Goal: Transaction & Acquisition: Obtain resource

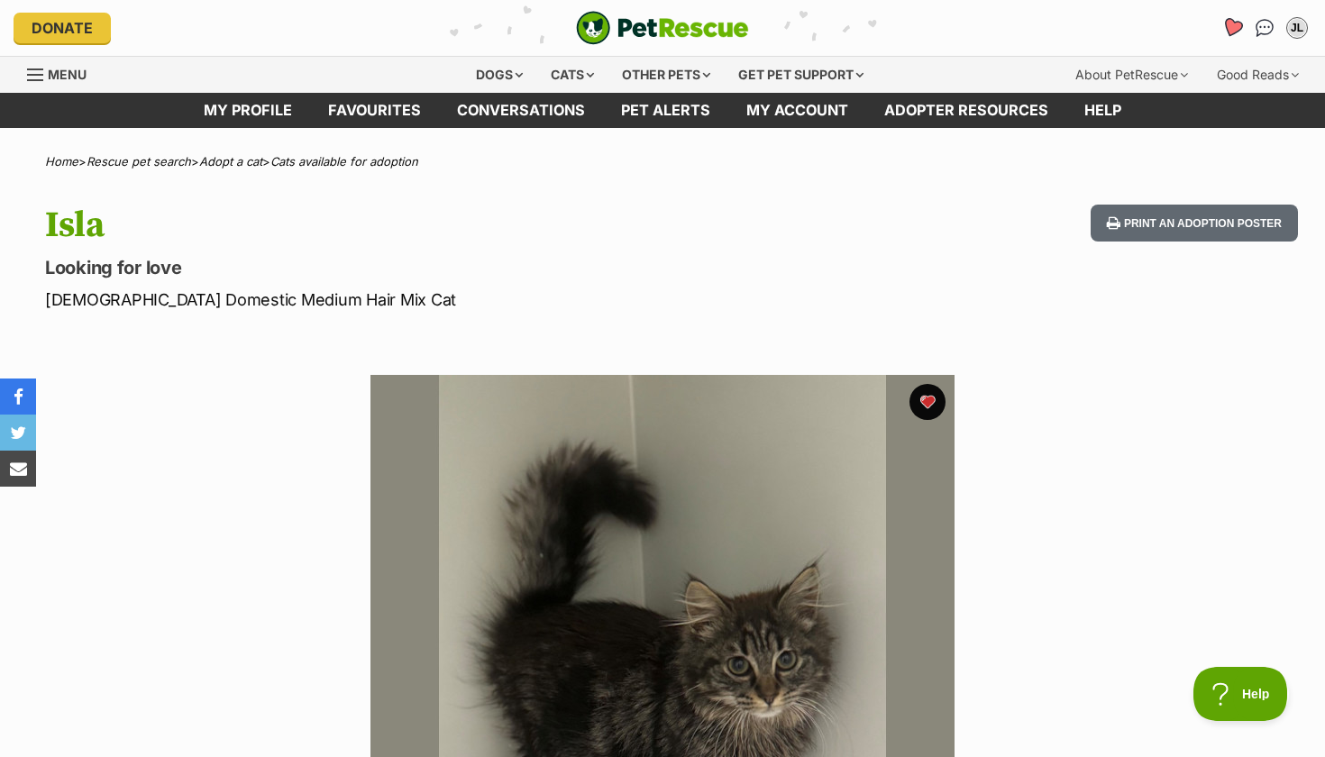
click at [1228, 30] on icon "Favourites" at bounding box center [1232, 27] width 22 height 21
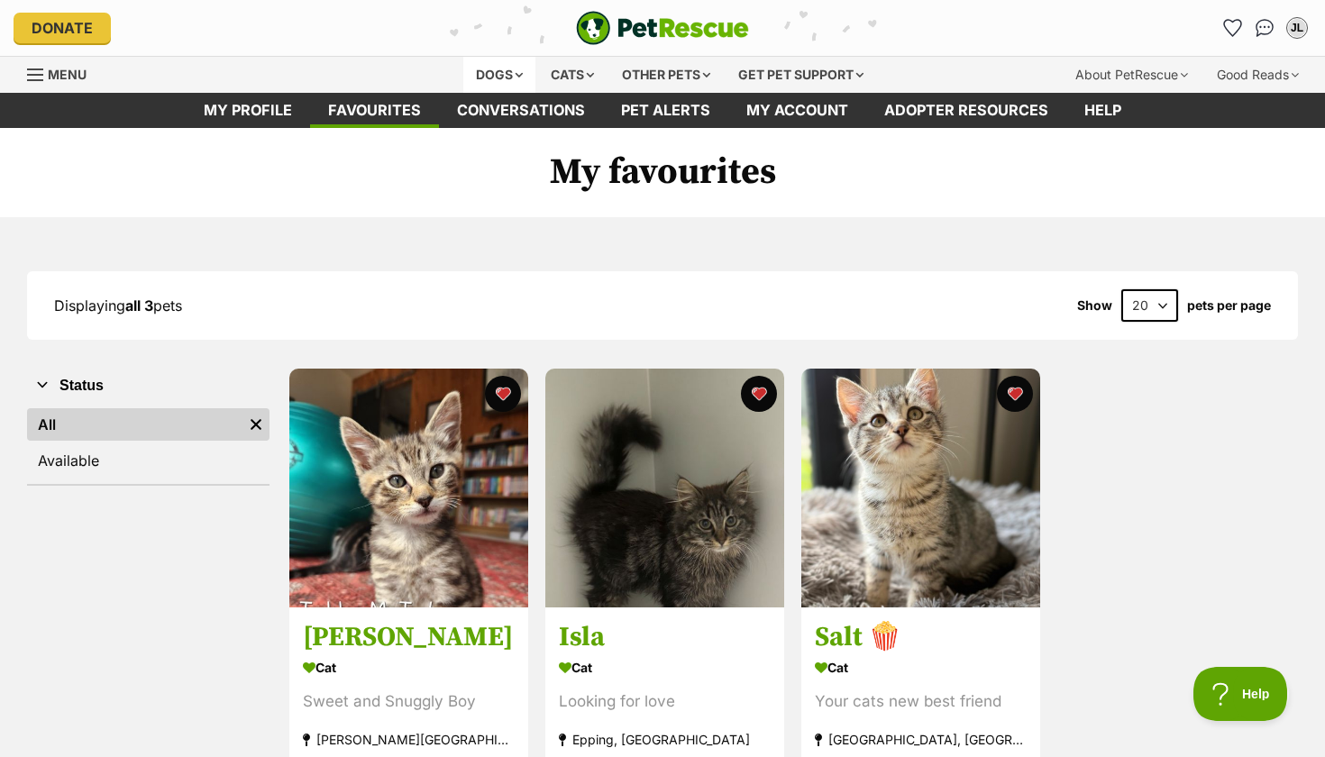
click at [522, 75] on div "Dogs" at bounding box center [499, 75] width 72 height 36
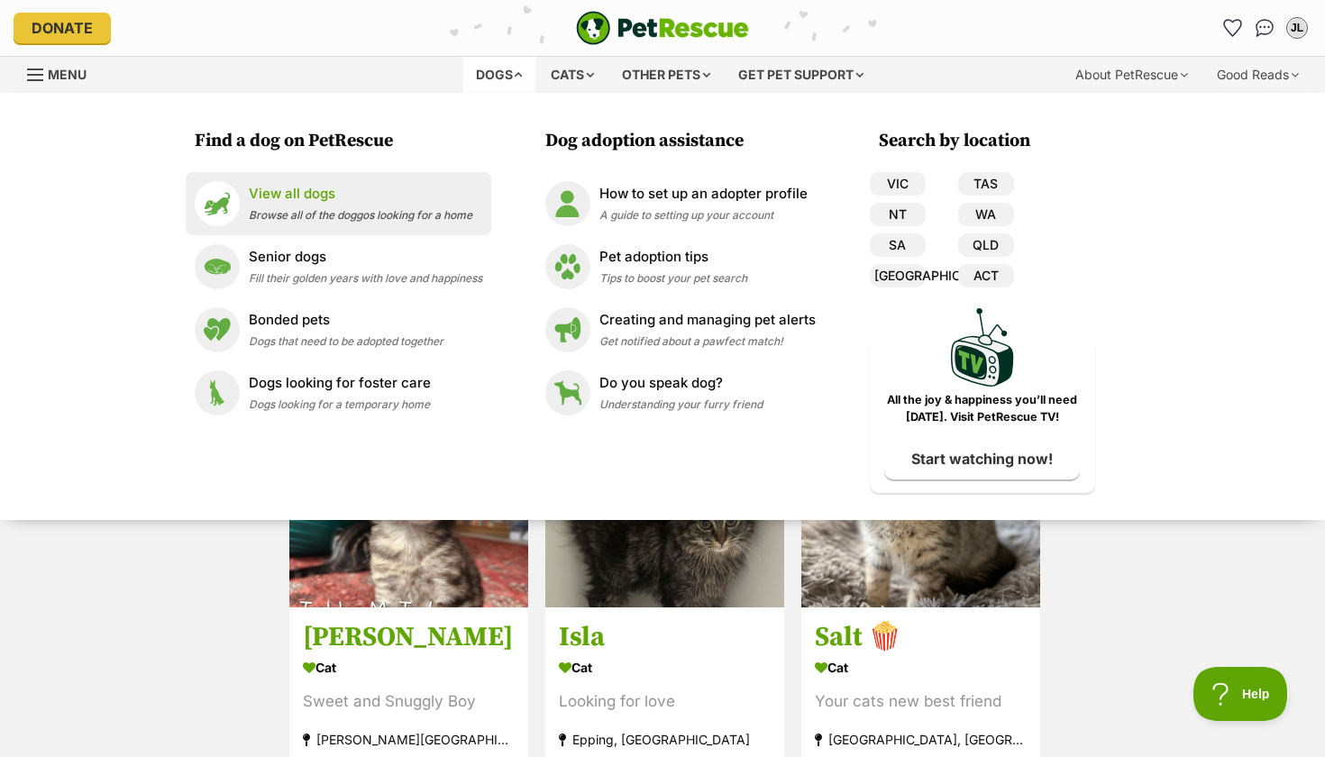
click at [334, 214] on span "Browse all of the doggos looking for a home" at bounding box center [360, 215] width 223 height 14
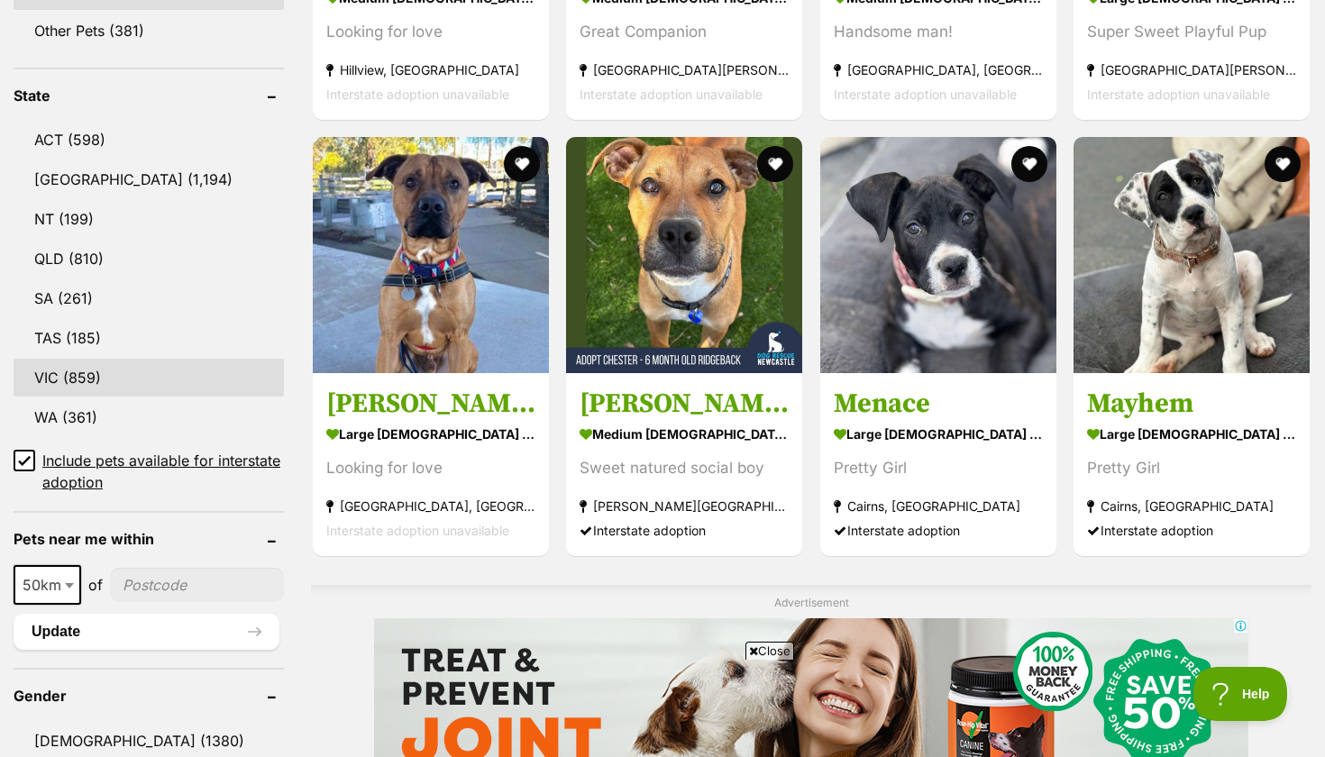
scroll to position [899, 0]
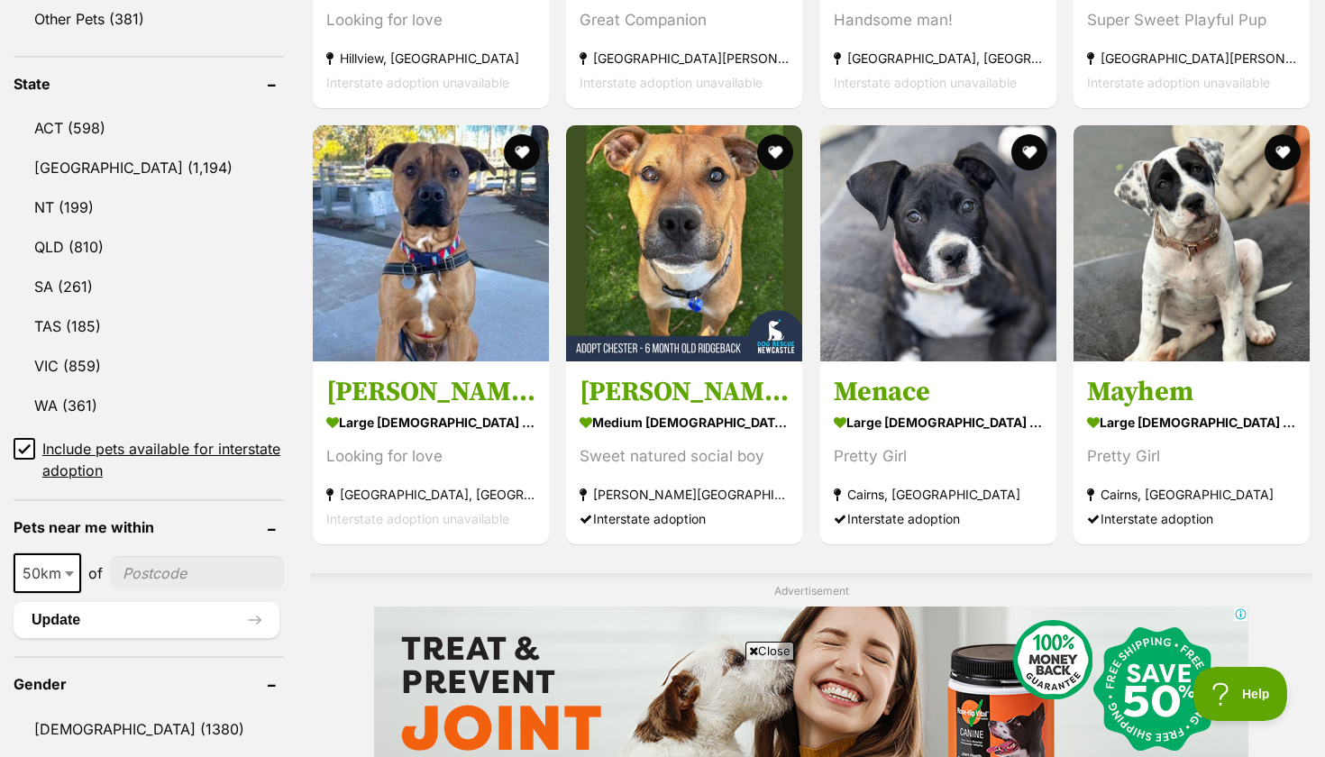
click at [182, 569] on input"] "postcode" at bounding box center [197, 573] width 174 height 34
type input"] "3064"
click at [62, 567] on span at bounding box center [71, 573] width 18 height 40
select select "25"
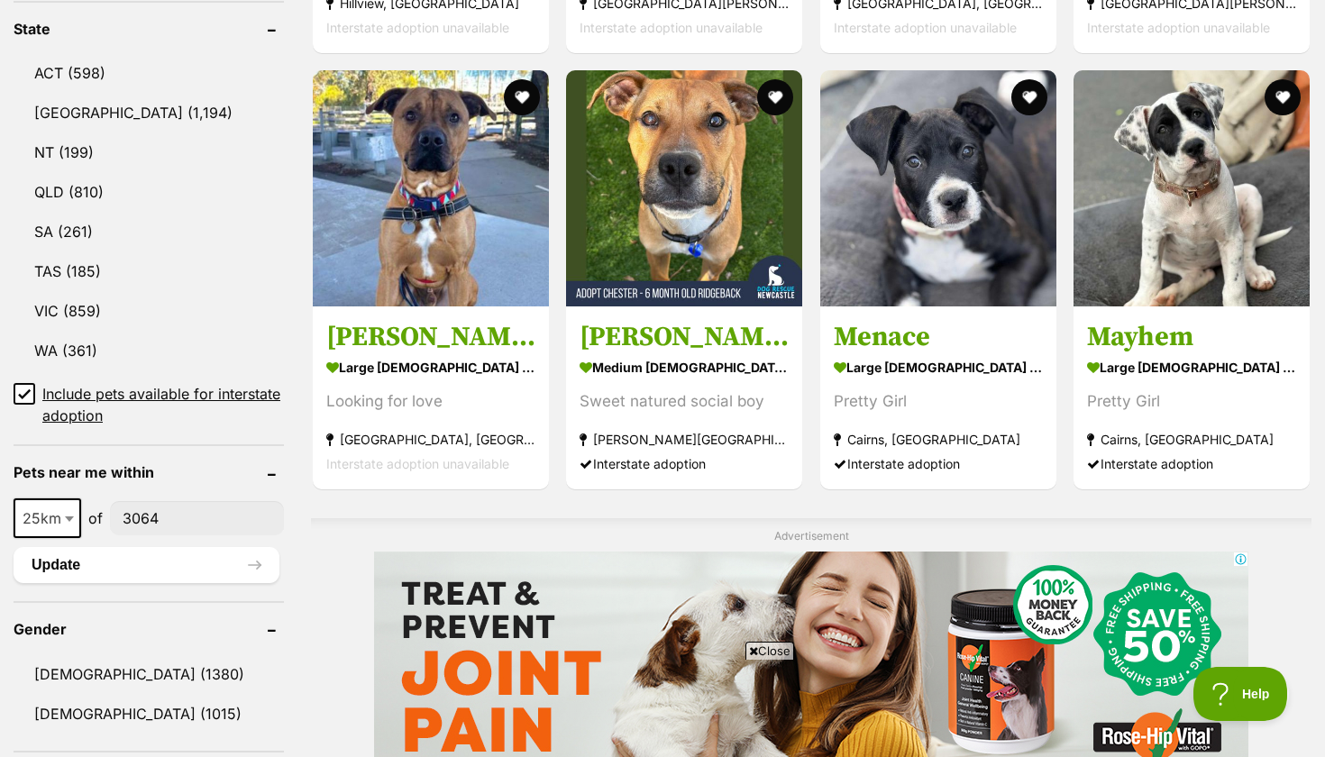
scroll to position [1051, 0]
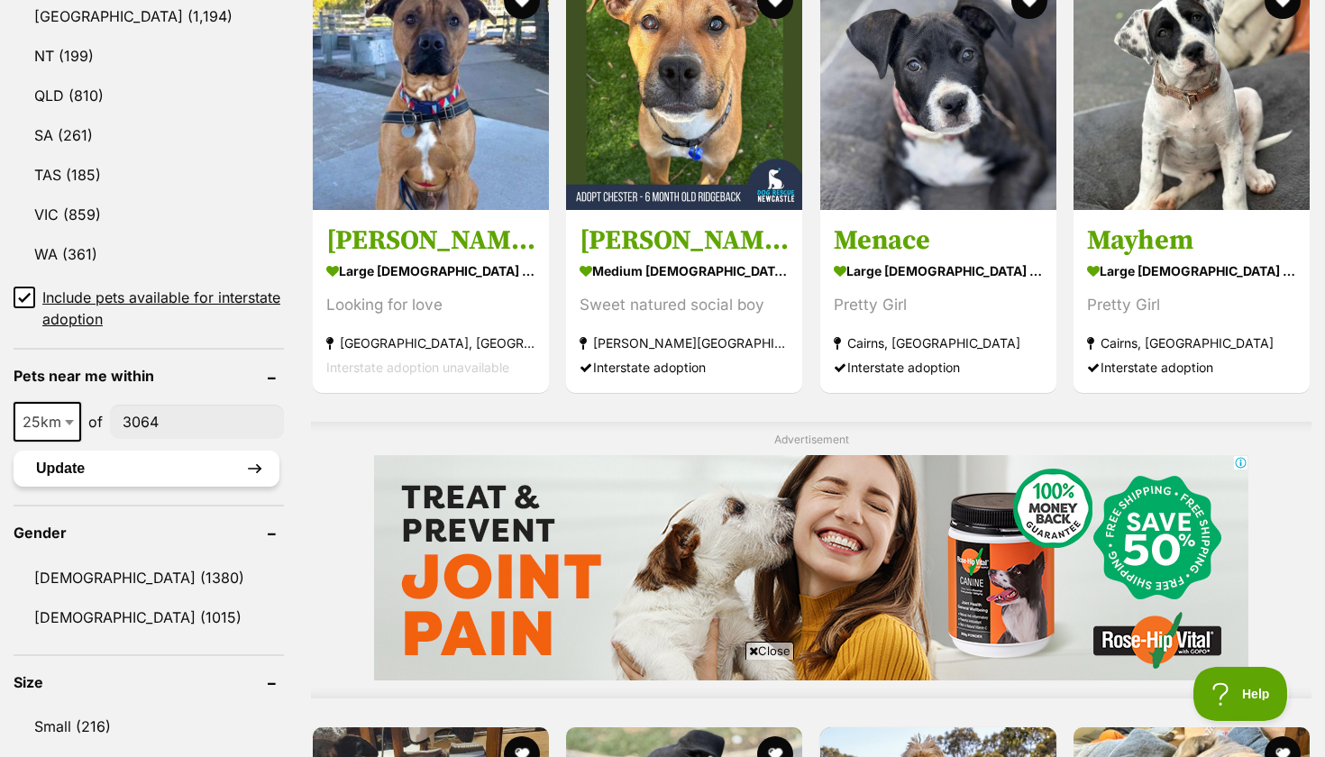
click at [184, 463] on button "Update" at bounding box center [147, 469] width 266 height 36
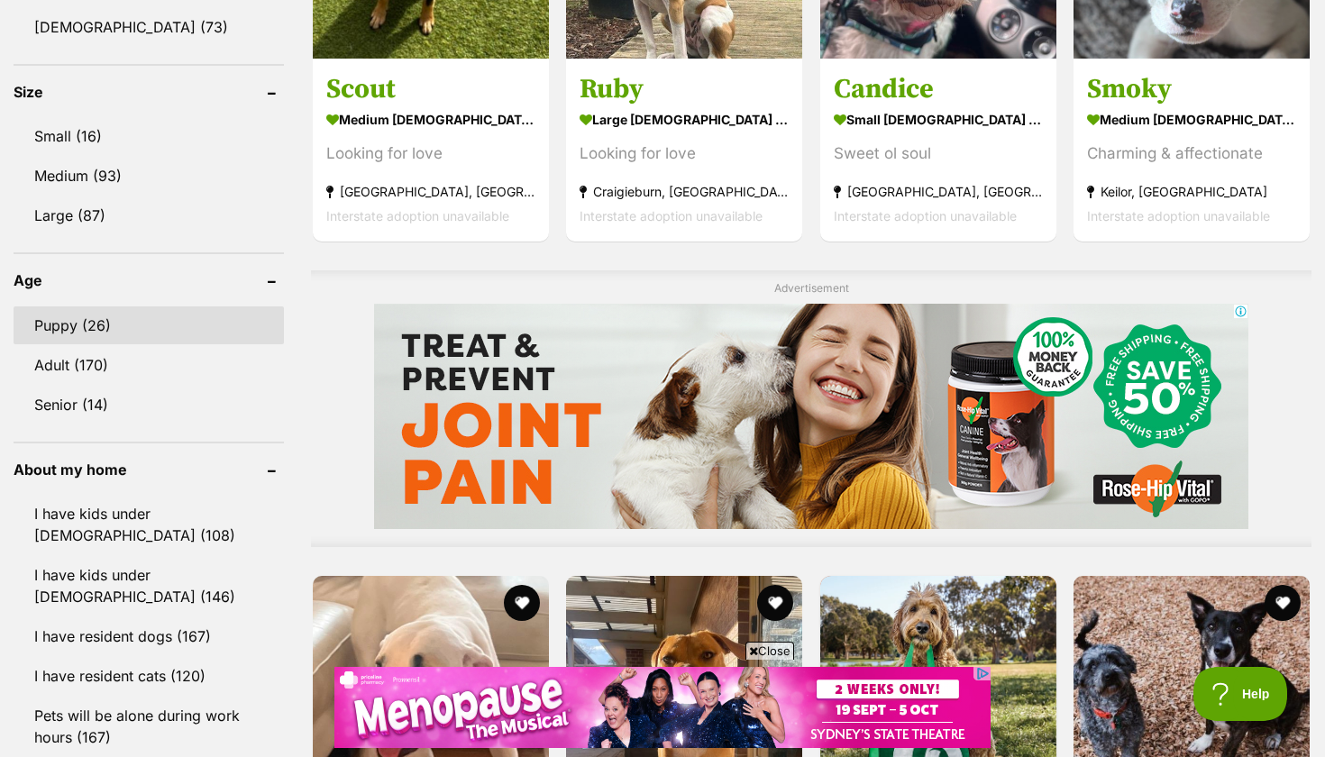
click at [95, 320] on link "Puppy (26)" at bounding box center [149, 325] width 270 height 38
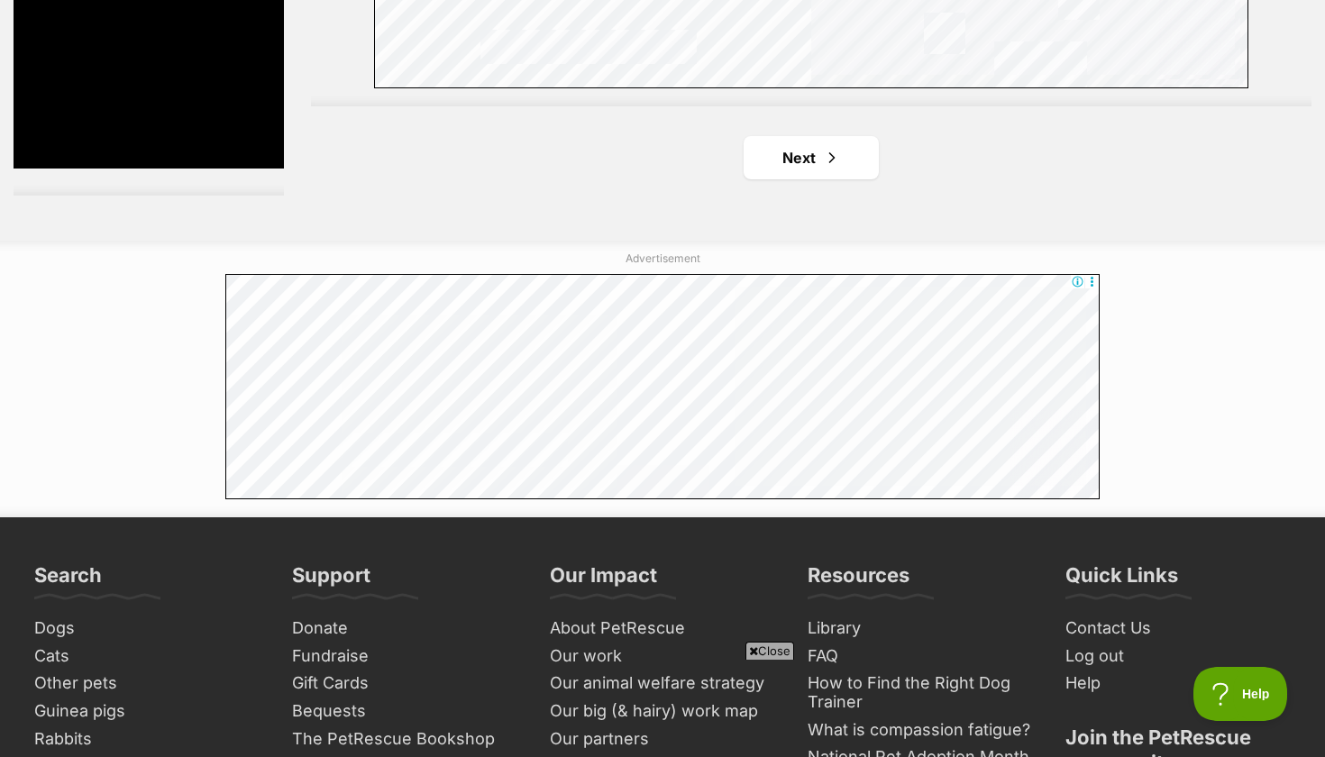
scroll to position [3285, 0]
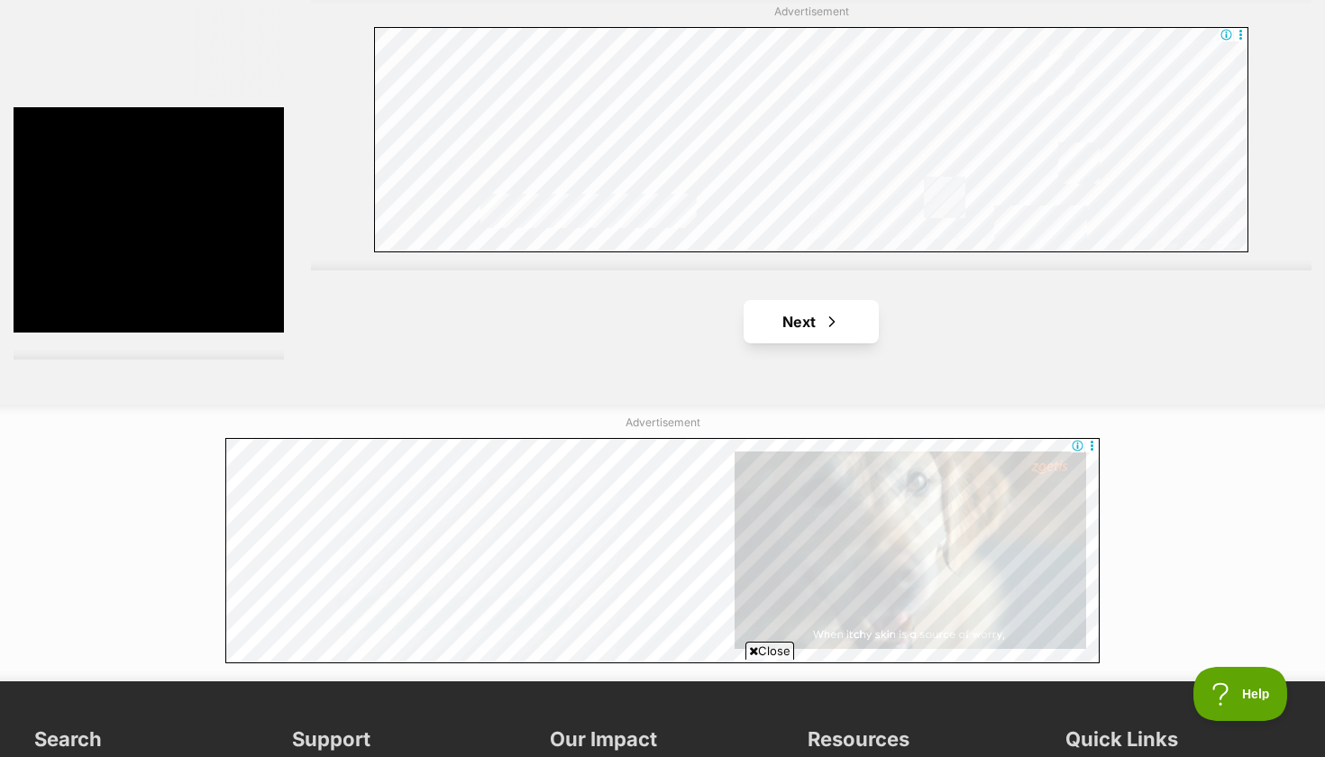
click at [815, 314] on link "Next" at bounding box center [810, 321] width 135 height 43
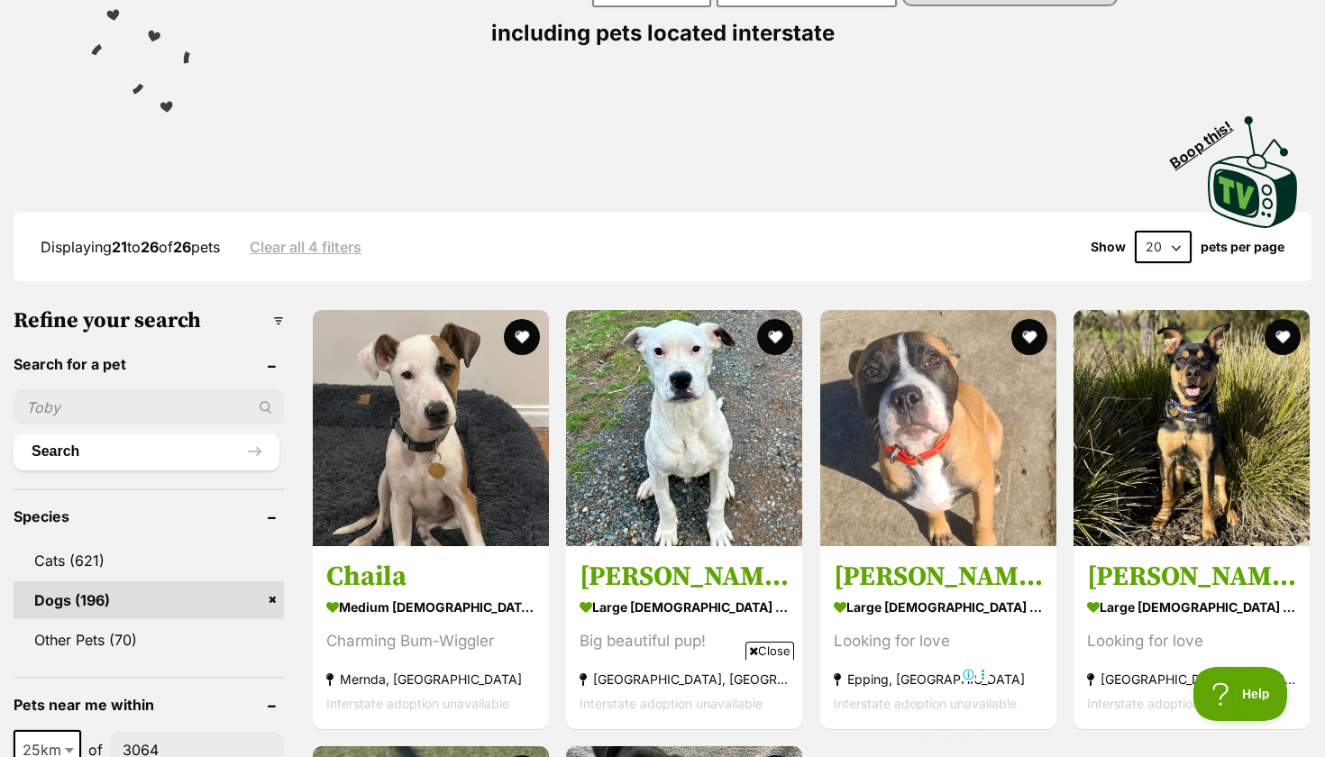
select select "60"
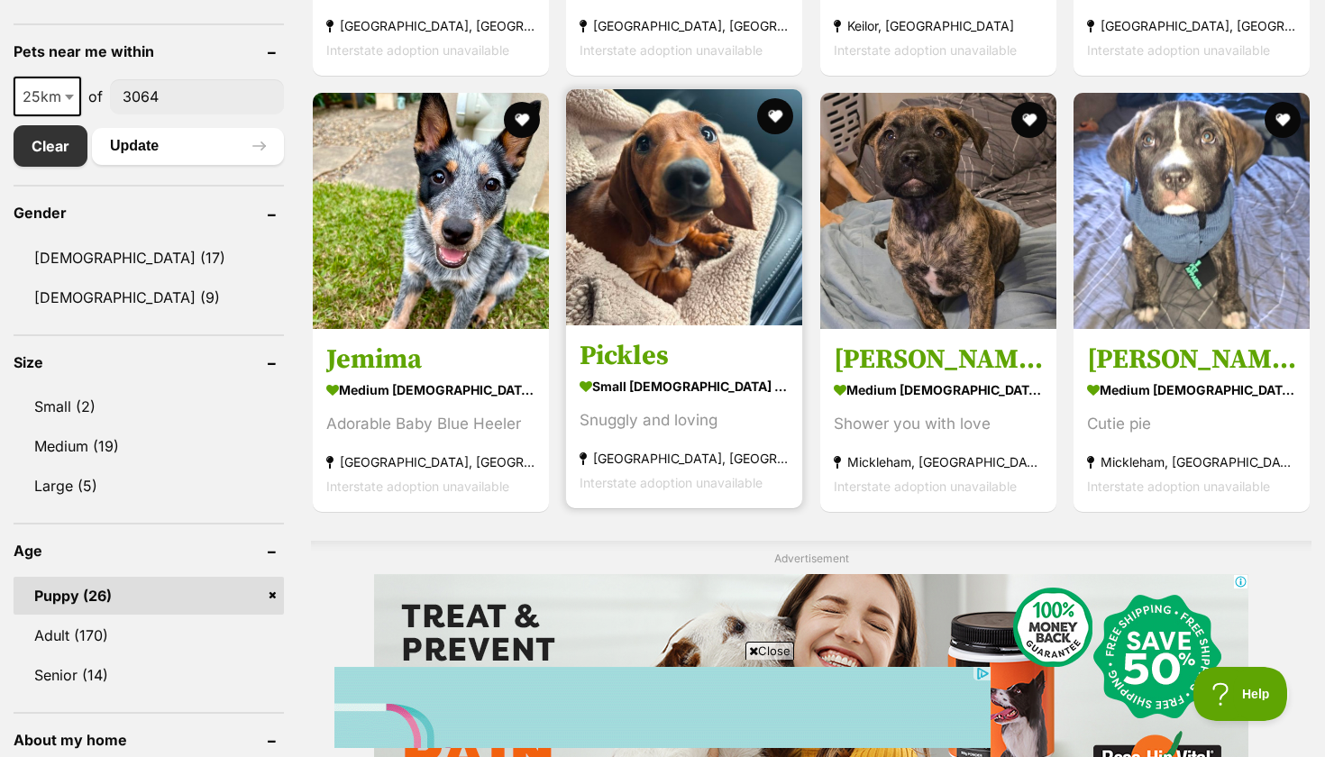
scroll to position [927, 0]
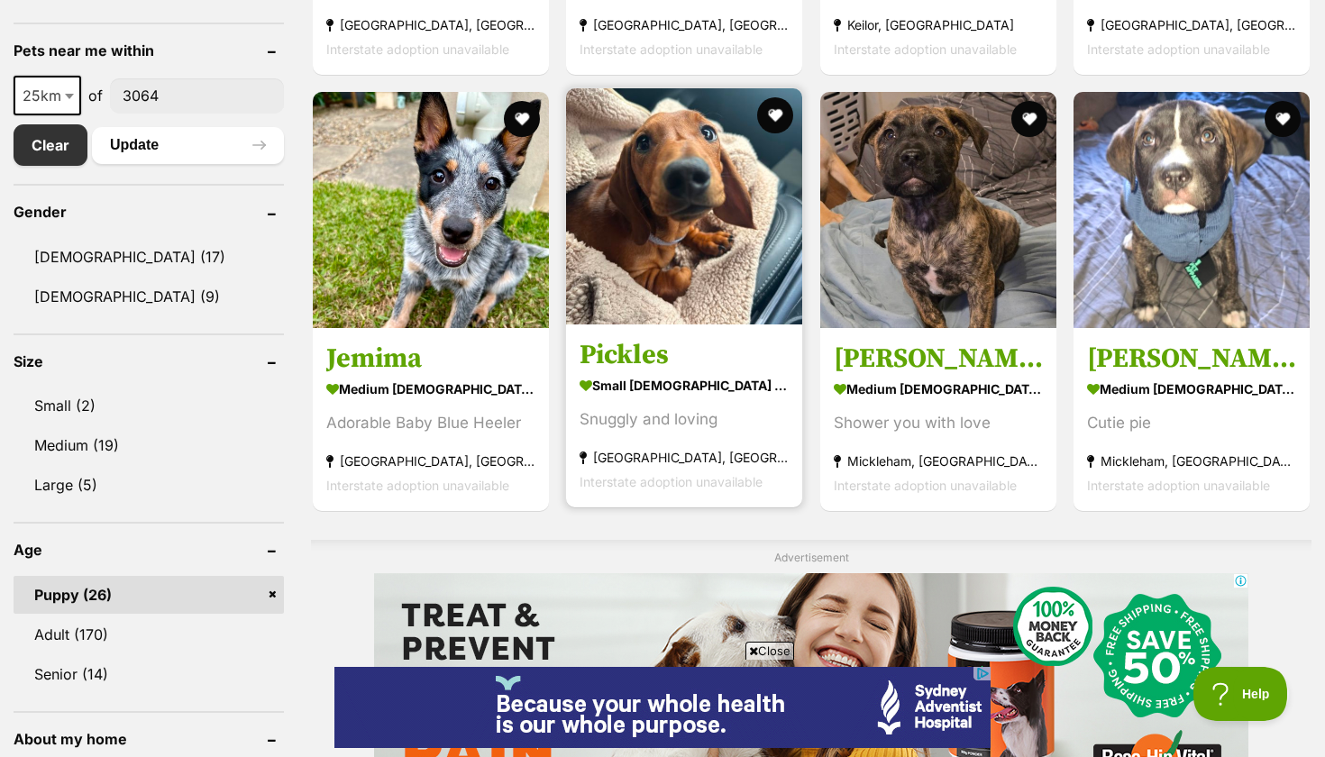
click at [713, 287] on img at bounding box center [684, 206] width 236 height 236
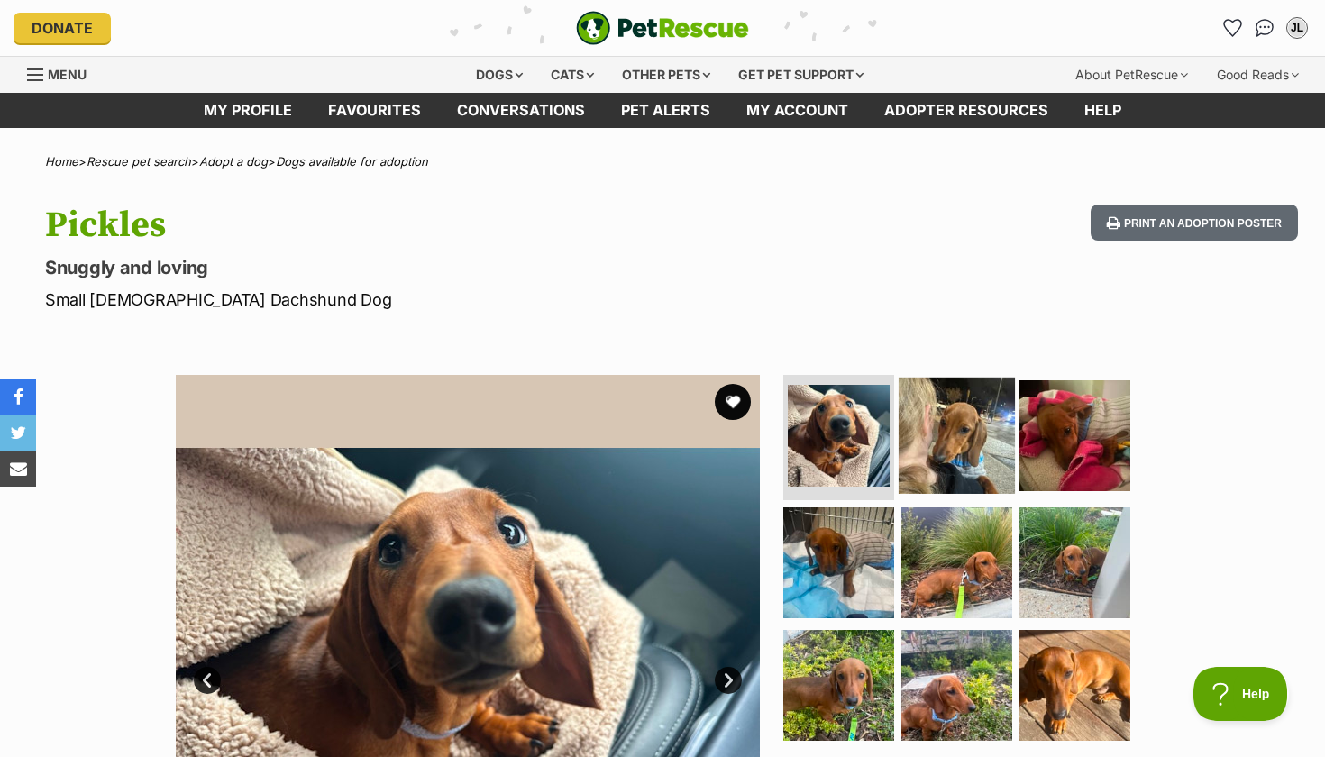
click at [904, 452] on img at bounding box center [956, 435] width 116 height 116
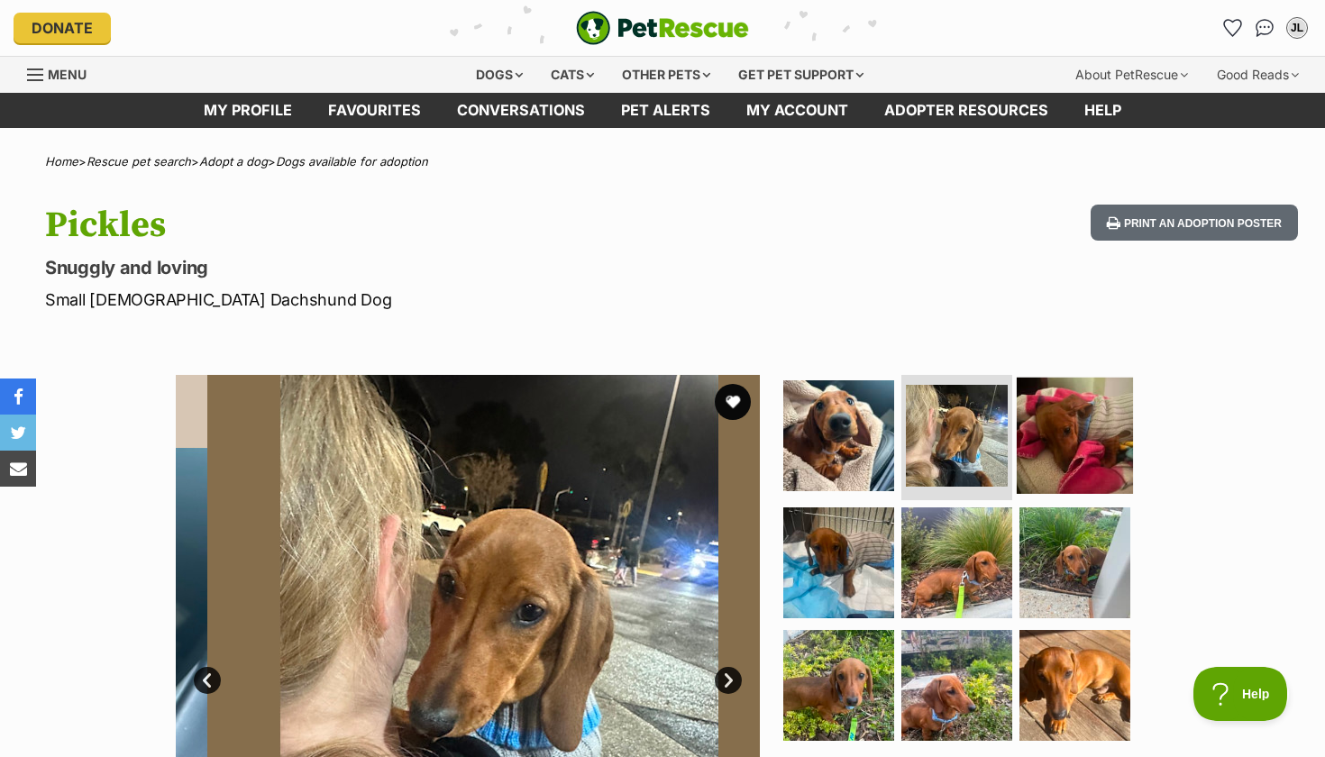
click at [1052, 429] on img at bounding box center [1074, 435] width 116 height 116
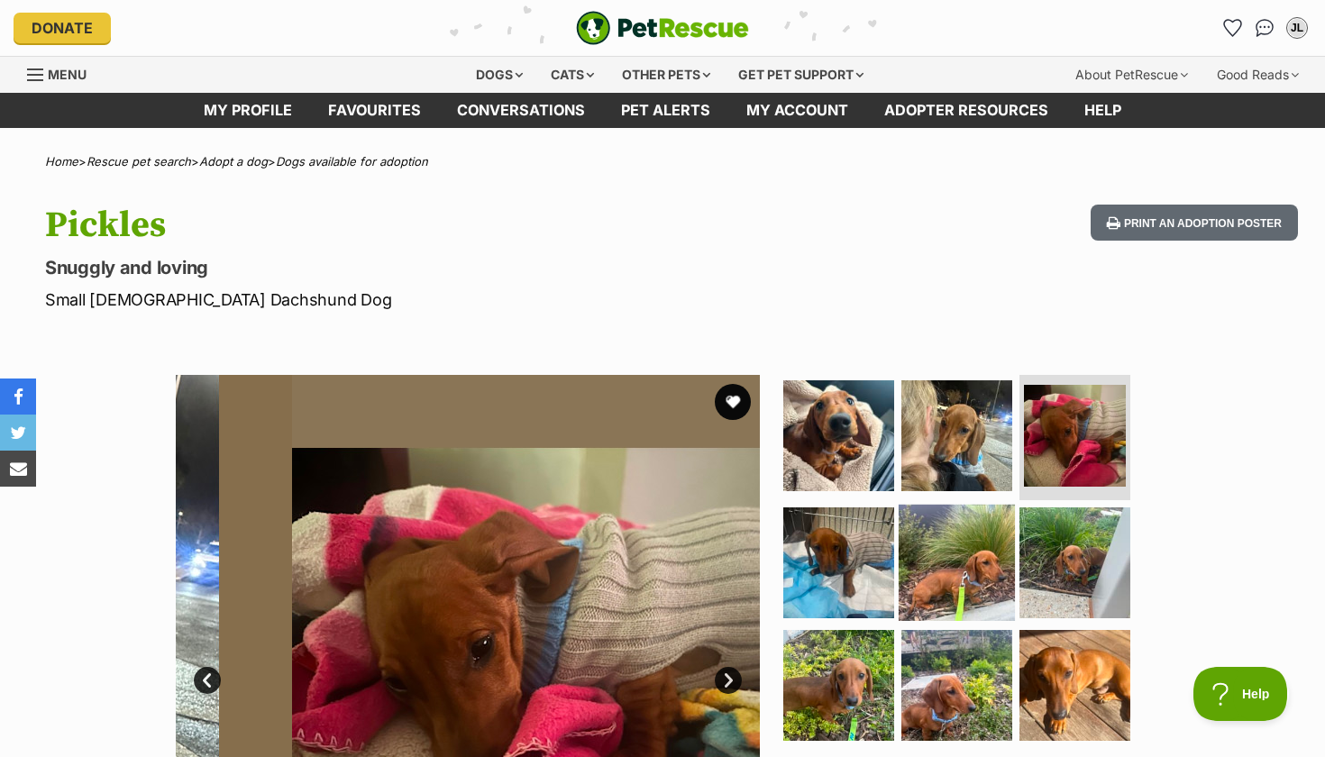
click at [961, 568] on img at bounding box center [956, 563] width 116 height 116
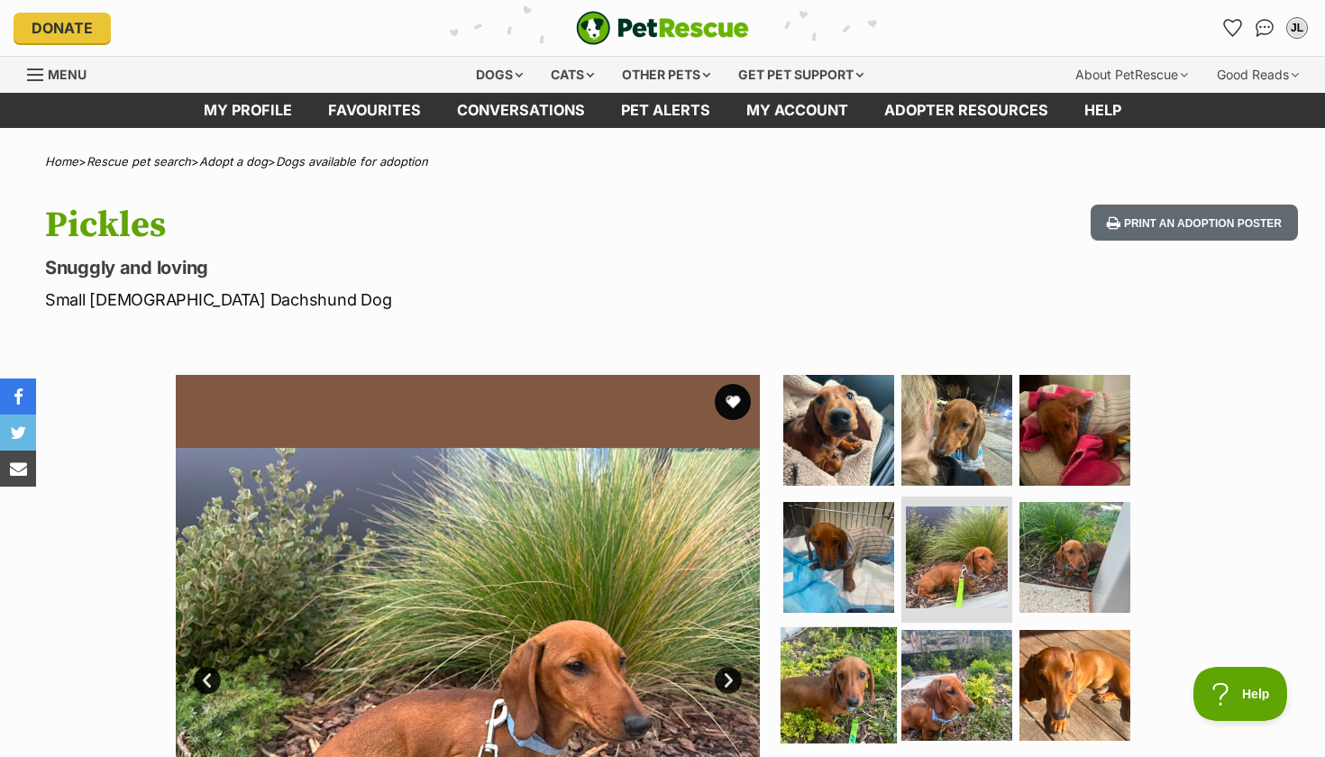
click at [859, 644] on img at bounding box center [838, 685] width 116 height 116
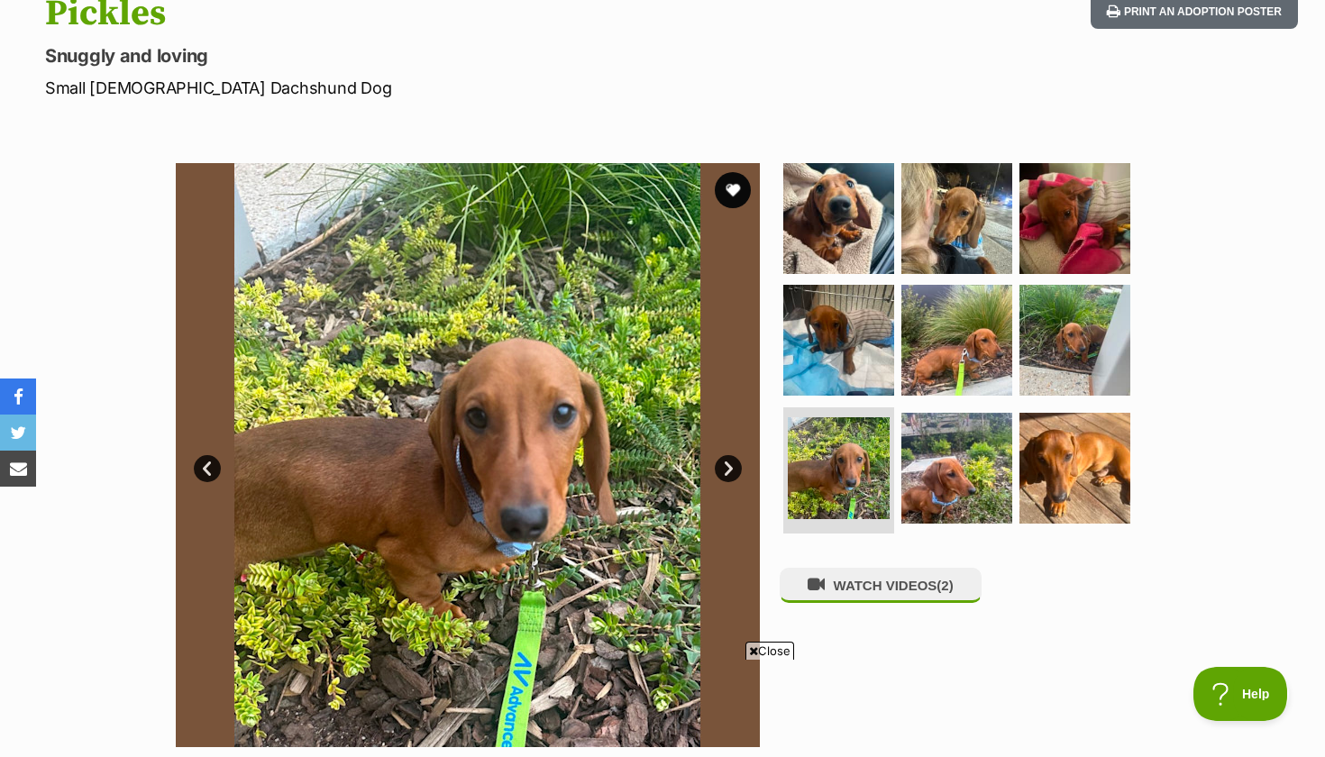
scroll to position [296, 0]
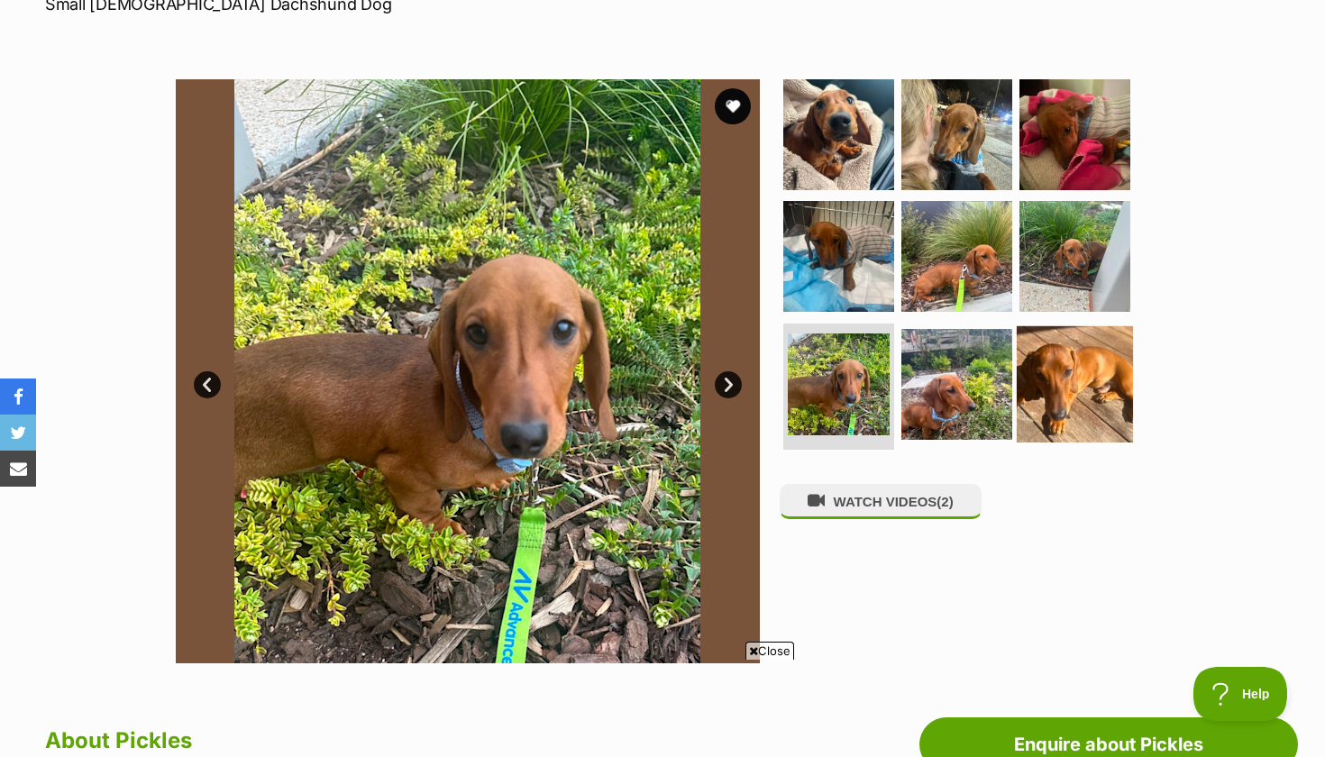
click at [1034, 360] on img at bounding box center [1074, 384] width 116 height 116
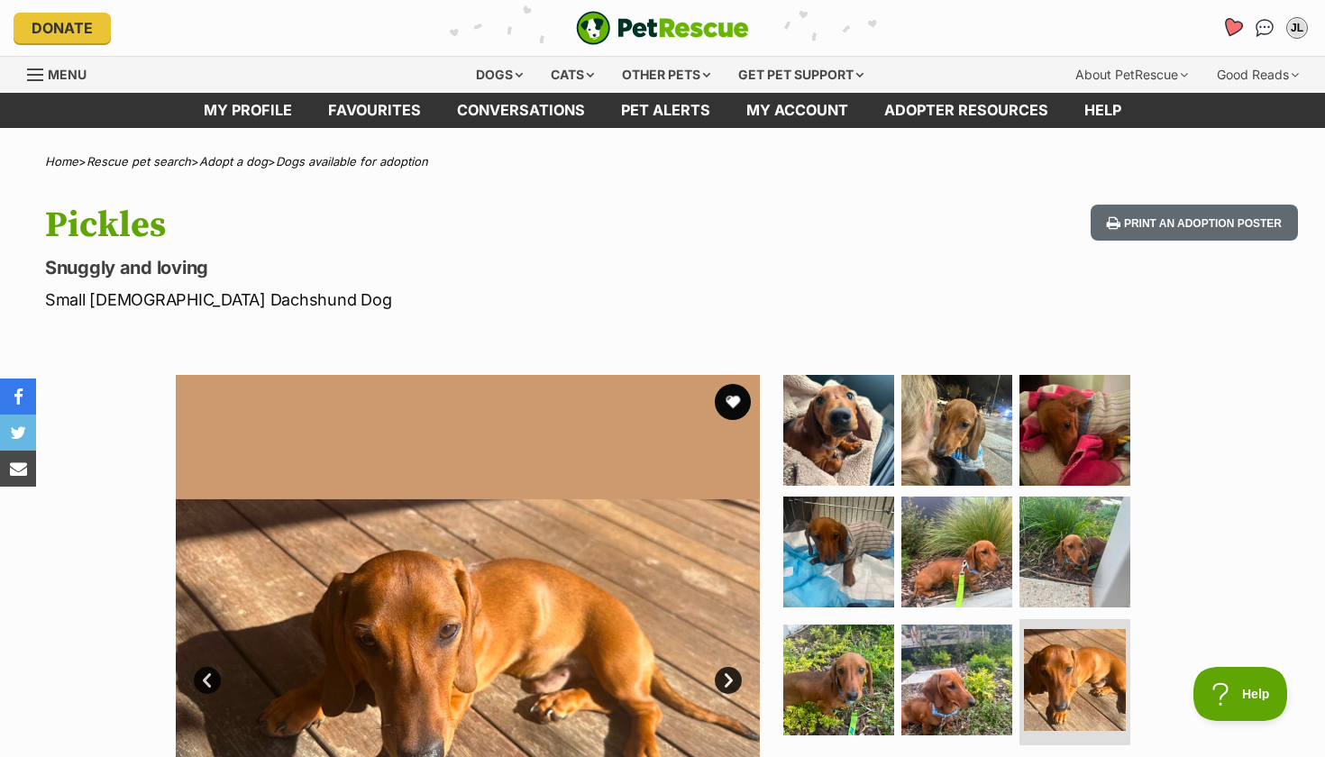
scroll to position [0, 0]
click at [1225, 29] on icon "Favourites" at bounding box center [1232, 27] width 24 height 23
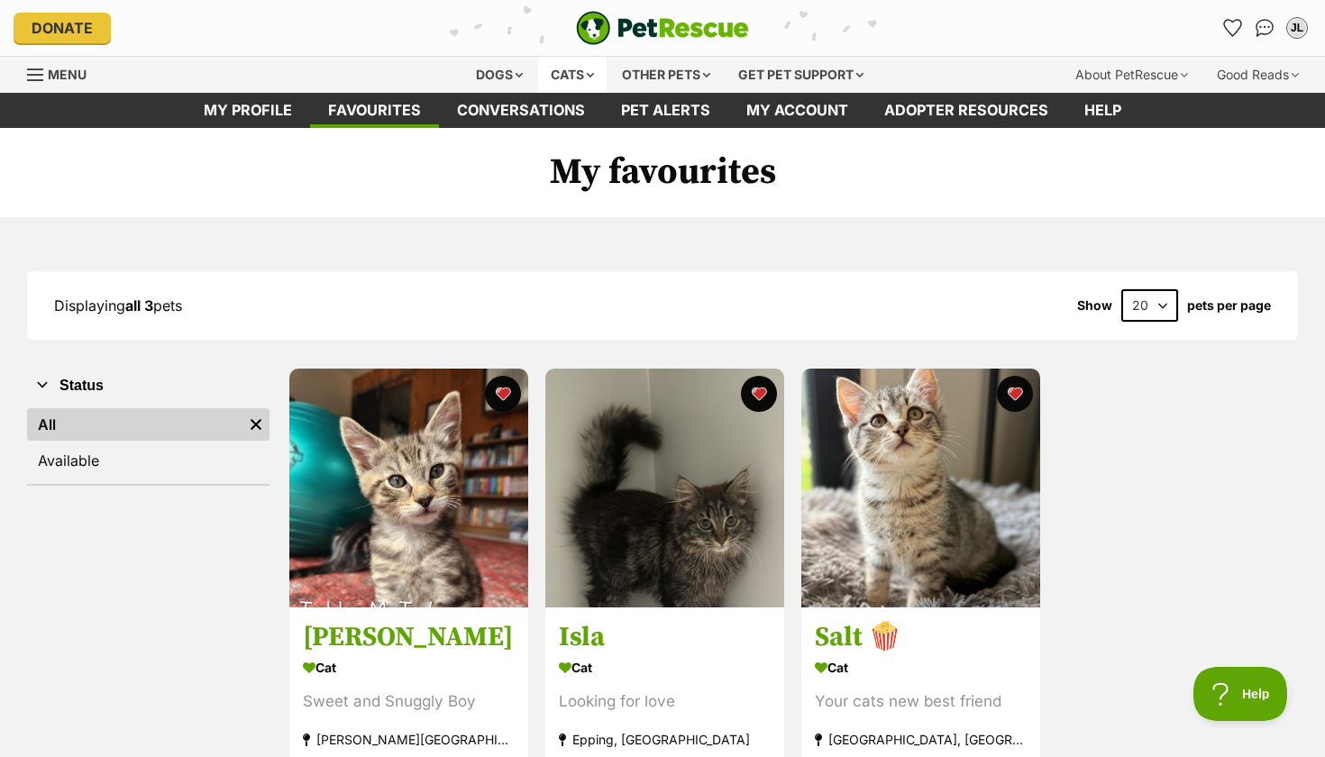
click at [568, 74] on div "Cats" at bounding box center [572, 75] width 68 height 36
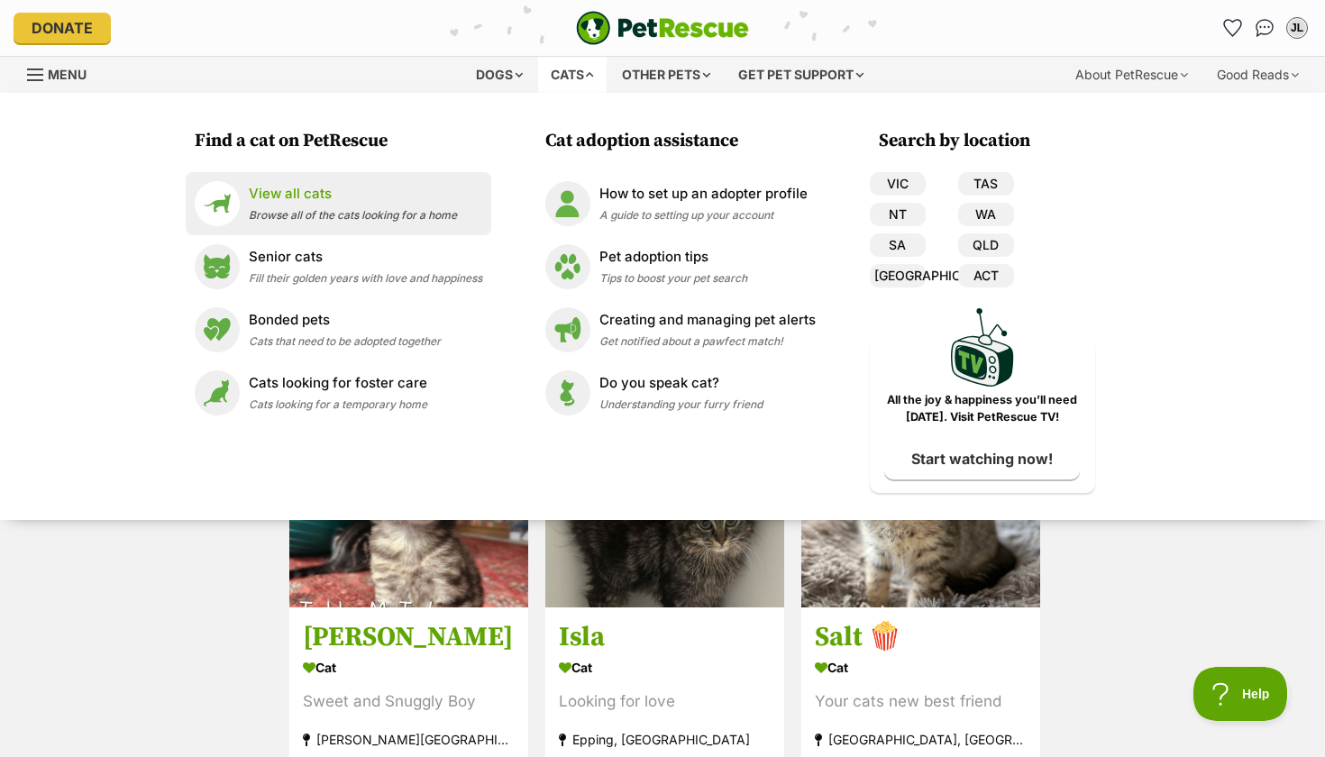
click at [387, 206] on div "View all cats Browse all of the cats looking for a home" at bounding box center [353, 203] width 208 height 39
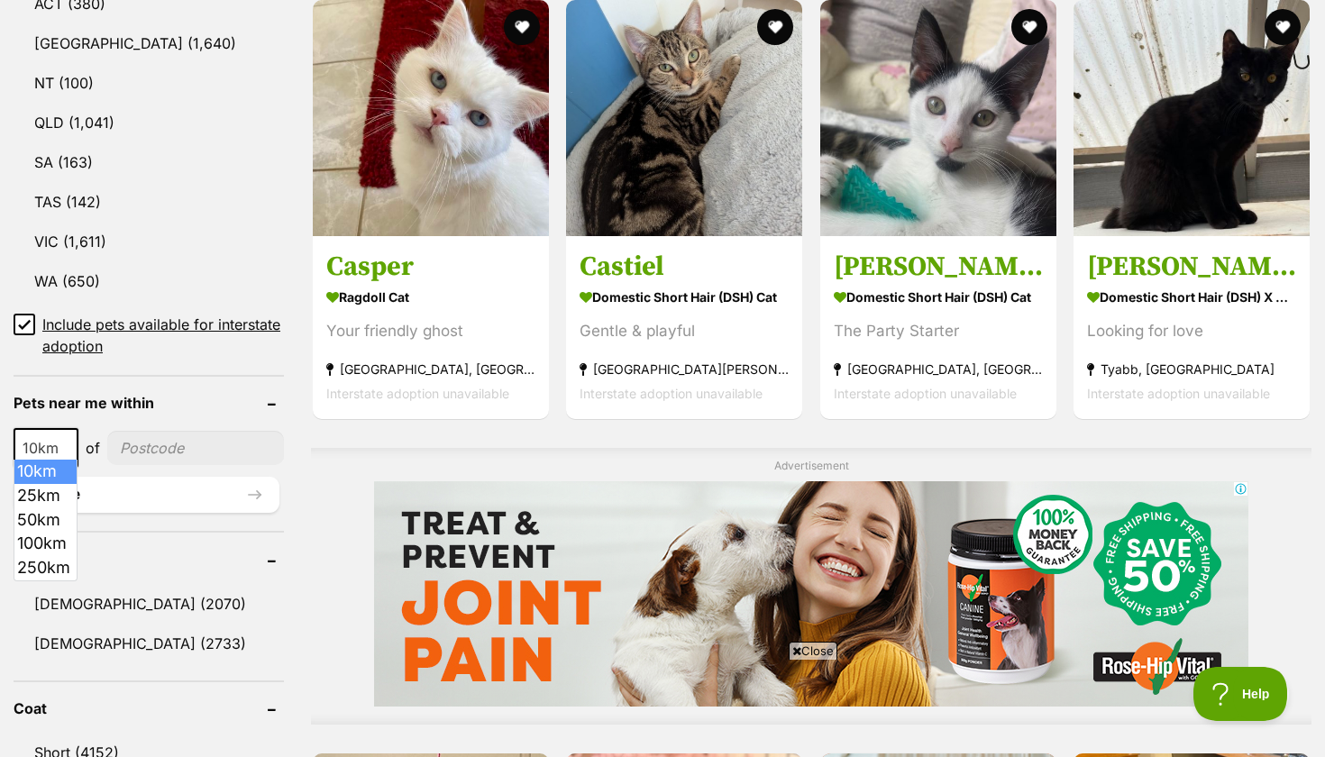
click at [66, 446] on b at bounding box center [66, 448] width 9 height 5
select select "25"
click at [148, 438] on input"] "postcode" at bounding box center [197, 448] width 174 height 34
type input"] "3064"
click at [148, 487] on button "Update" at bounding box center [147, 495] width 266 height 36
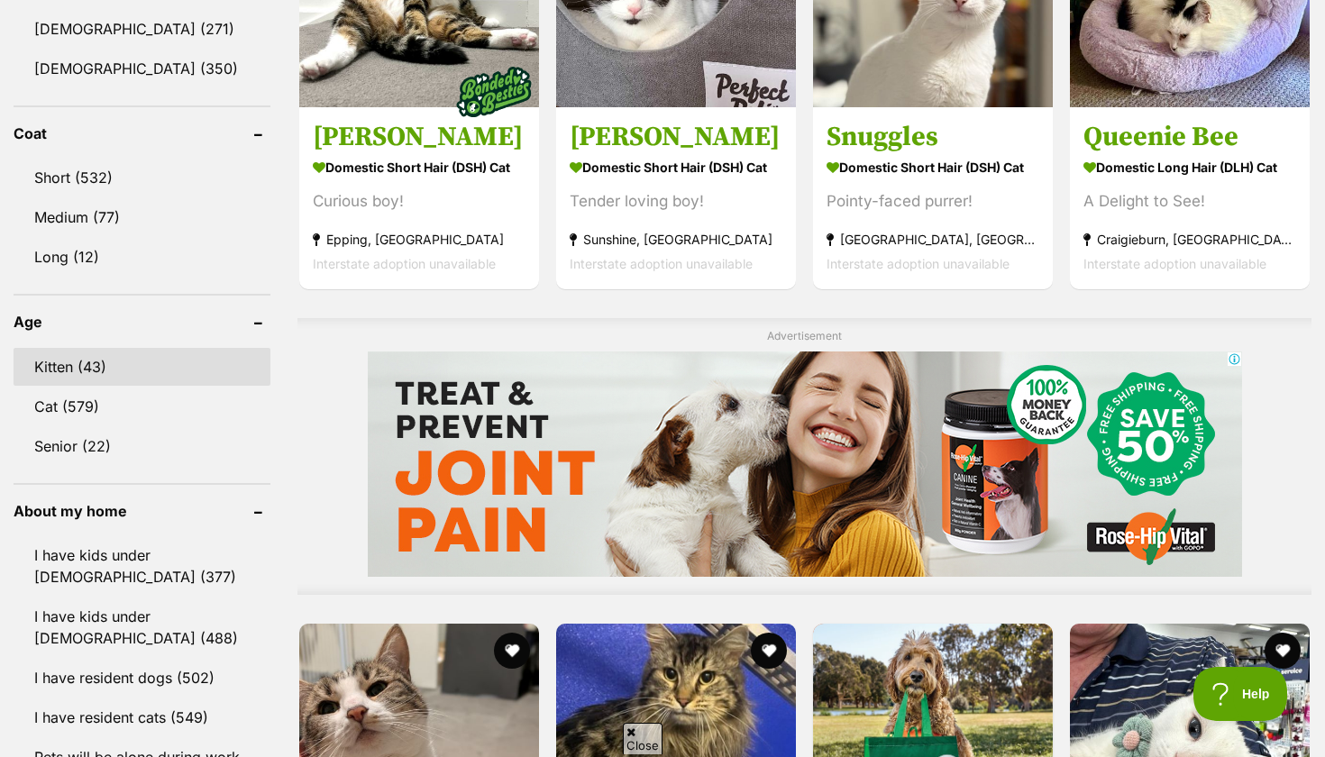
click at [109, 364] on link "Kitten (43)" at bounding box center [142, 367] width 257 height 38
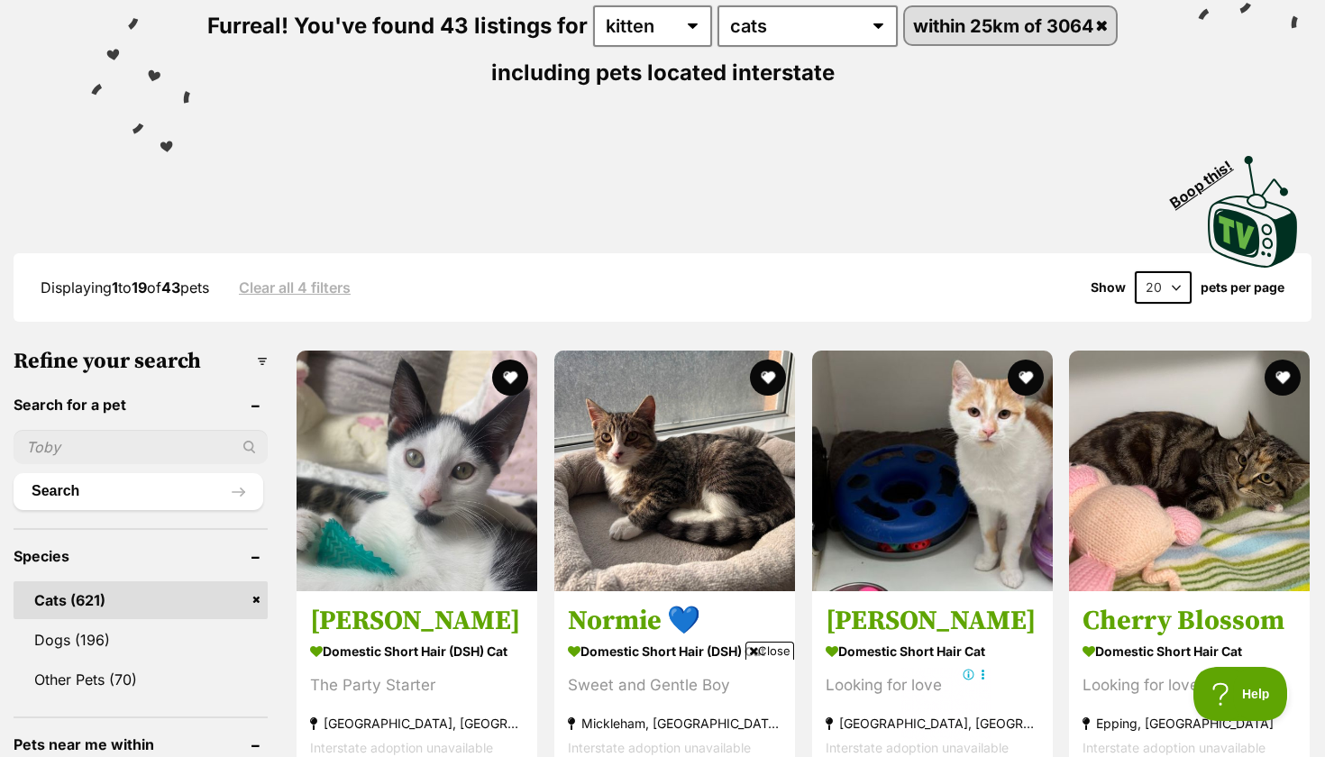
select select "60"
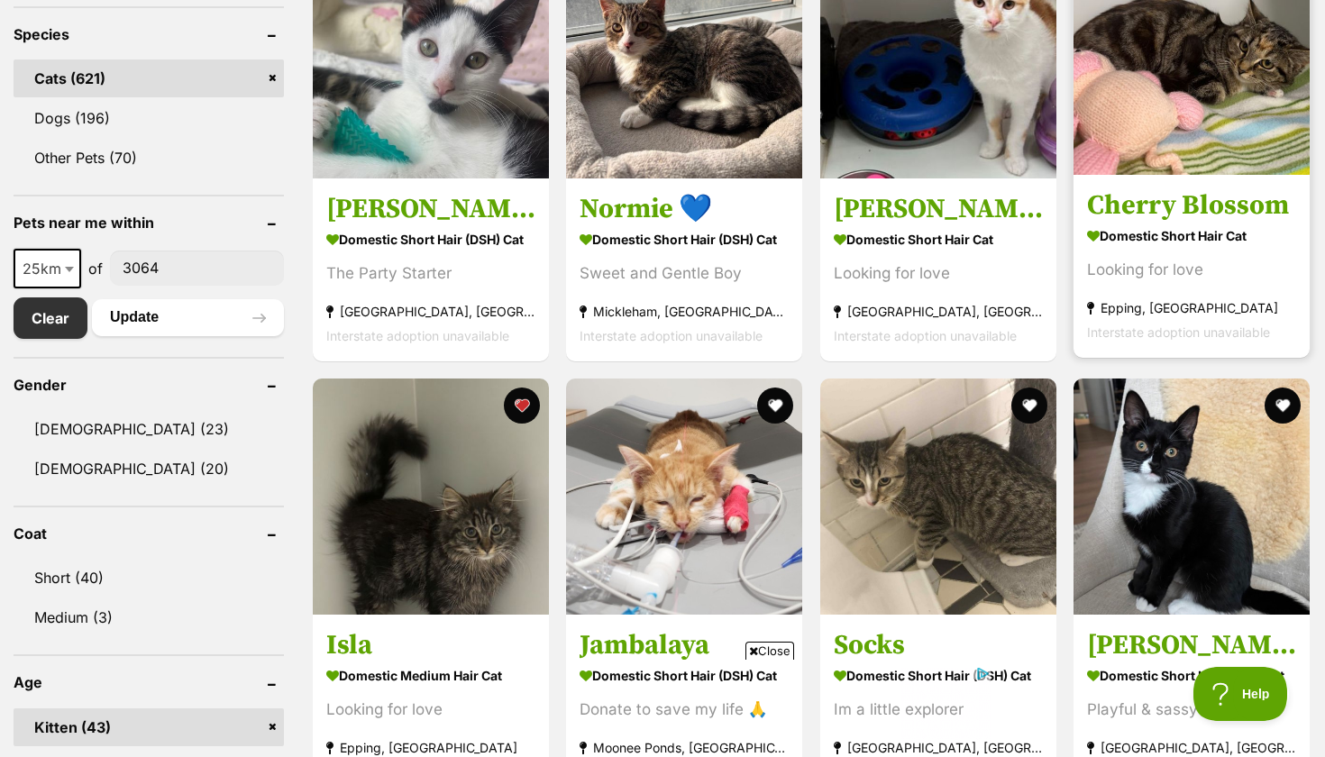
scroll to position [908, 0]
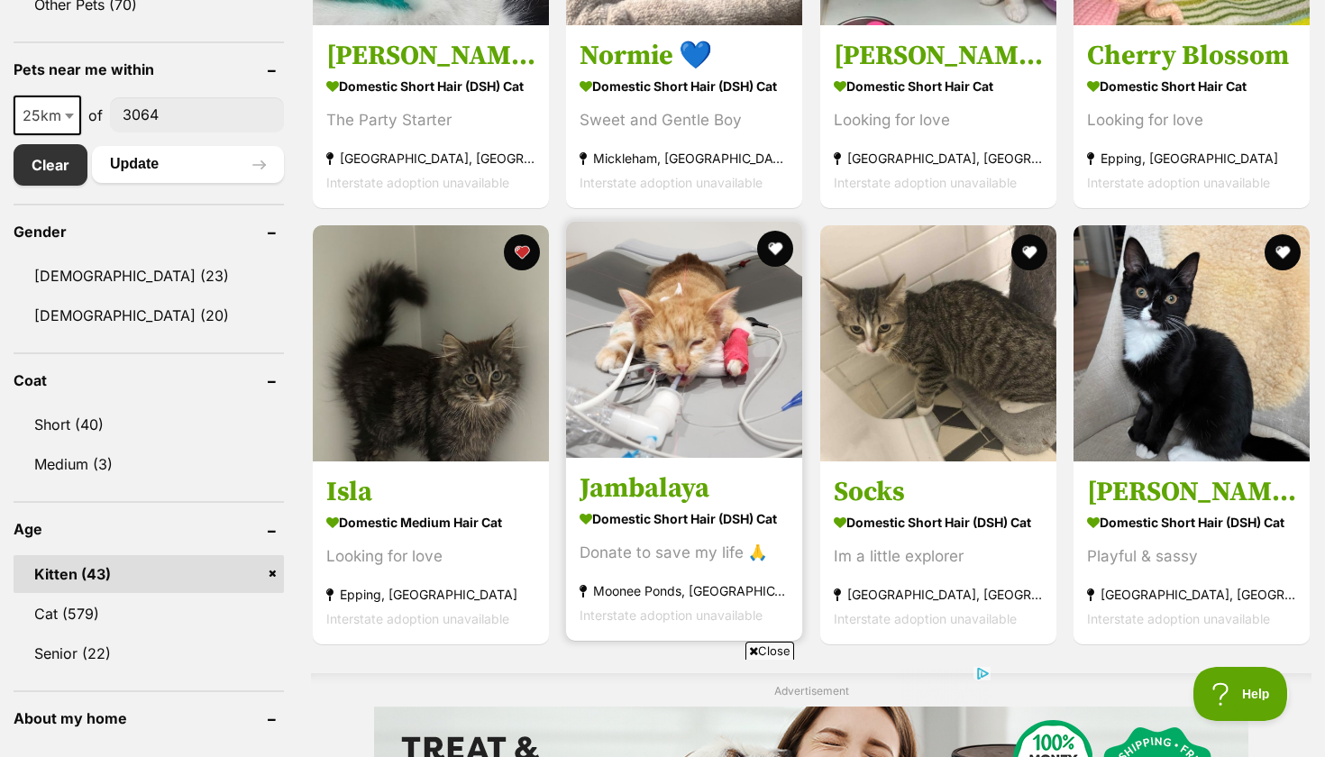
click at [705, 444] on img at bounding box center [684, 340] width 236 height 236
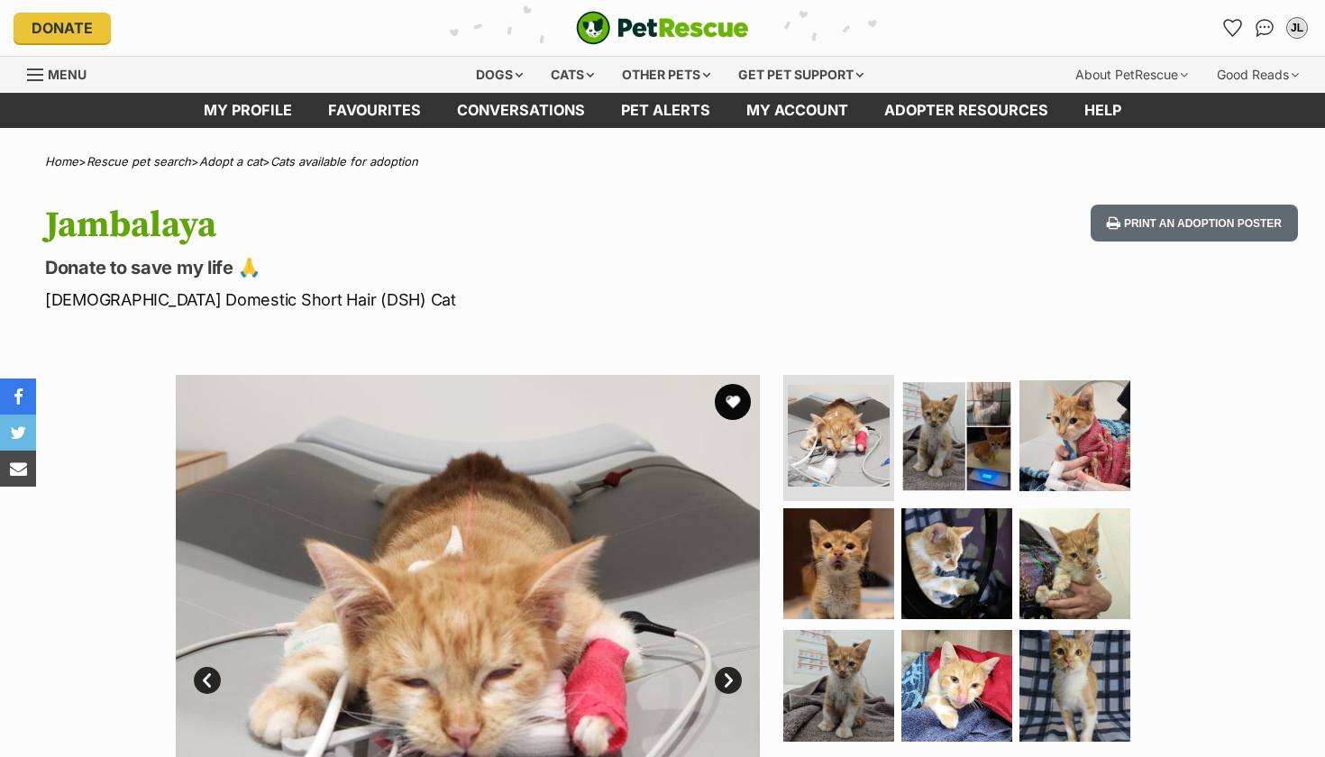
click at [967, 450] on img at bounding box center [956, 435] width 111 height 111
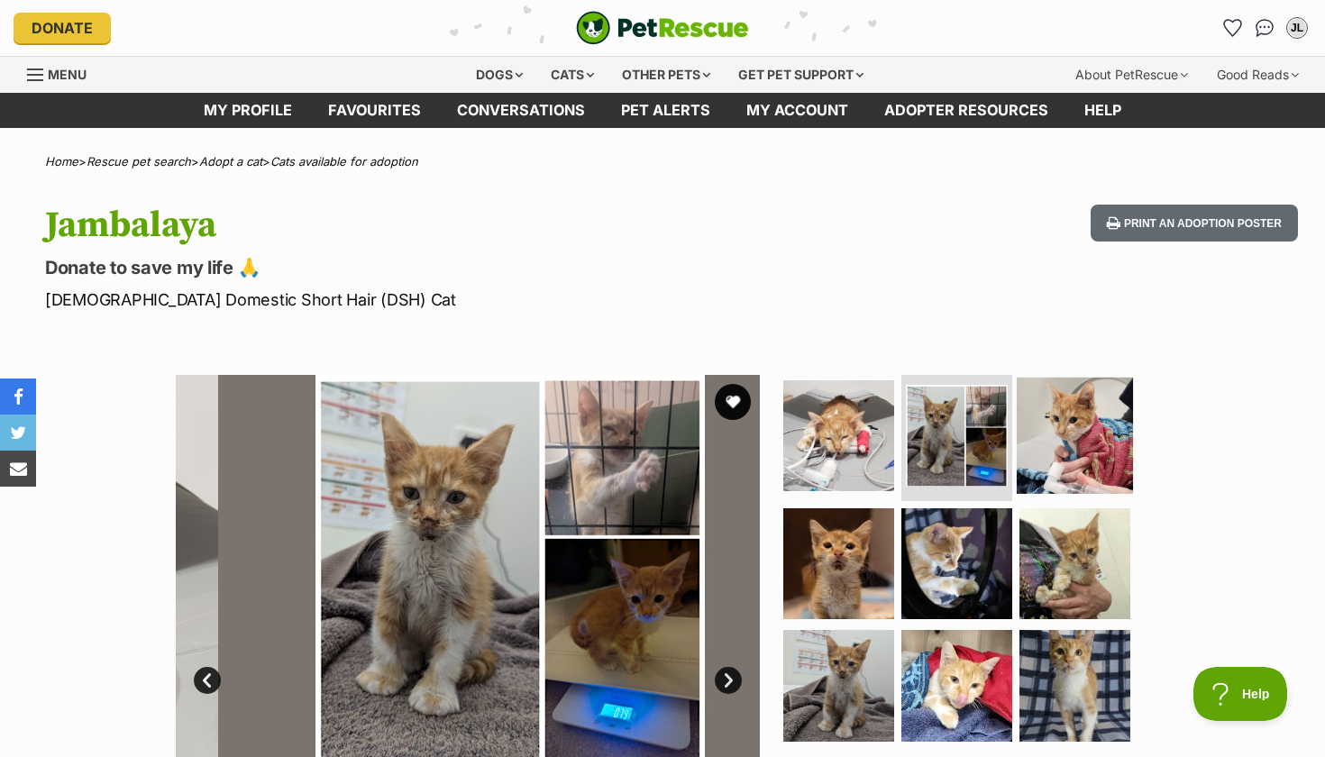
click at [1066, 425] on img at bounding box center [1074, 436] width 116 height 116
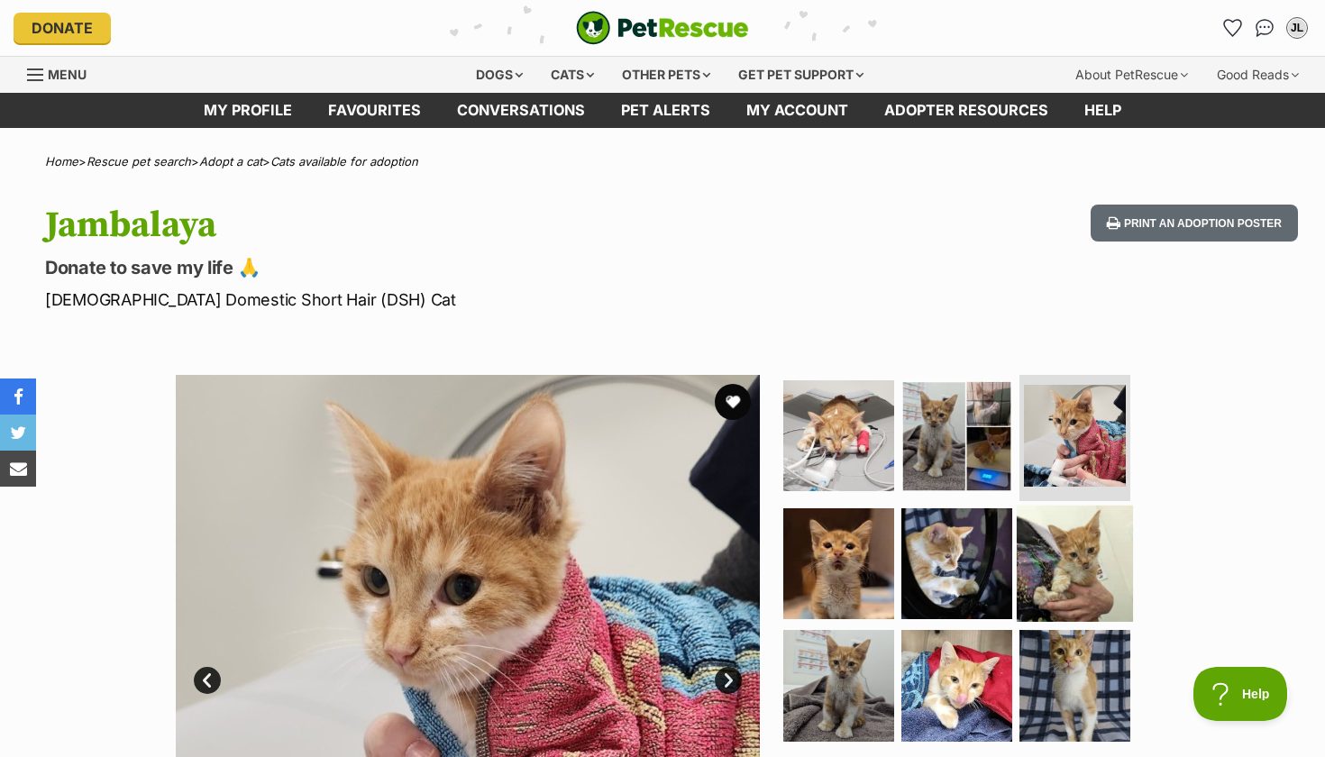
click at [1058, 529] on img at bounding box center [1074, 563] width 116 height 116
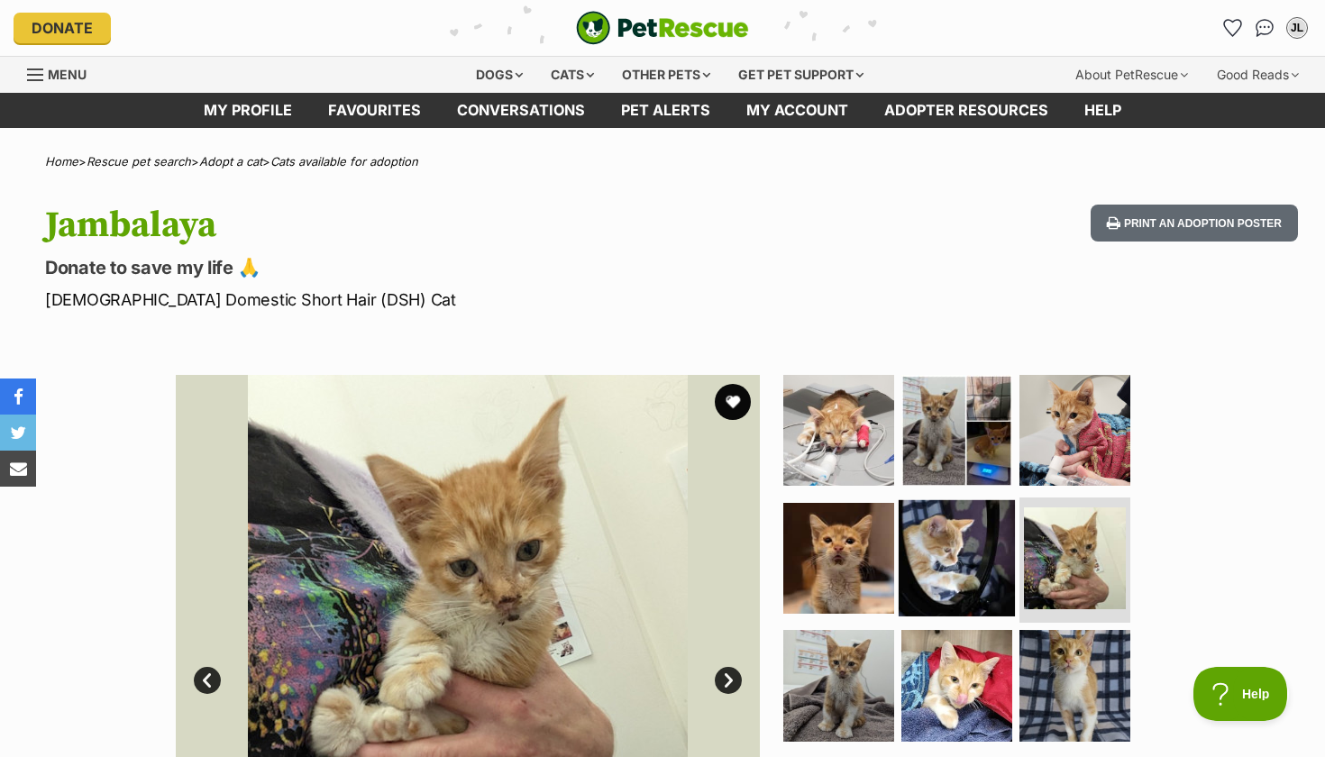
click at [964, 542] on img at bounding box center [956, 557] width 116 height 116
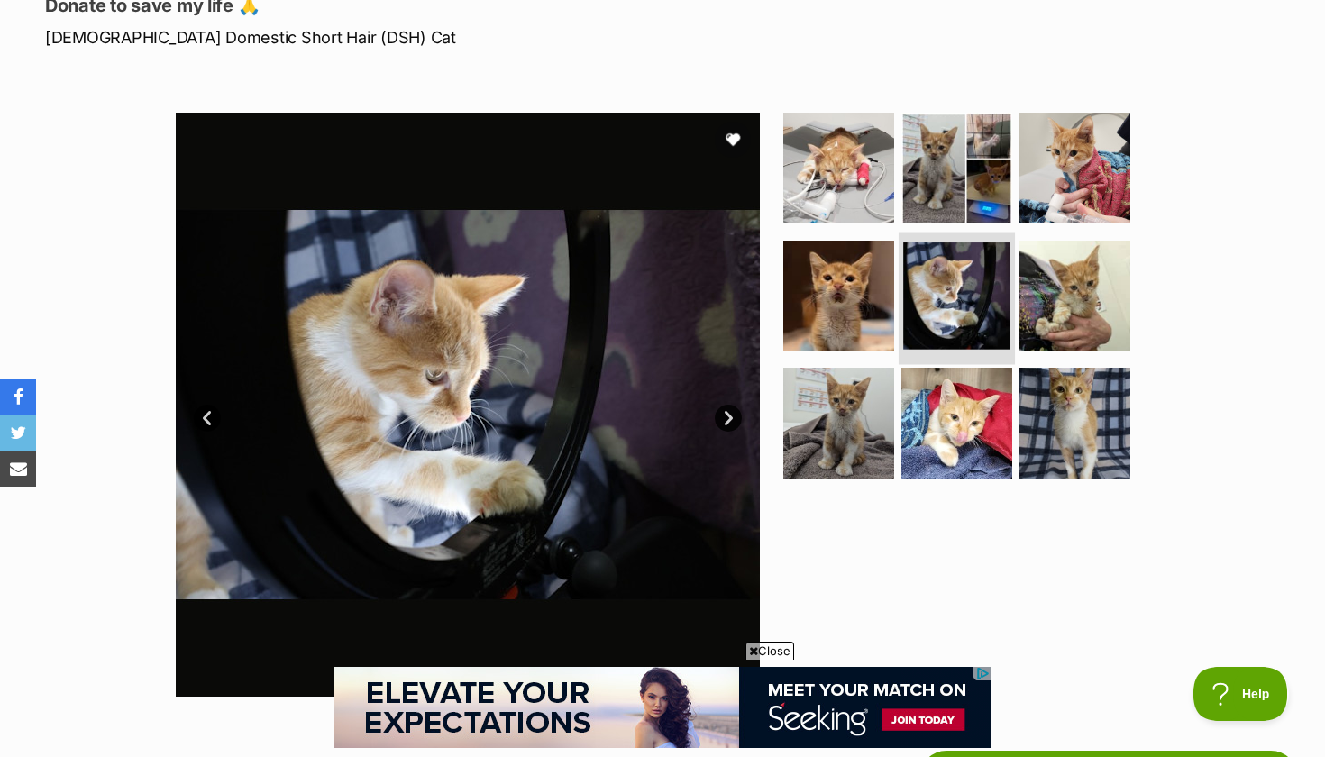
scroll to position [266, 0]
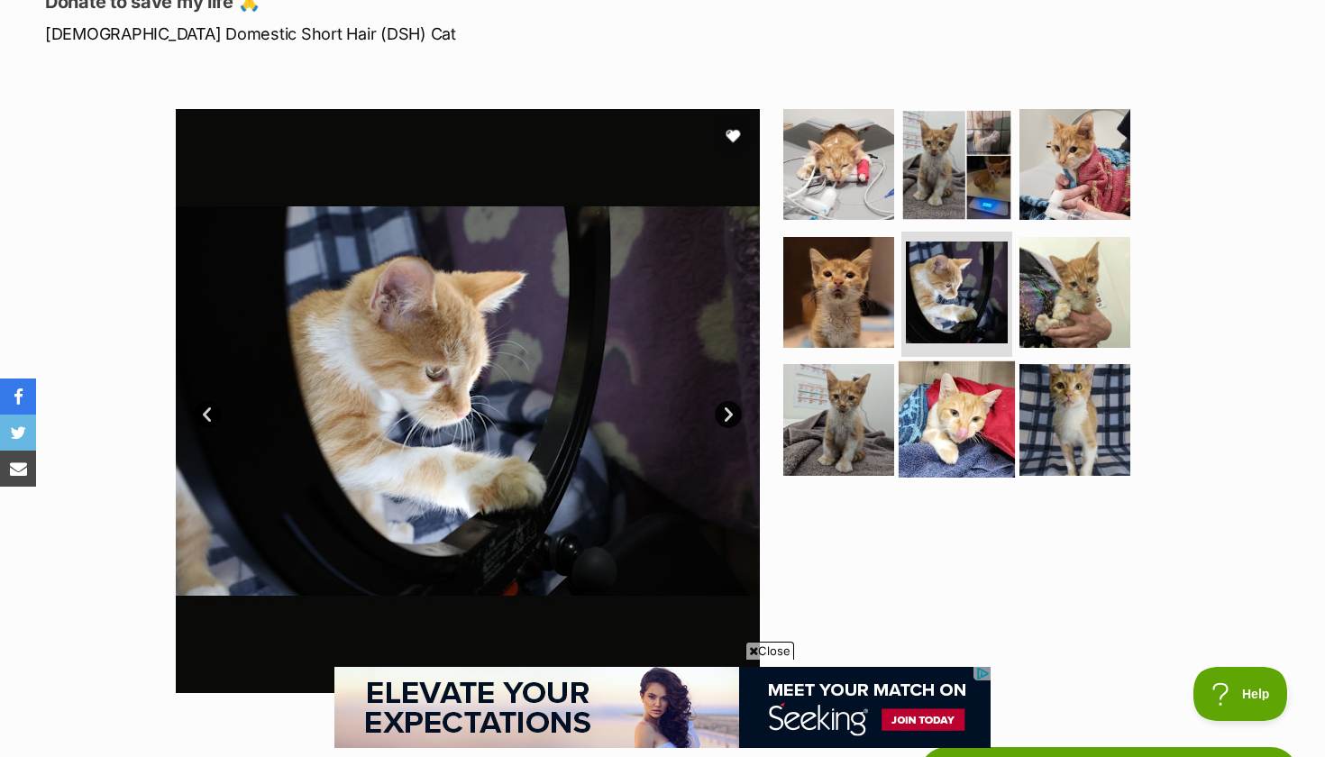
click at [957, 428] on img at bounding box center [956, 419] width 116 height 116
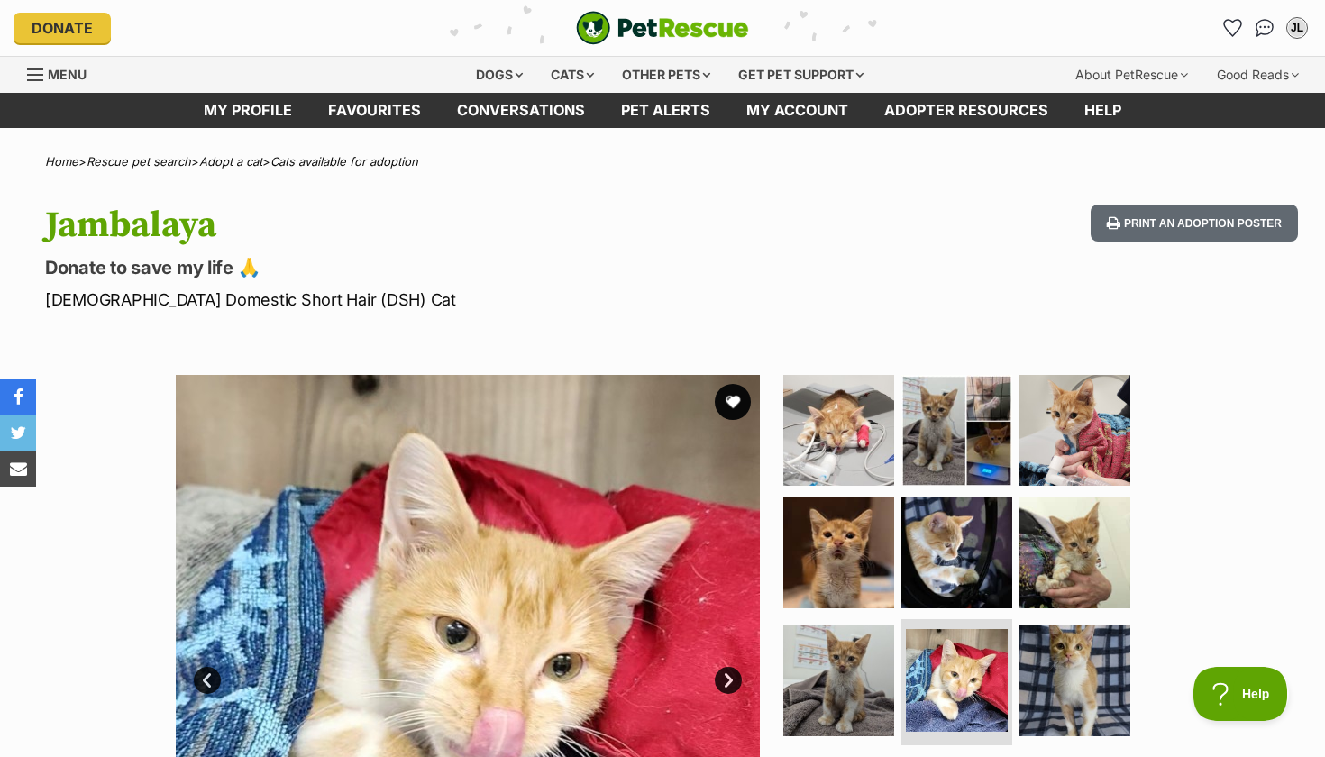
scroll to position [0, 0]
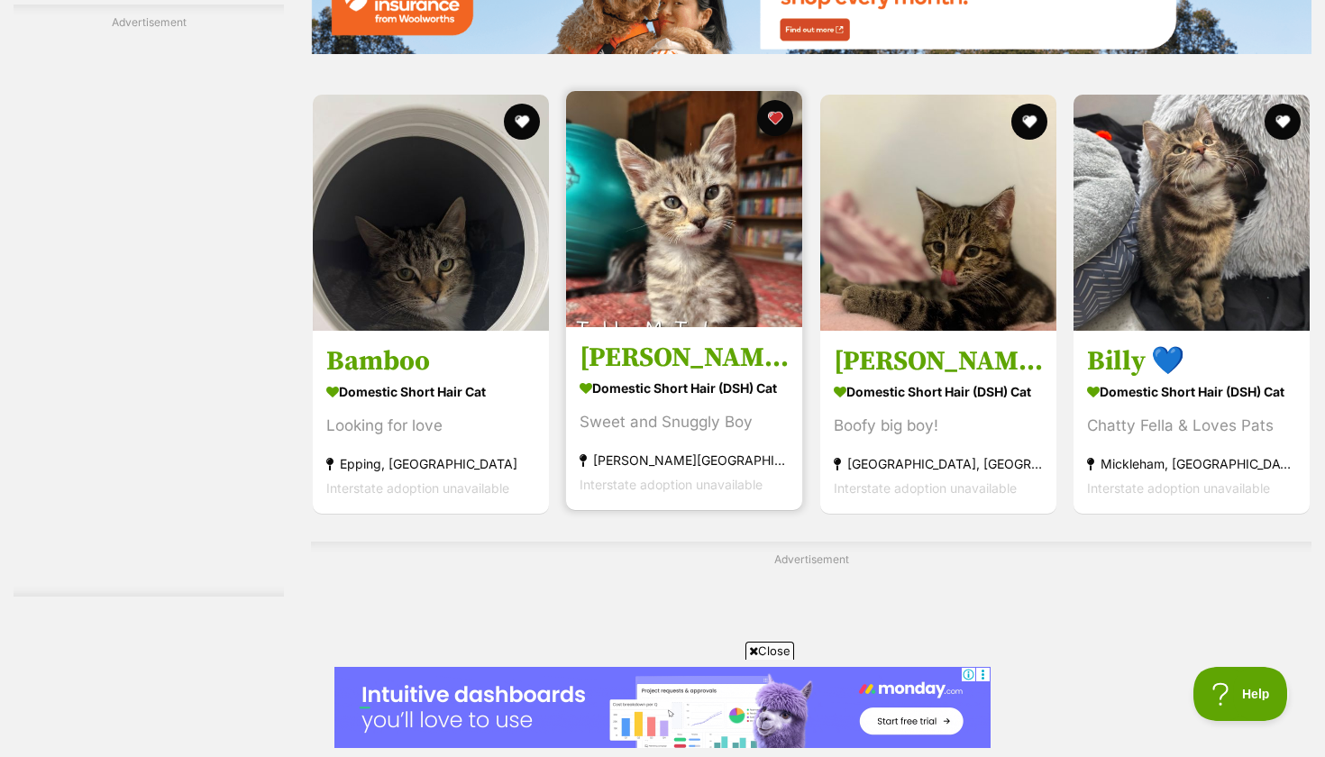
scroll to position [2859, 0]
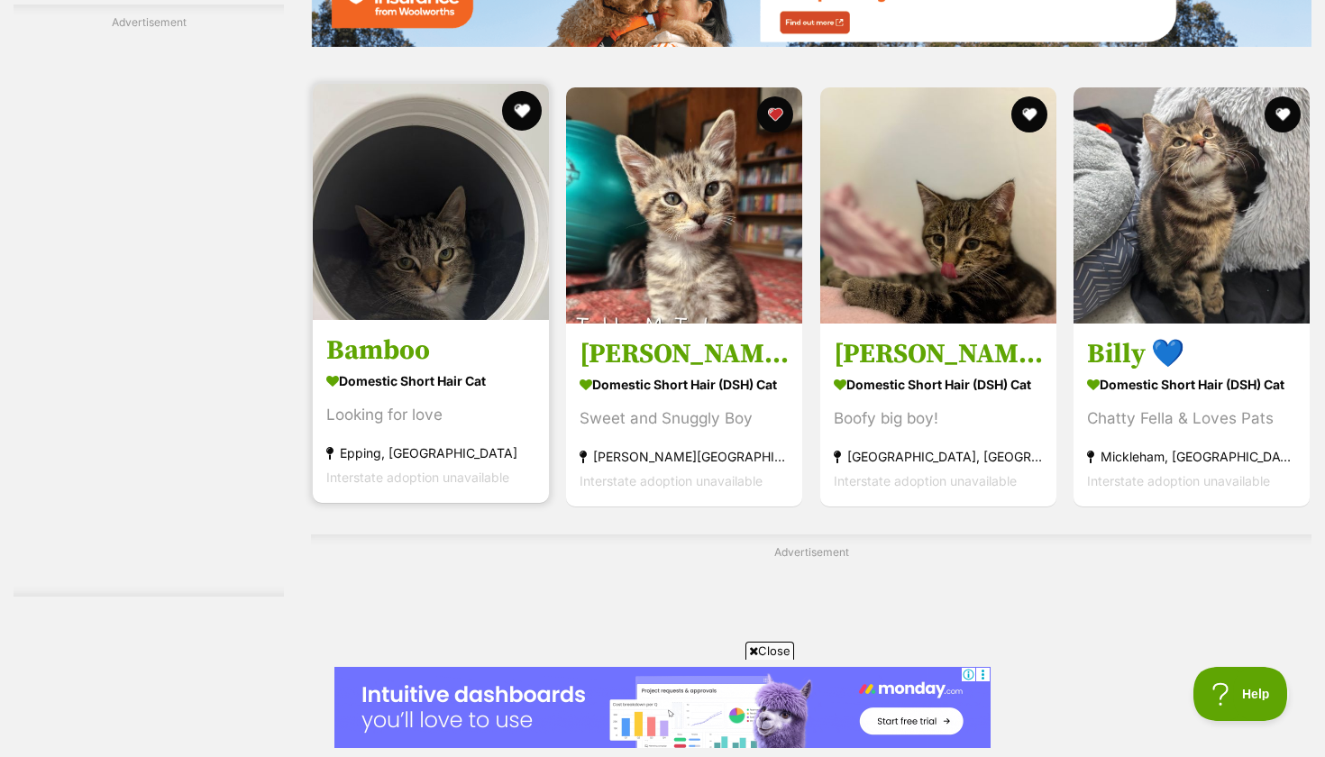
click at [520, 115] on button "favourite" at bounding box center [522, 111] width 40 height 40
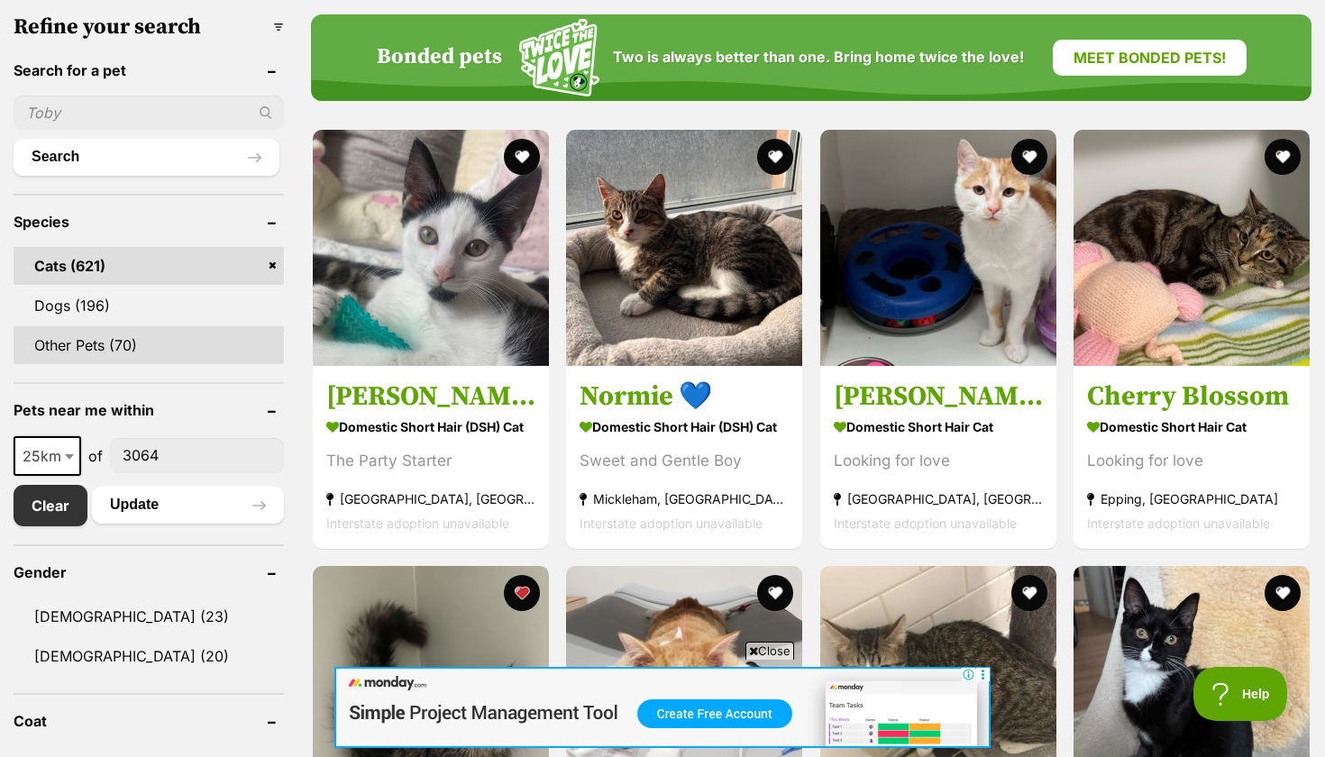
scroll to position [593, 0]
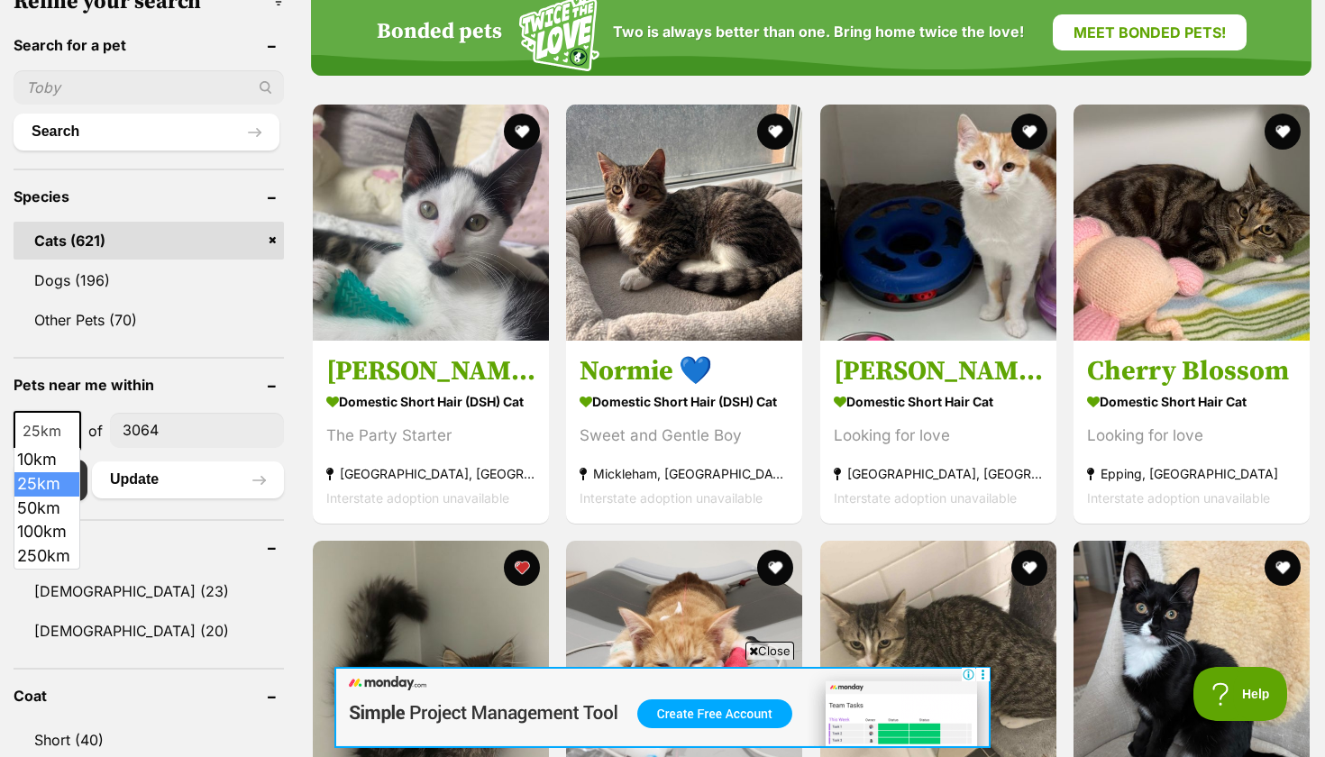
click at [70, 433] on b at bounding box center [69, 431] width 9 height 5
select select "50"
click at [143, 486] on button "Update" at bounding box center [188, 479] width 192 height 36
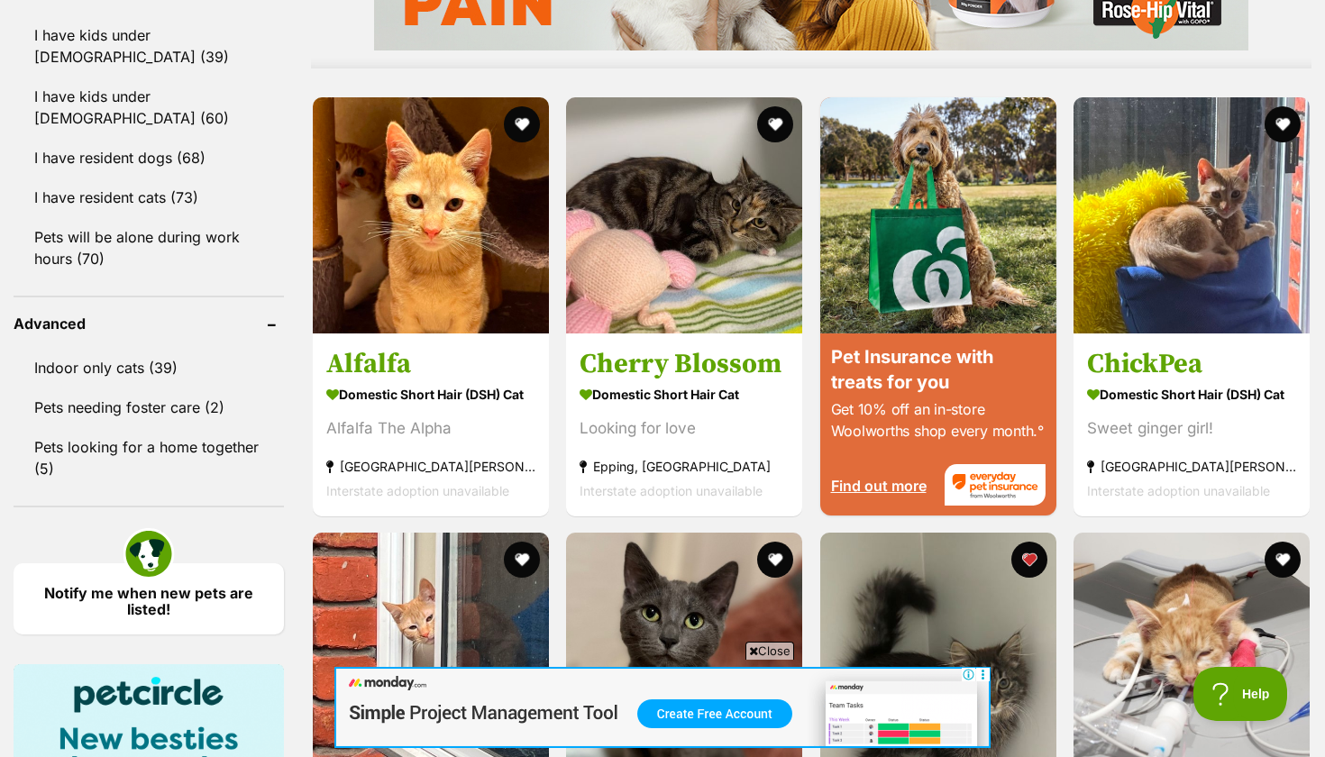
scroll to position [1683, 0]
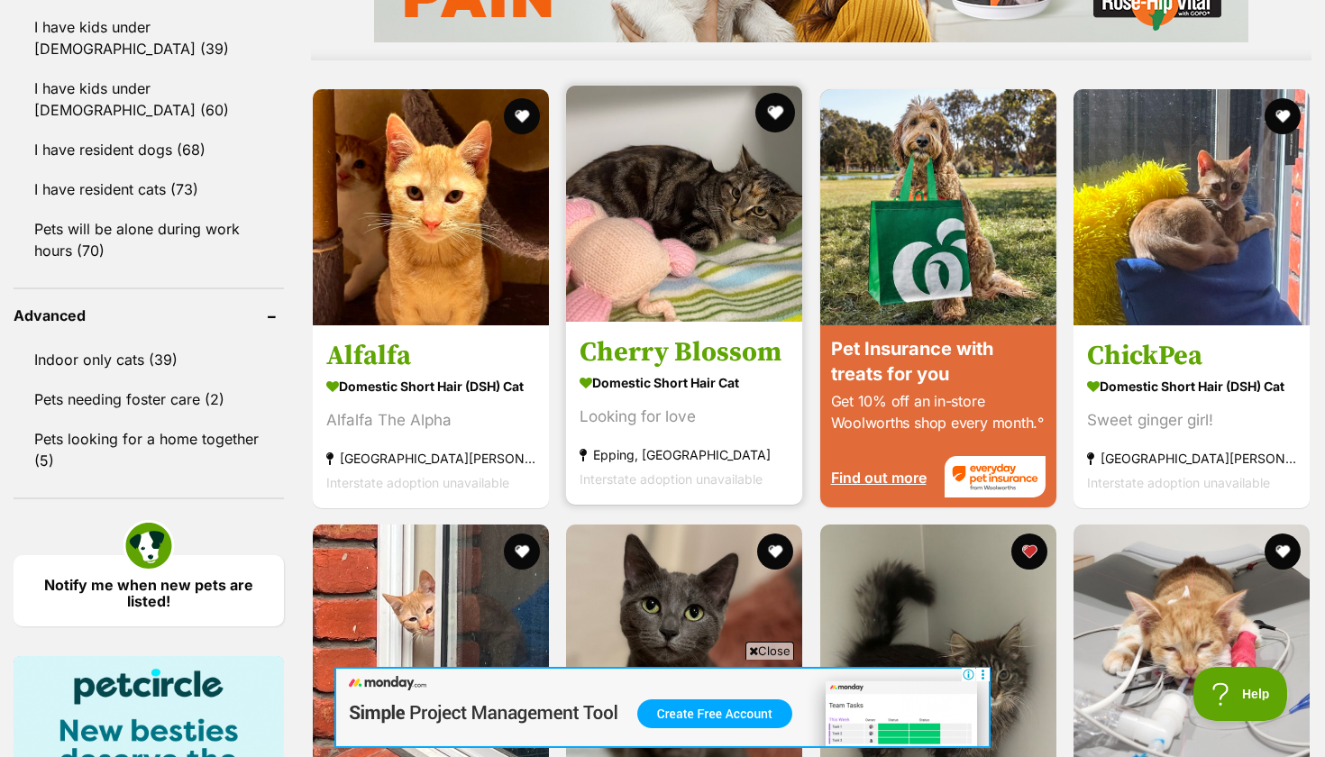
click at [775, 111] on button "favourite" at bounding box center [776, 113] width 40 height 40
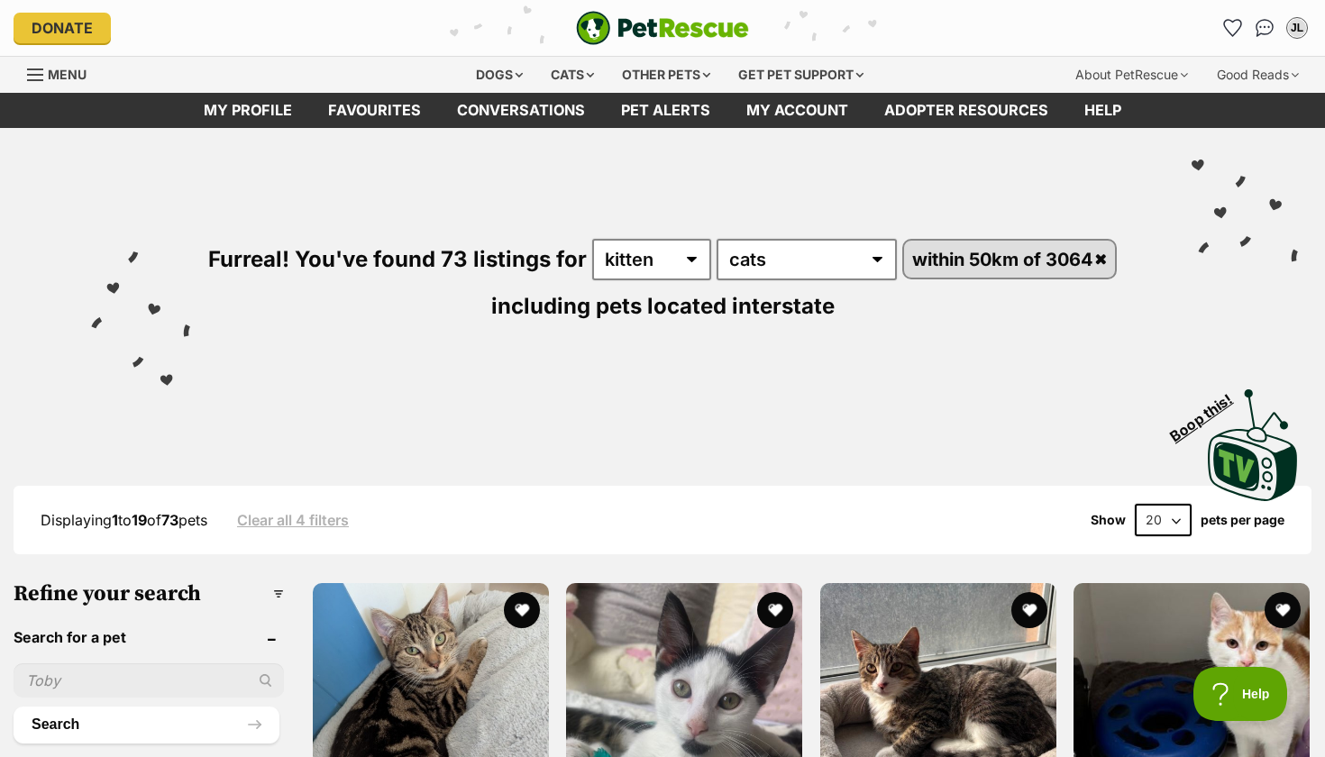
scroll to position [0, 0]
select select "60"
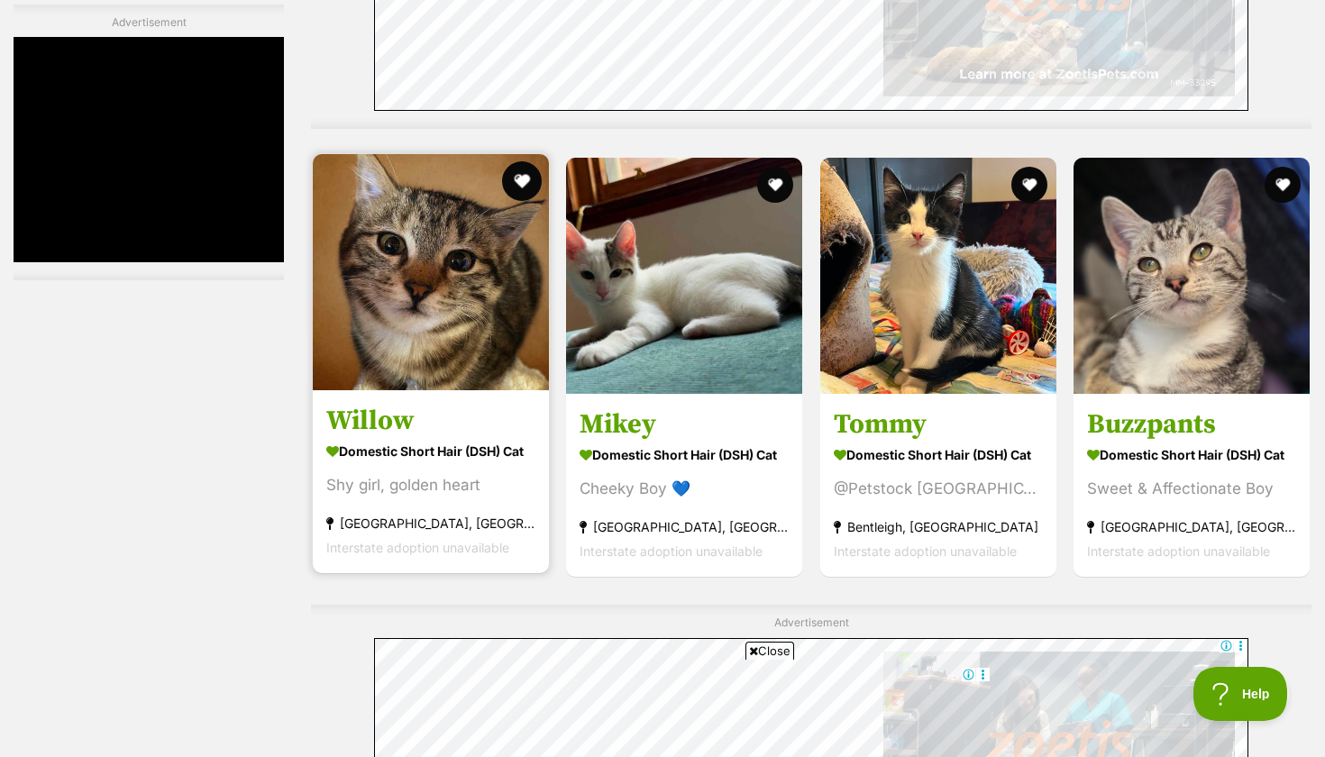
click at [524, 186] on button "favourite" at bounding box center [522, 181] width 40 height 40
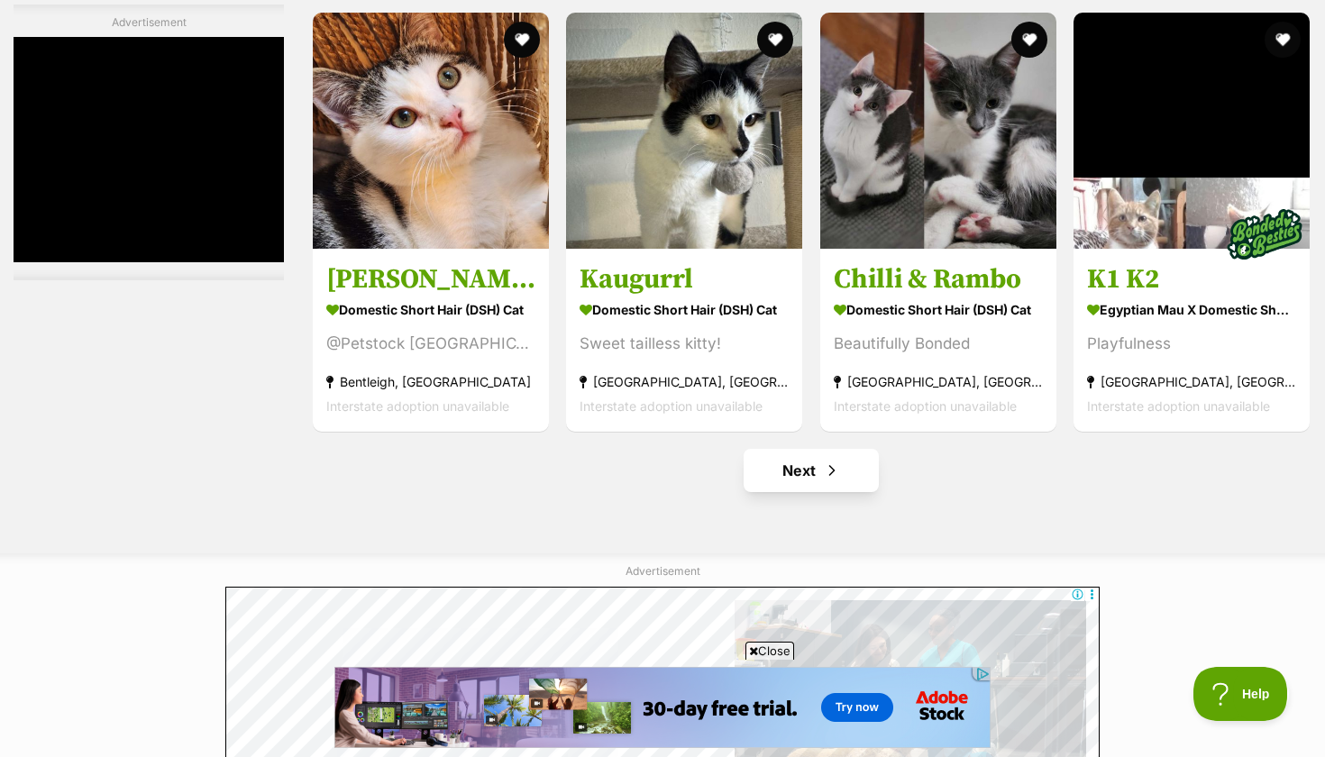
click at [787, 451] on link "Next" at bounding box center [810, 470] width 135 height 43
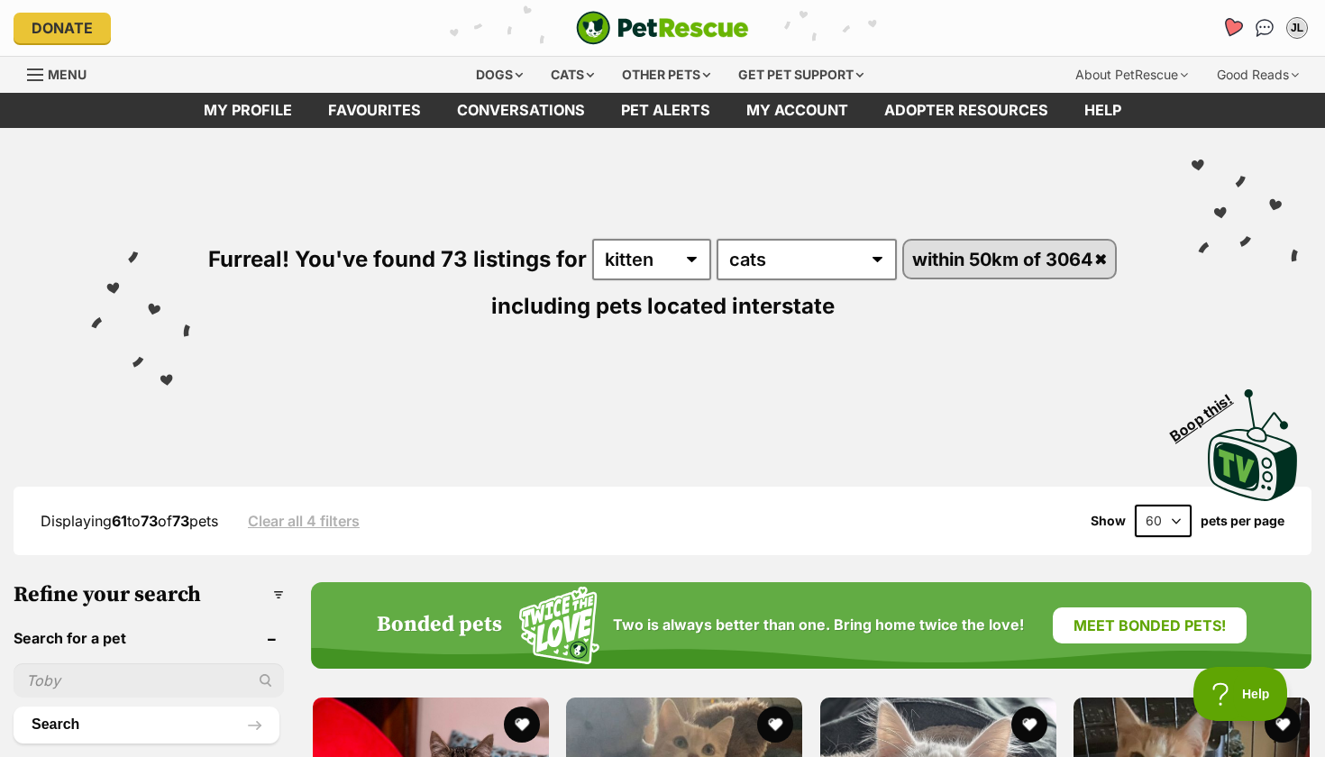
click at [1233, 39] on link "Favourites" at bounding box center [1231, 28] width 37 height 37
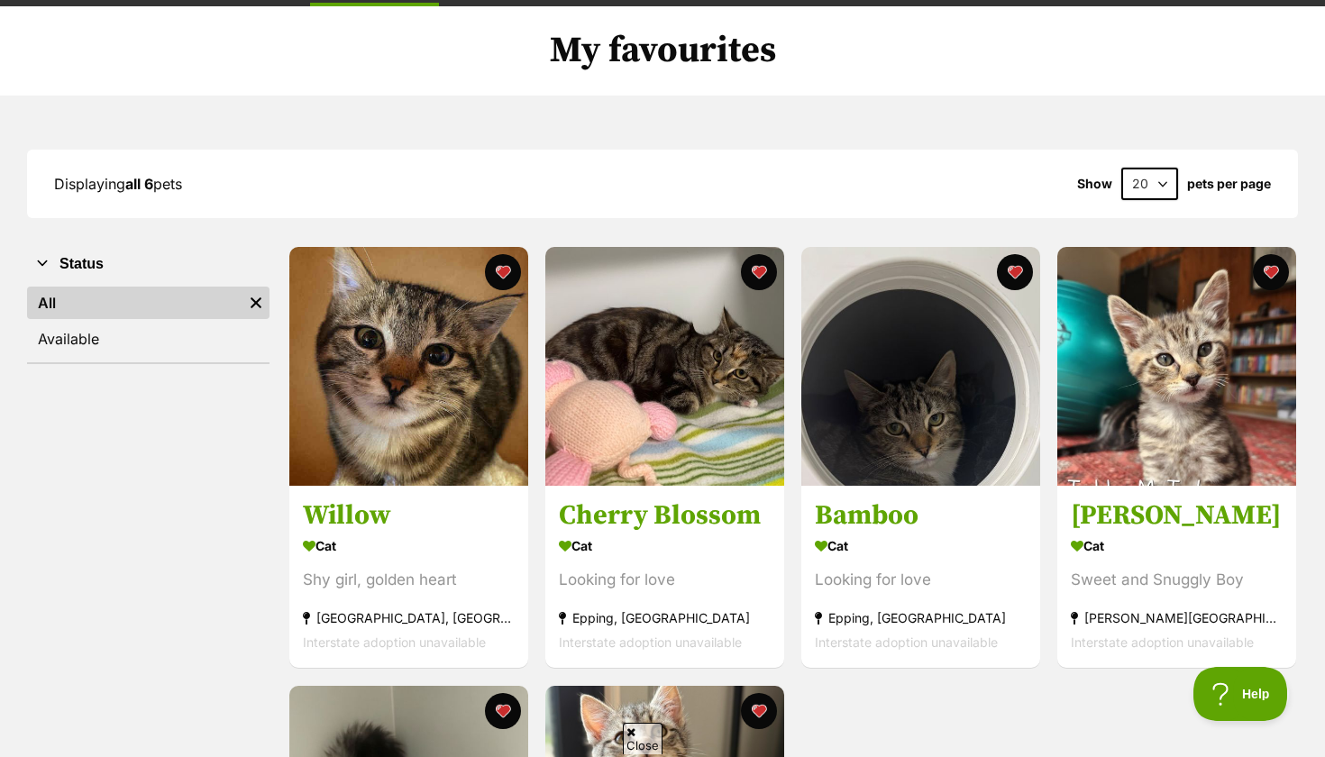
scroll to position [153, 0]
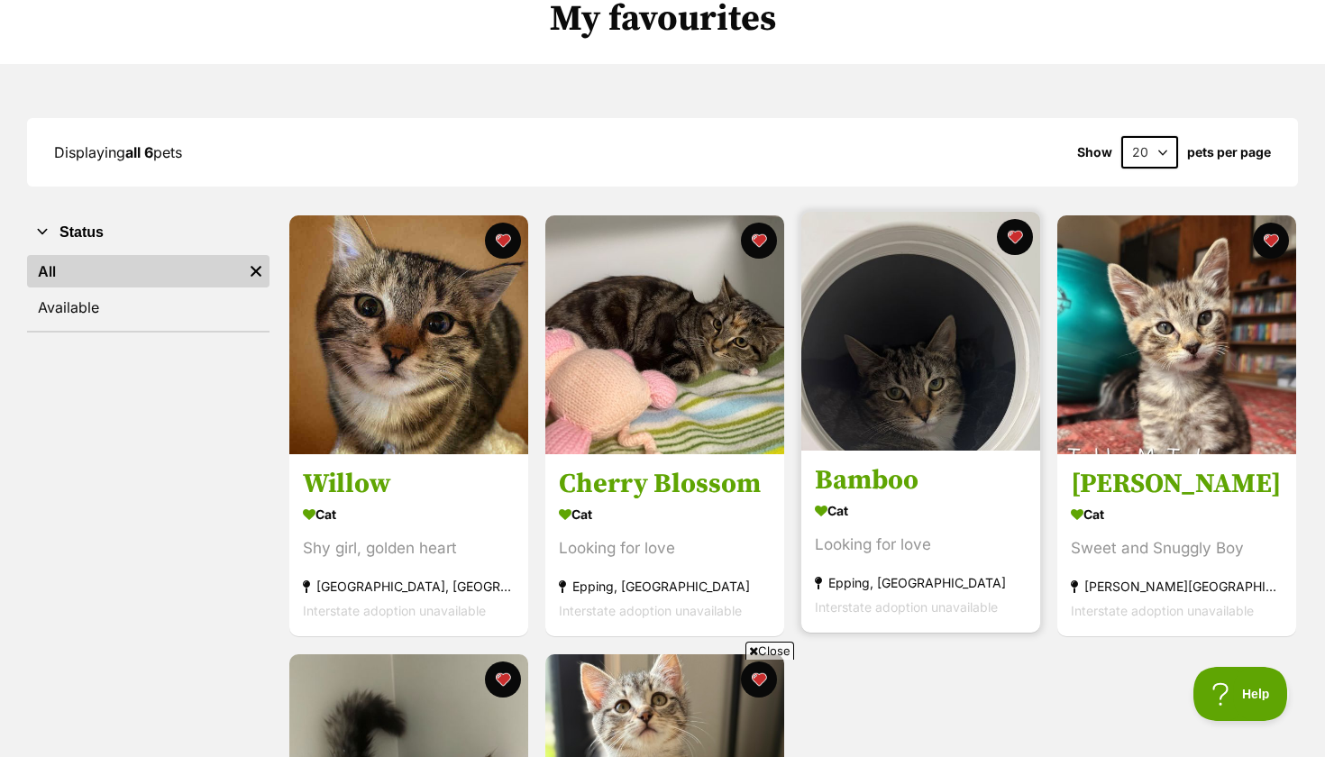
click at [911, 378] on img at bounding box center [920, 331] width 239 height 239
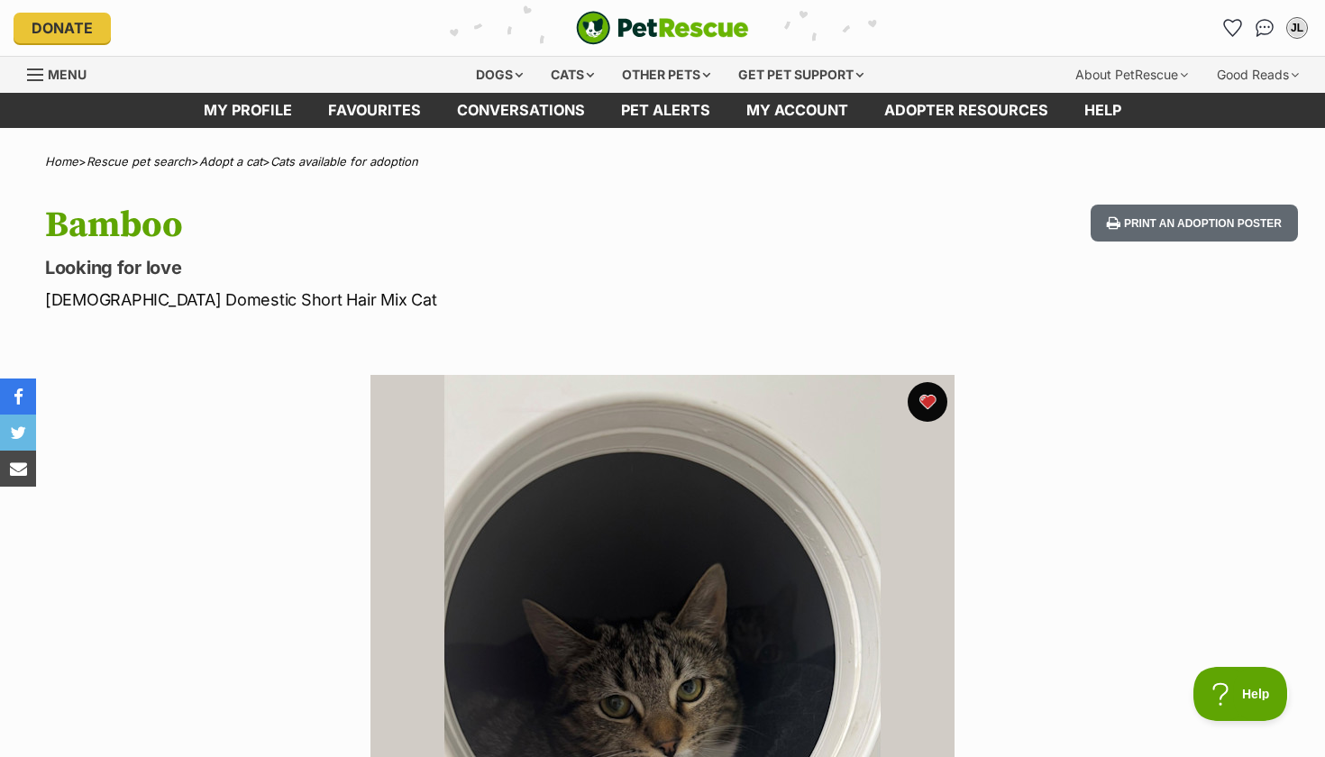
click at [929, 397] on button "favourite" at bounding box center [927, 402] width 40 height 40
click at [1224, 25] on icon "Favourites" at bounding box center [1232, 27] width 24 height 23
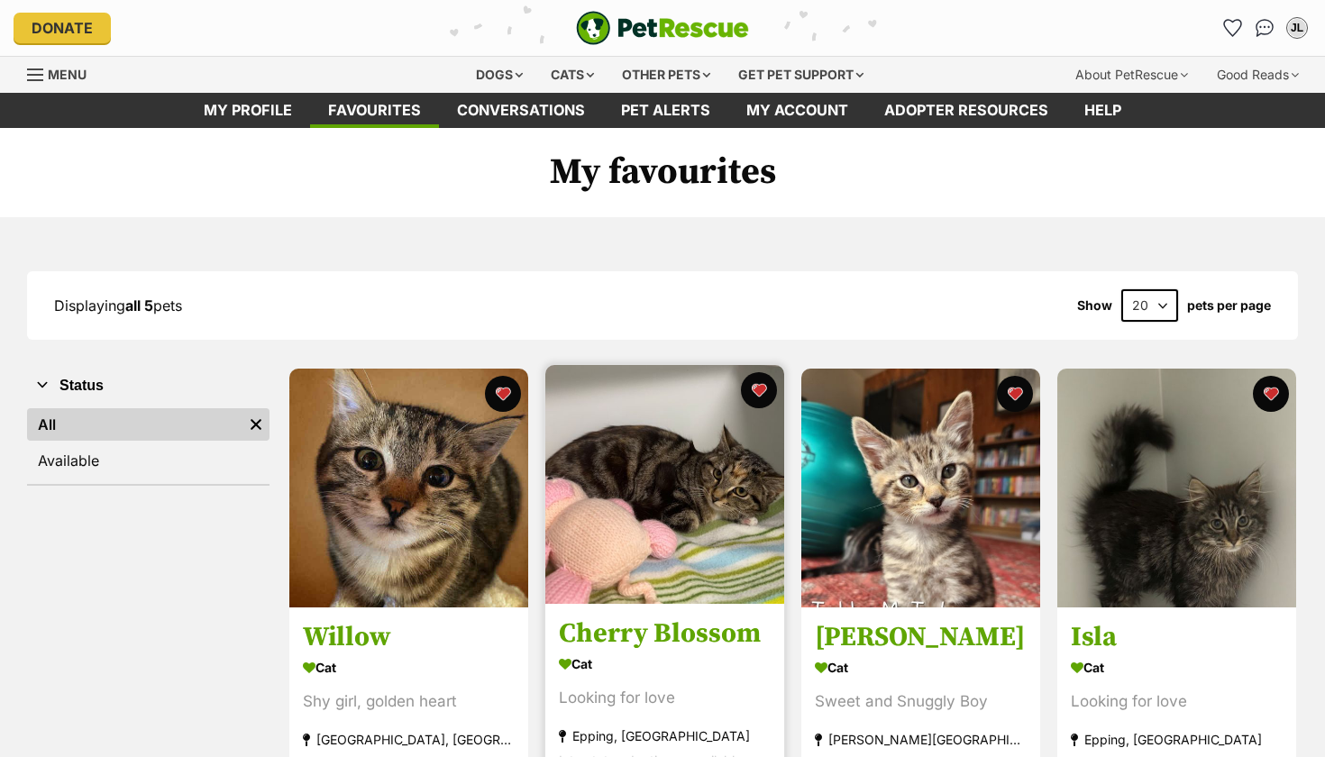
click at [706, 457] on img at bounding box center [664, 484] width 239 height 239
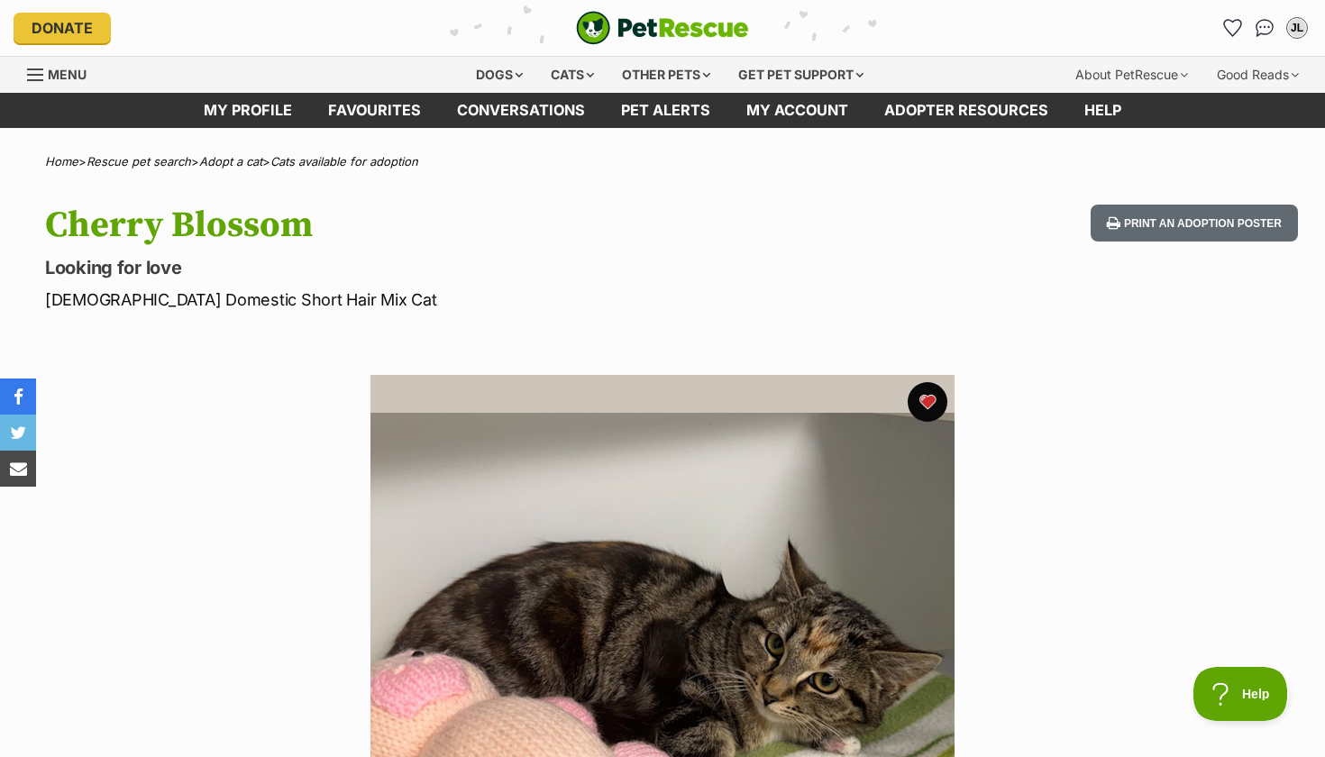
click at [936, 390] on button "favourite" at bounding box center [927, 402] width 40 height 40
click at [1234, 32] on icon "Favourites" at bounding box center [1232, 27] width 22 height 21
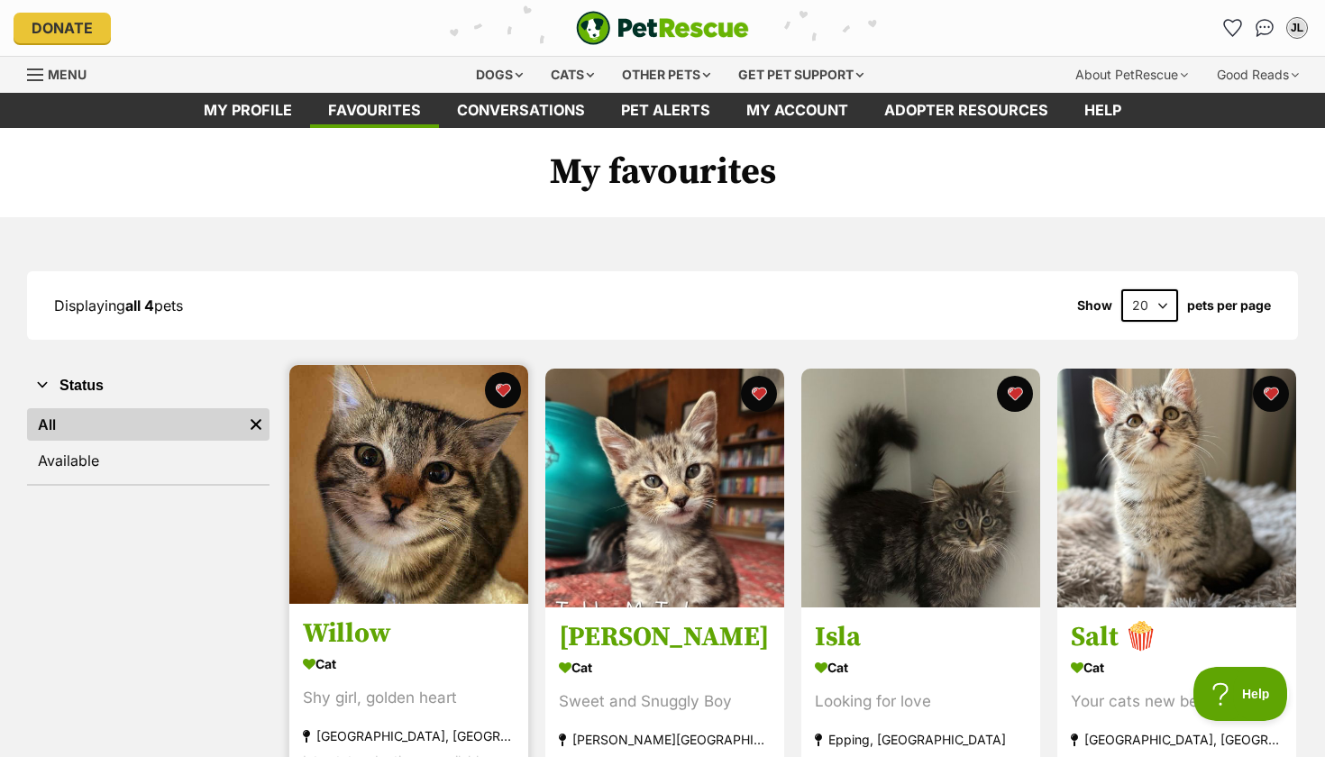
click at [397, 531] on img at bounding box center [408, 484] width 239 height 239
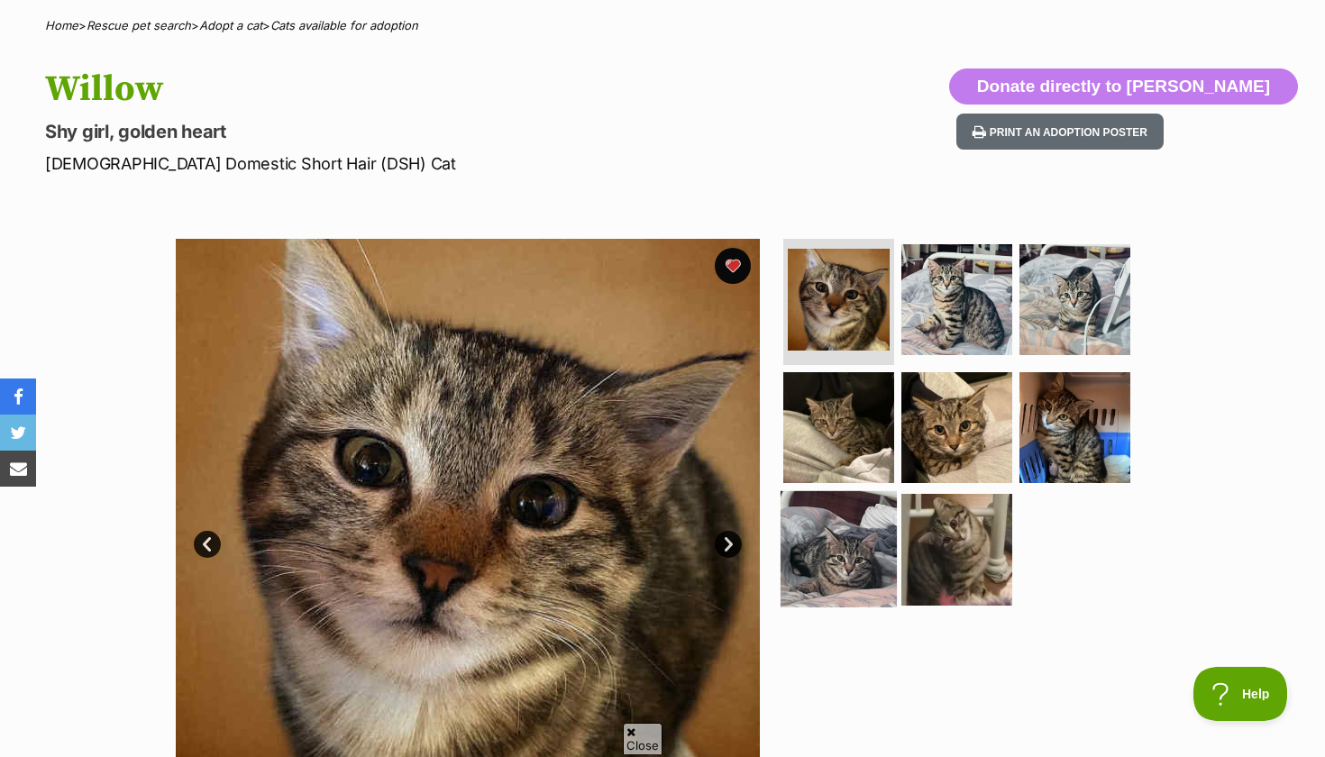
scroll to position [154, 0]
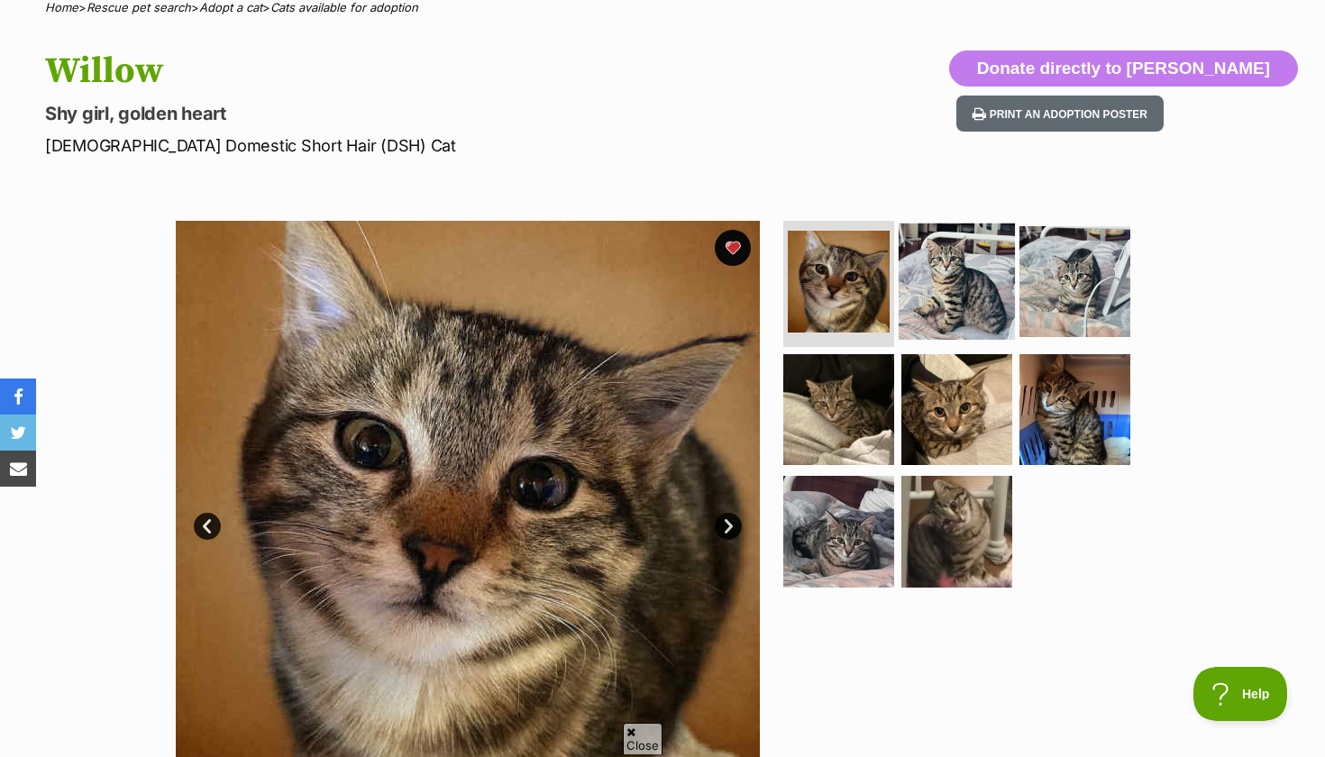
click at [952, 308] on img at bounding box center [956, 281] width 116 height 116
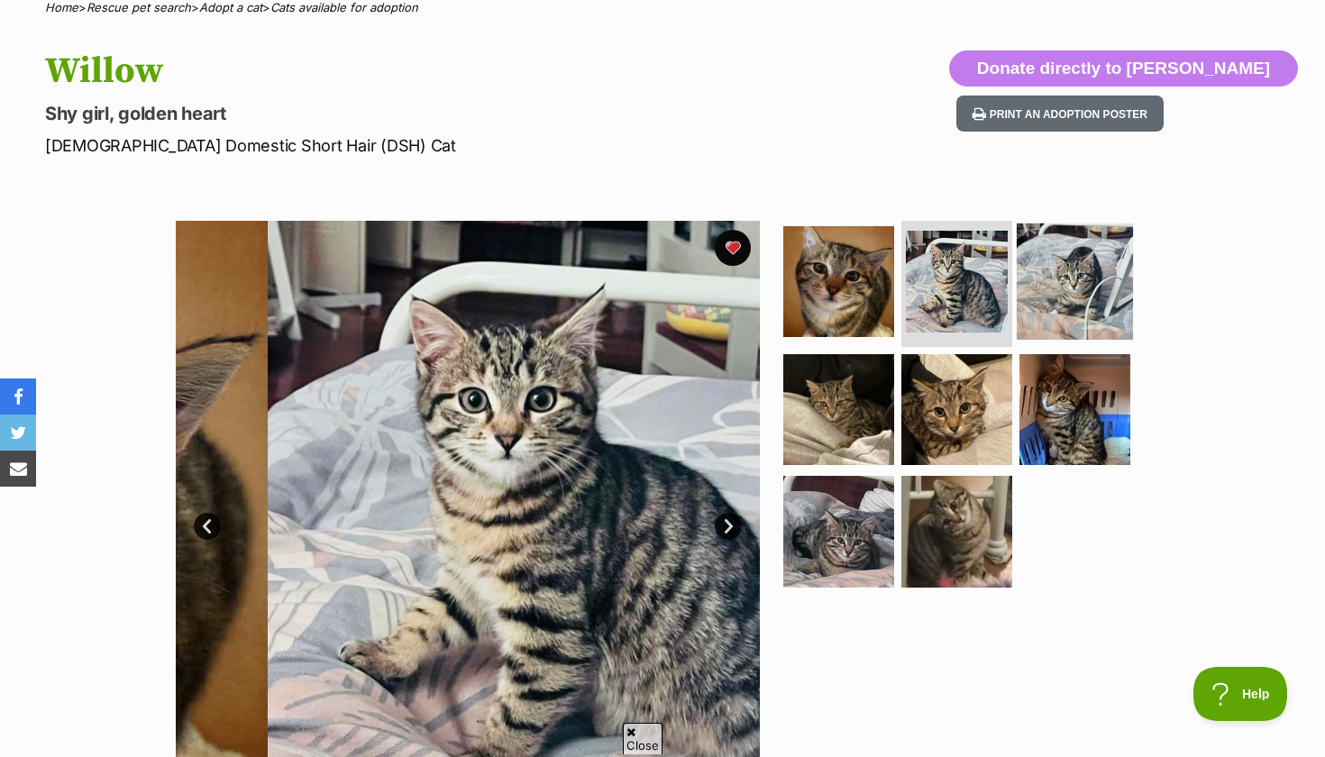
scroll to position [0, 0]
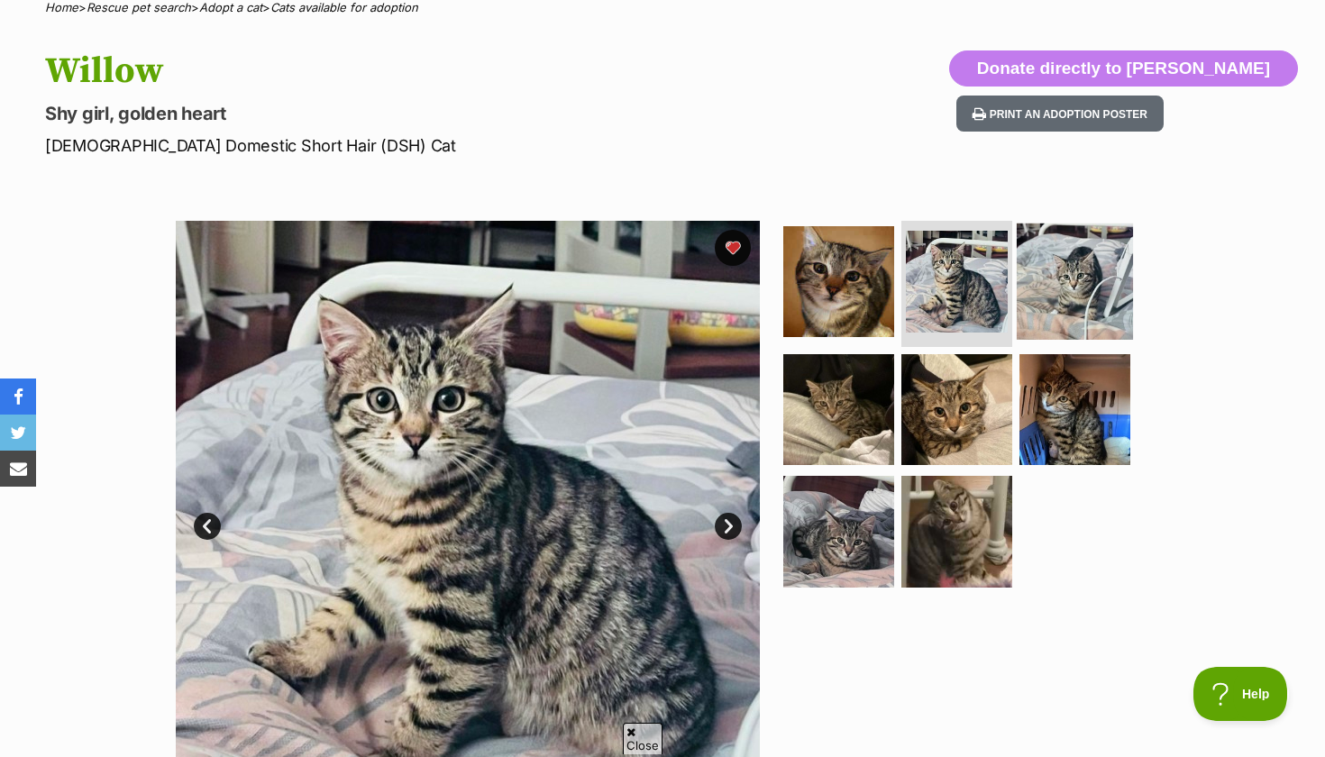
click at [1110, 296] on img at bounding box center [1074, 281] width 116 height 116
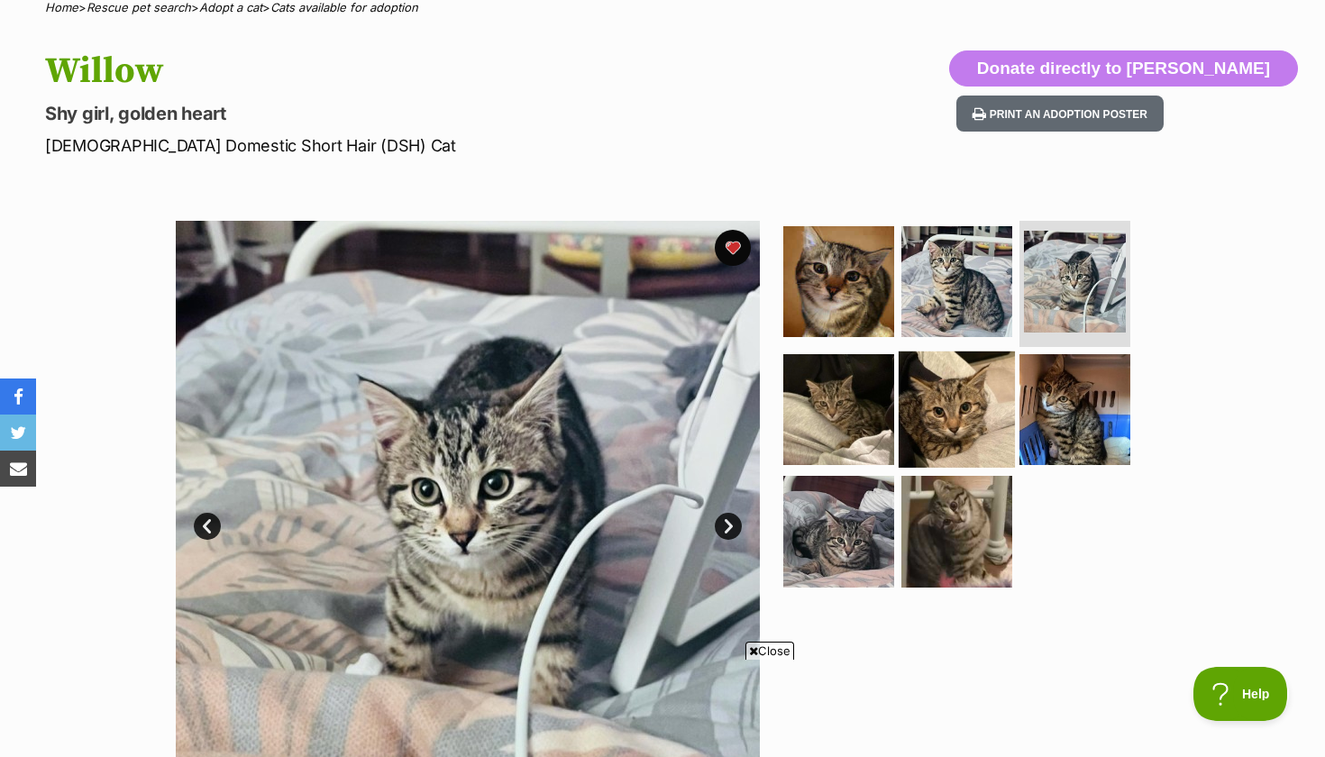
click at [998, 435] on img at bounding box center [956, 409] width 116 height 116
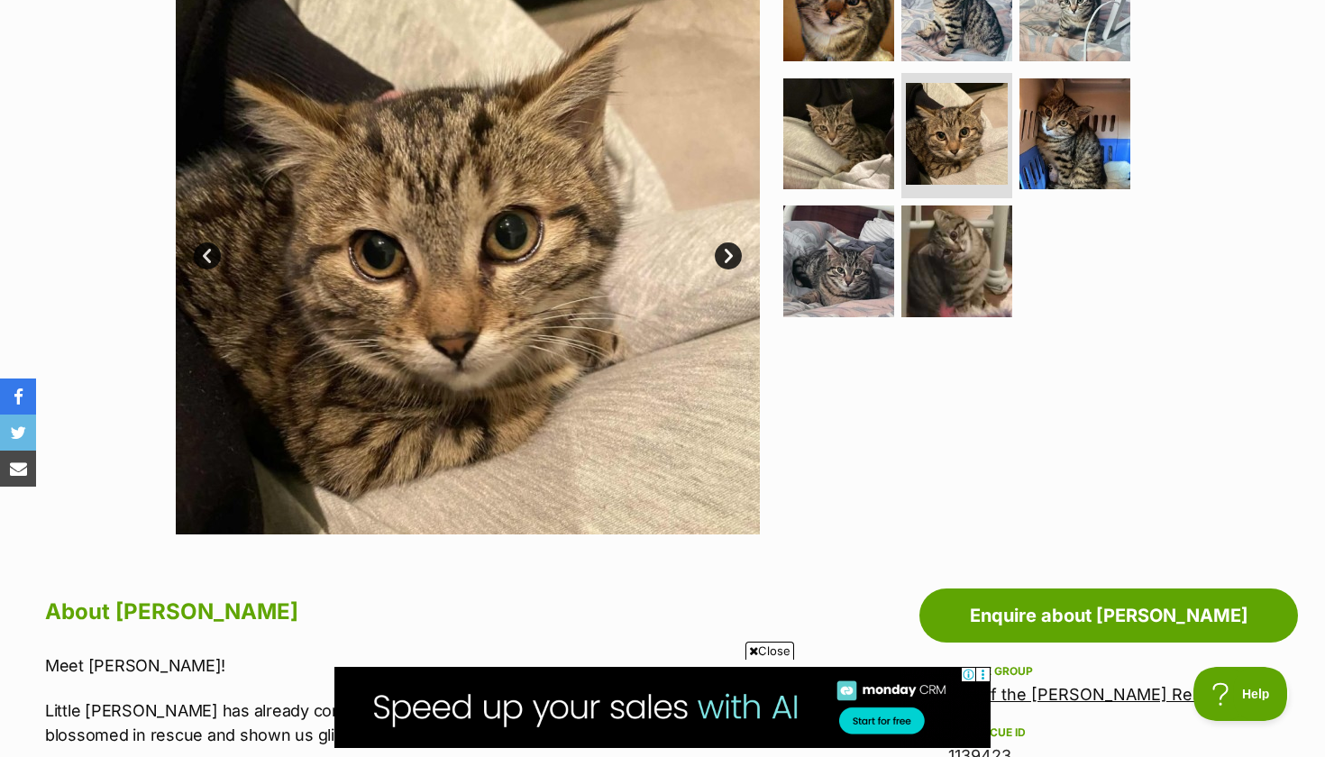
scroll to position [423, 0]
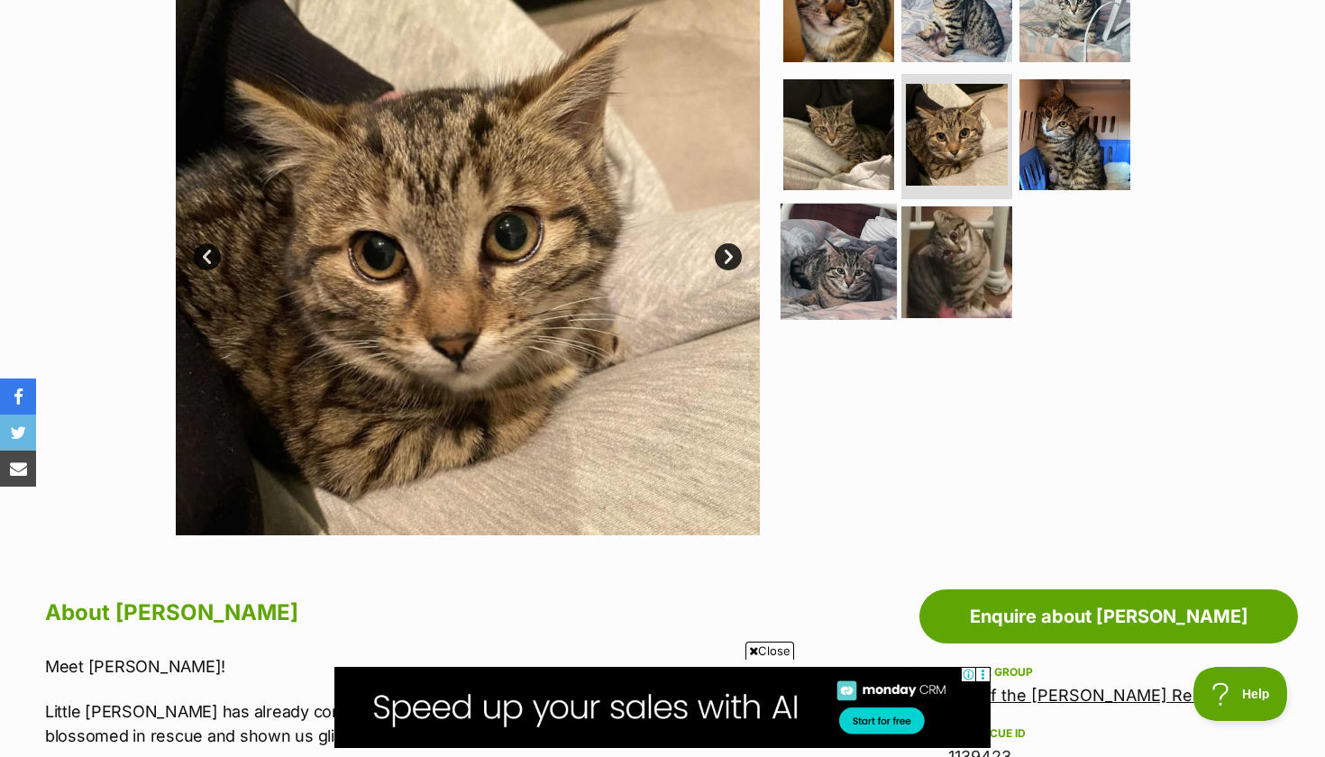
click at [828, 244] on img at bounding box center [838, 262] width 116 height 116
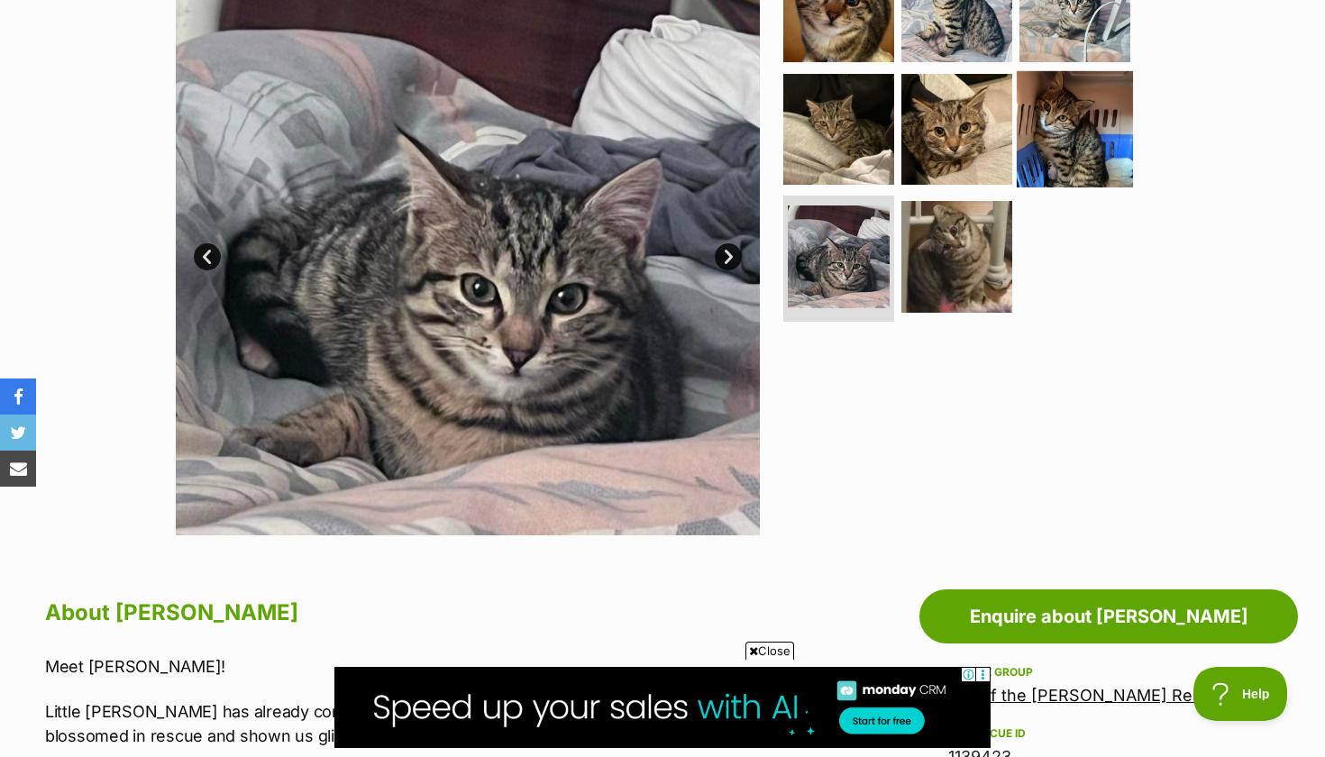
click at [1051, 94] on img at bounding box center [1074, 128] width 116 height 116
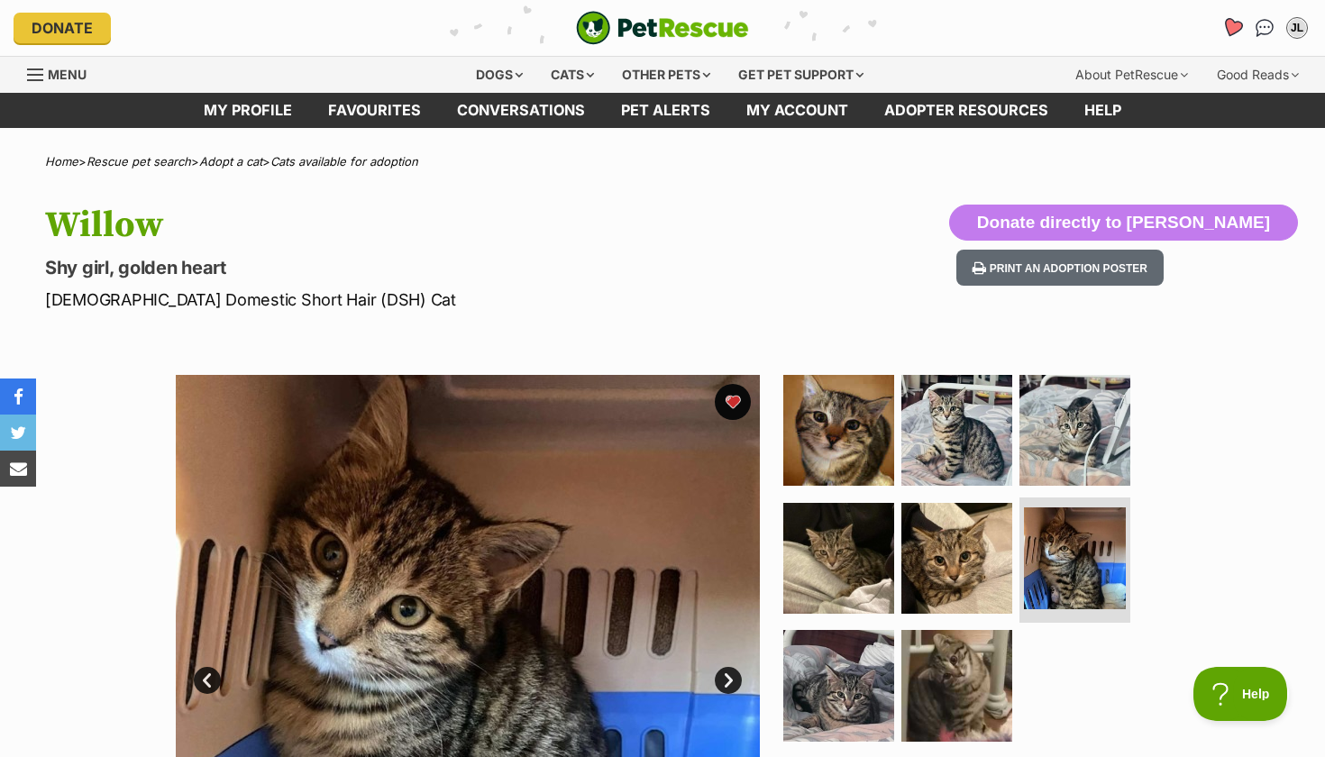
scroll to position [0, 0]
click at [1238, 29] on icon "Favourites" at bounding box center [1232, 27] width 22 height 21
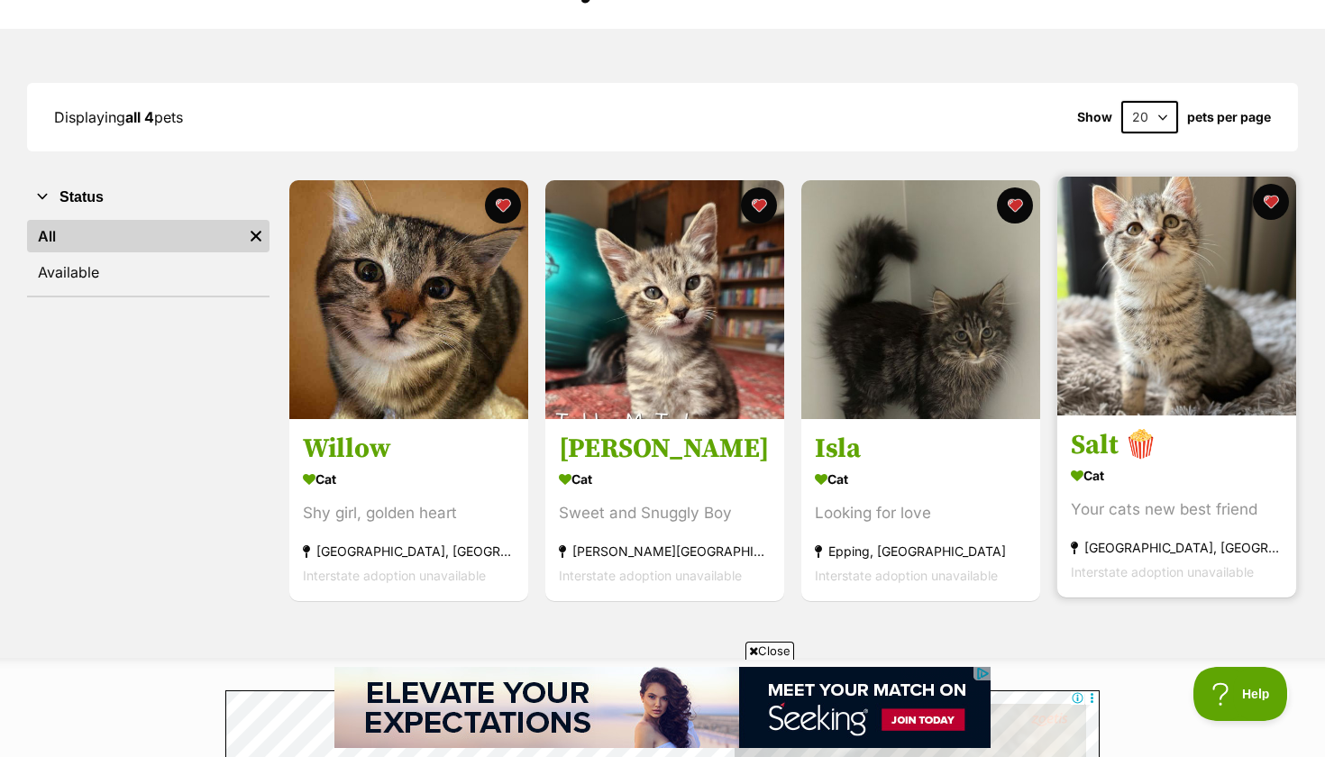
click at [1154, 414] on img at bounding box center [1176, 296] width 239 height 239
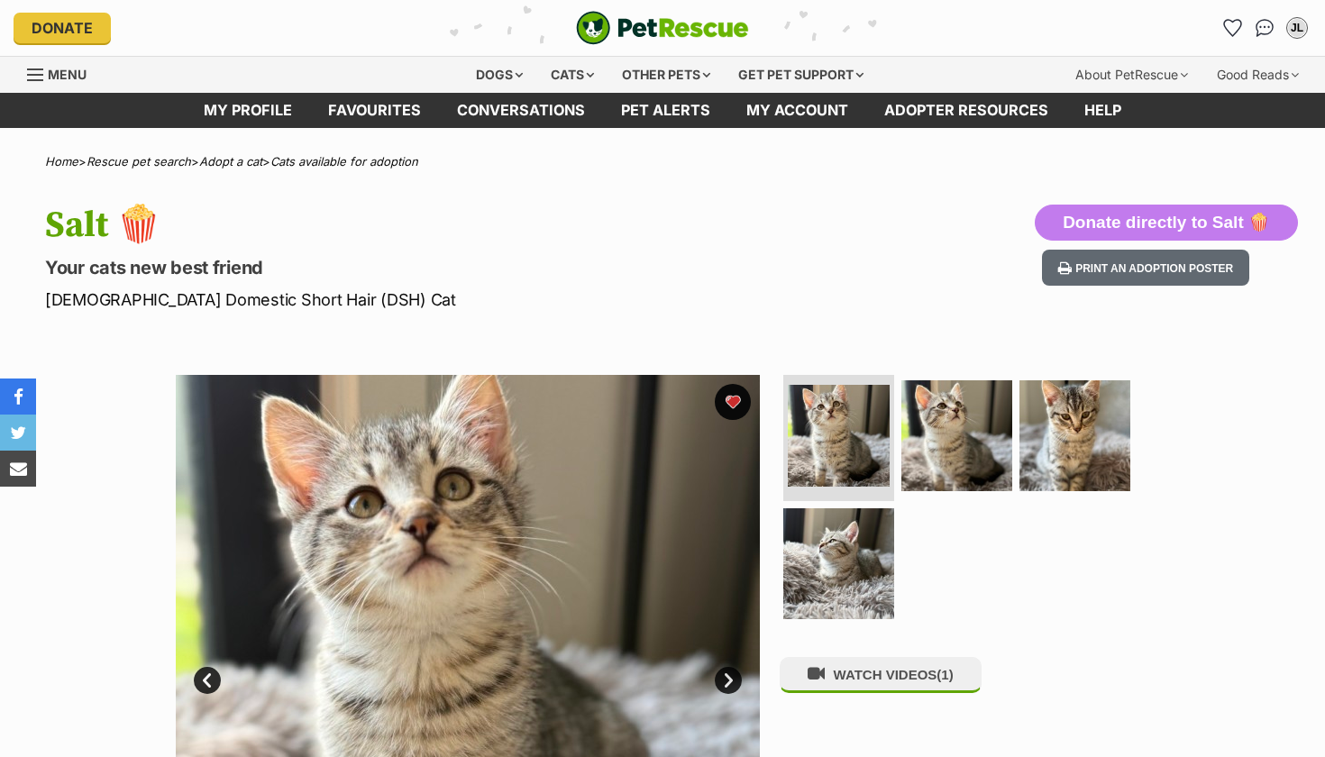
click at [988, 433] on img at bounding box center [956, 435] width 111 height 111
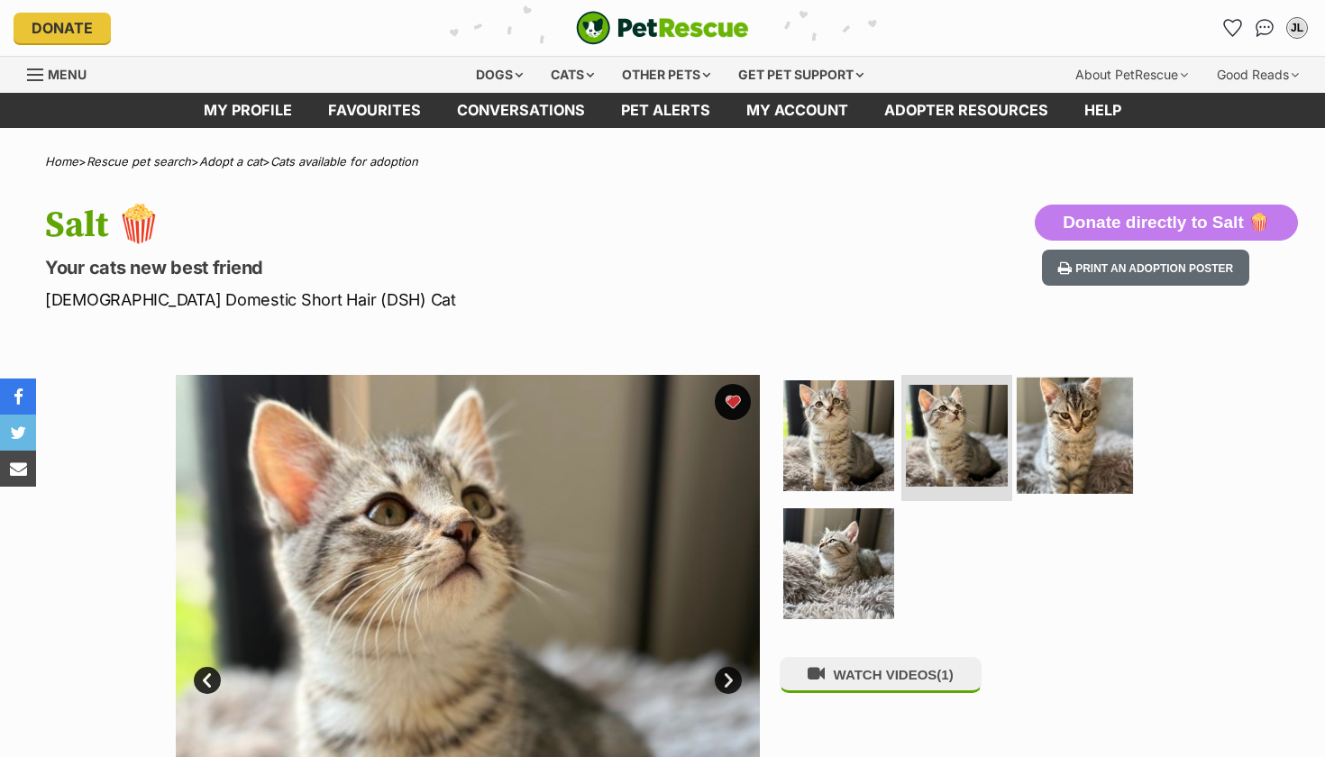
click at [1048, 450] on img at bounding box center [1074, 436] width 116 height 116
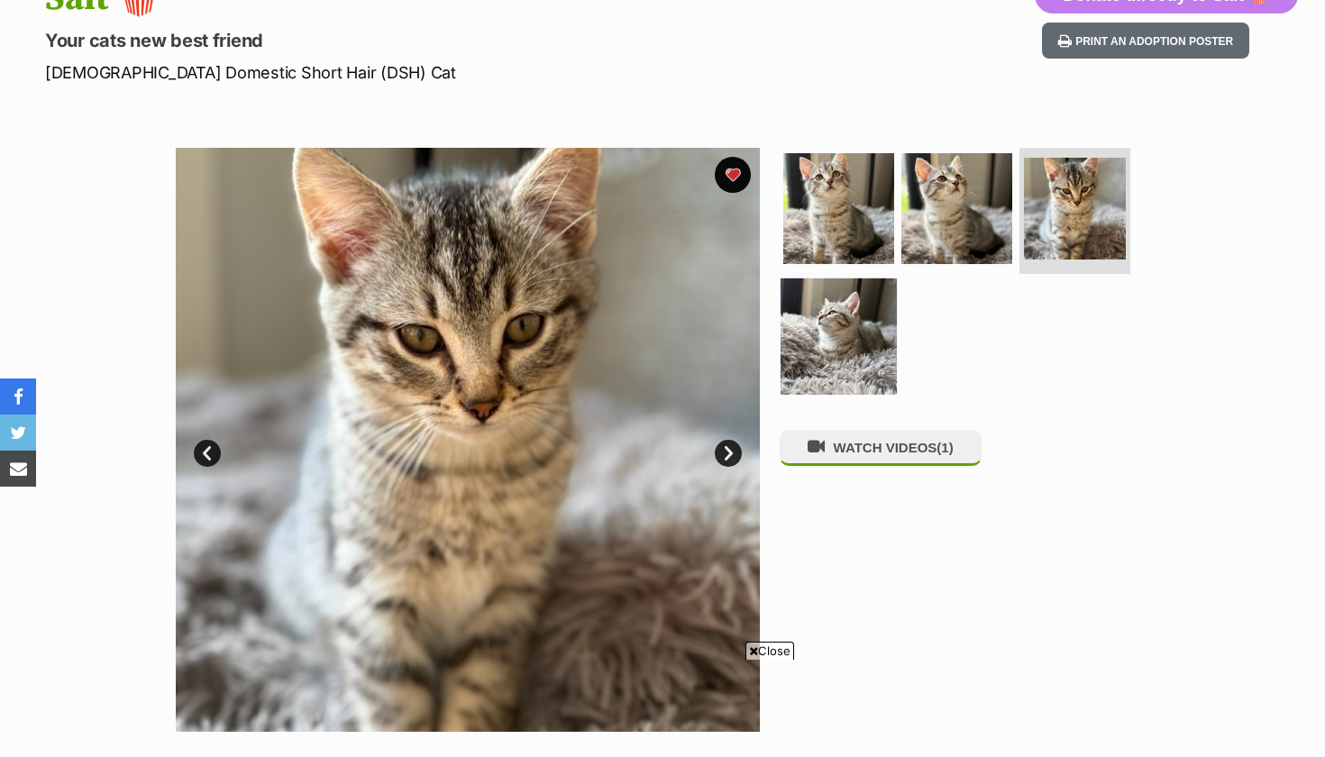
click at [826, 340] on img at bounding box center [838, 336] width 116 height 116
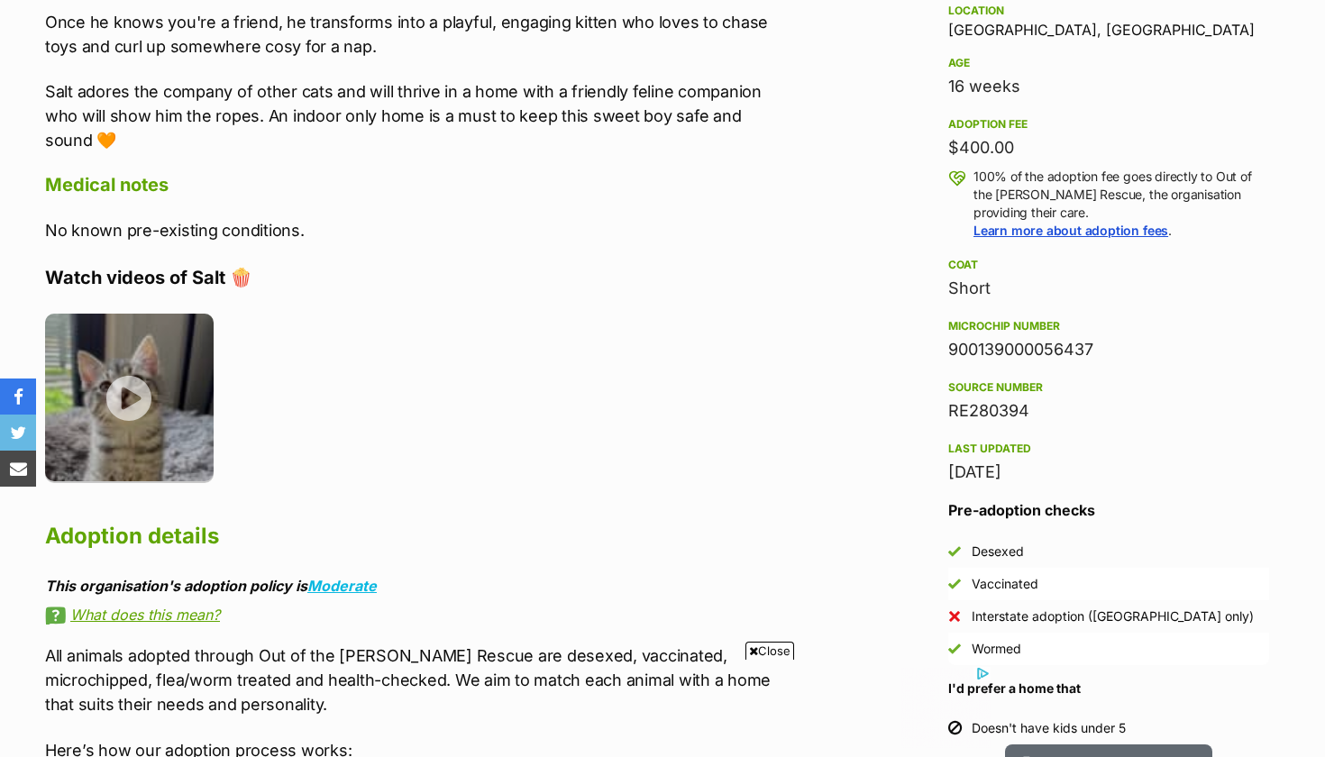
scroll to position [1211, 0]
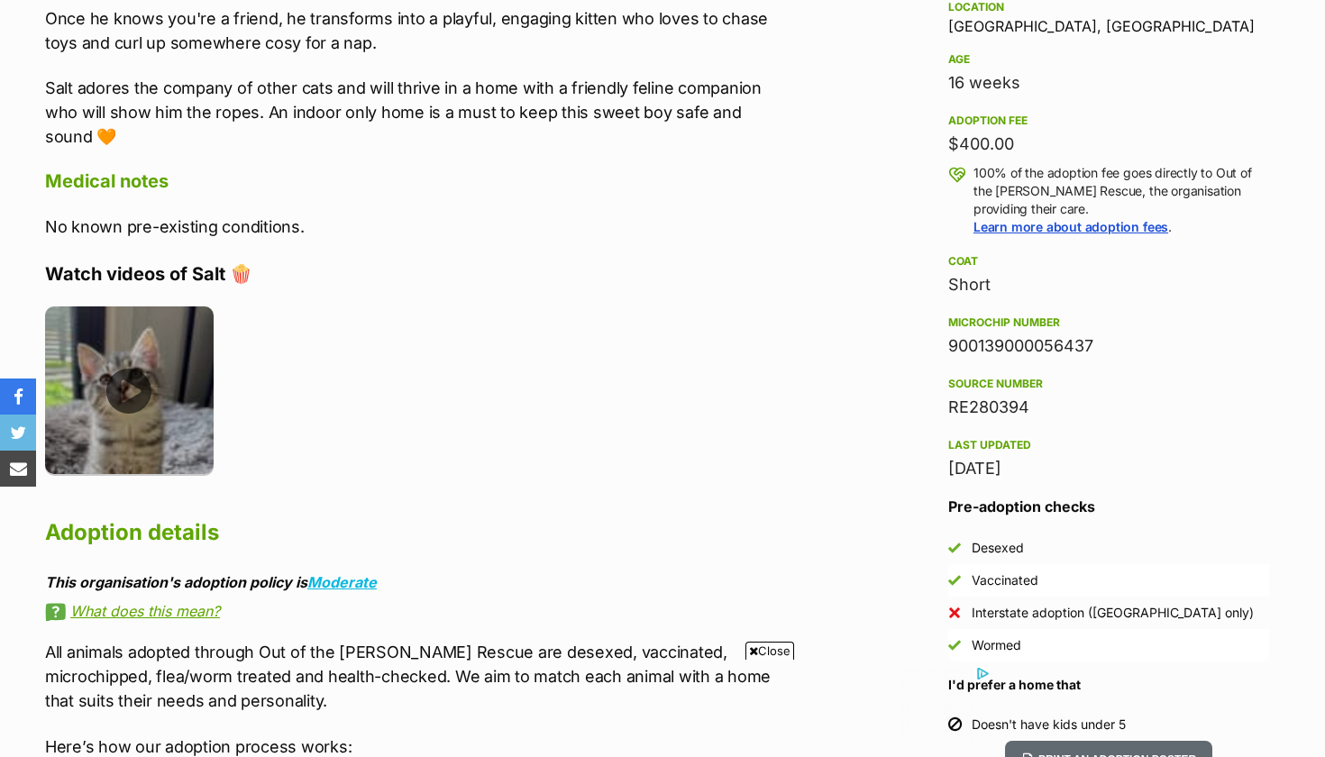
click at [106, 411] on img at bounding box center [129, 390] width 168 height 168
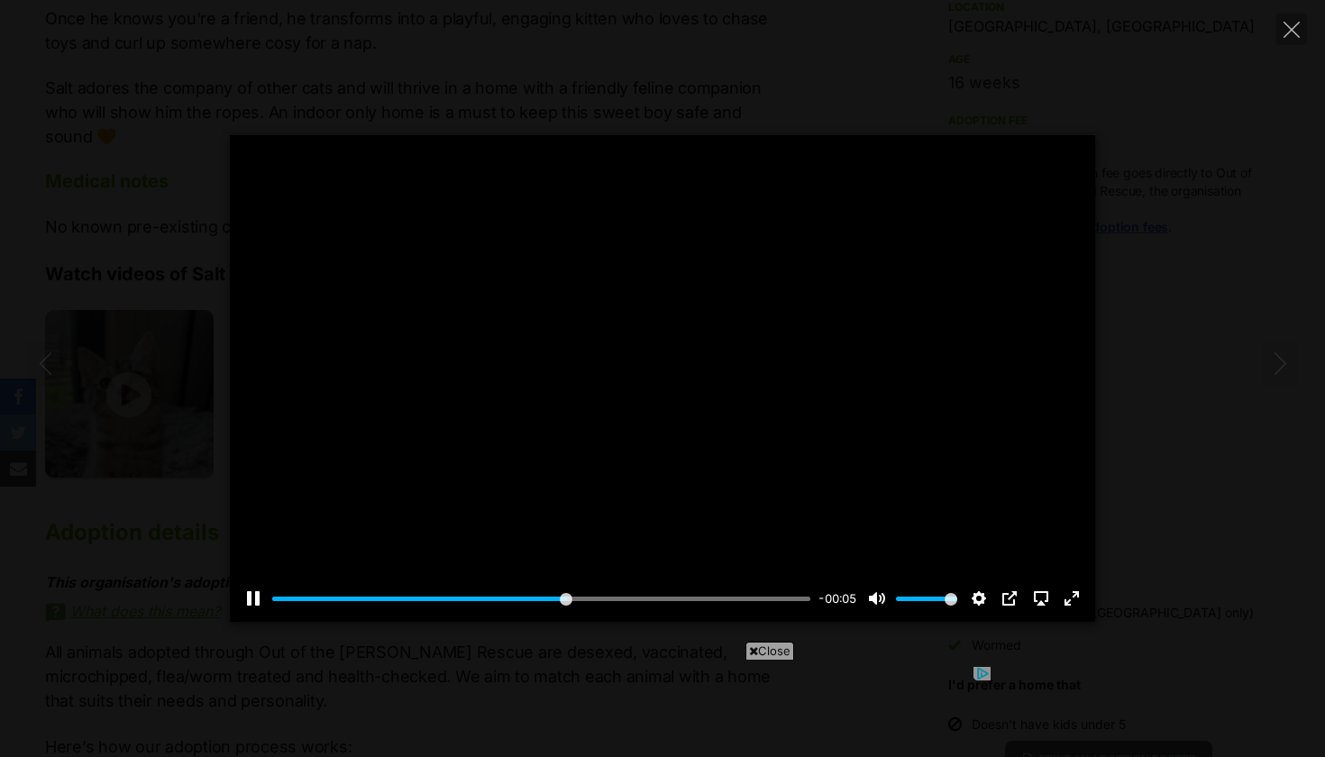
scroll to position [0, 0]
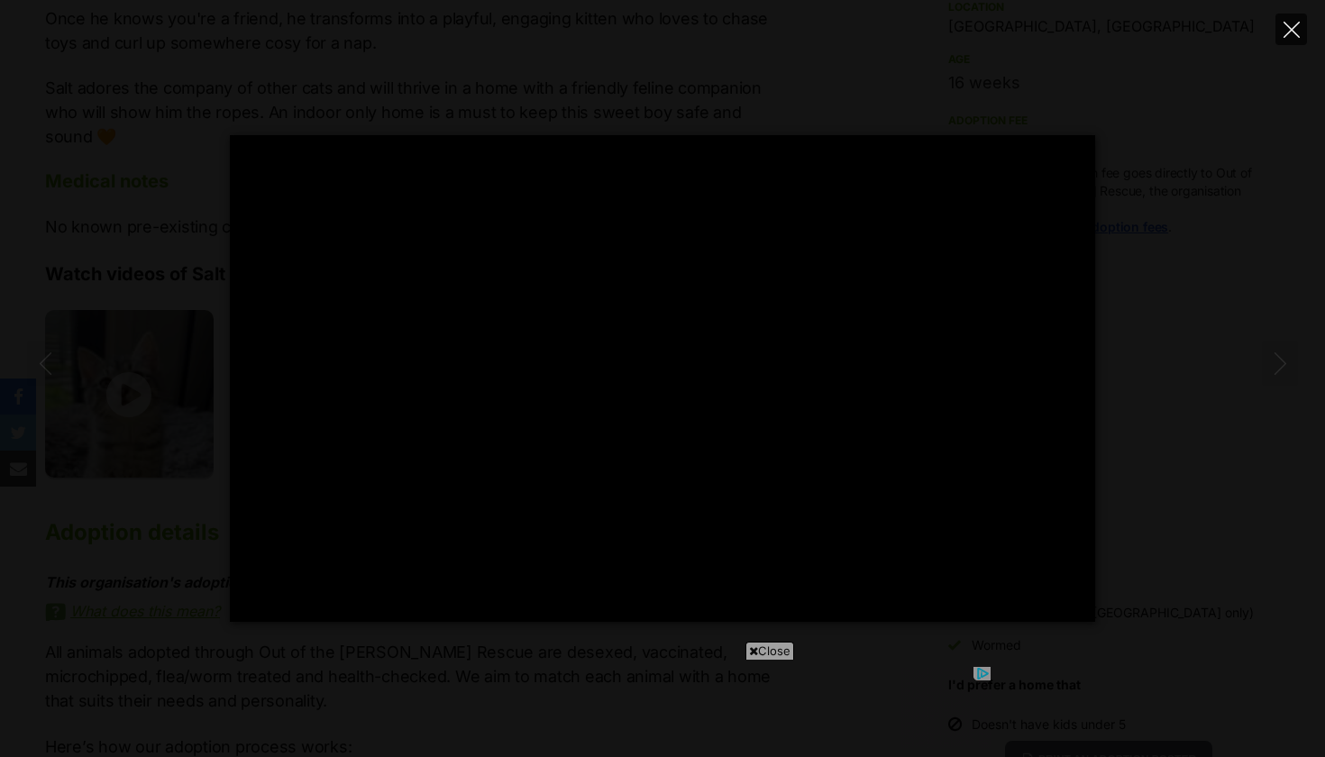
click at [1298, 32] on icon "Close" at bounding box center [1291, 30] width 16 height 16
type input "89.24"
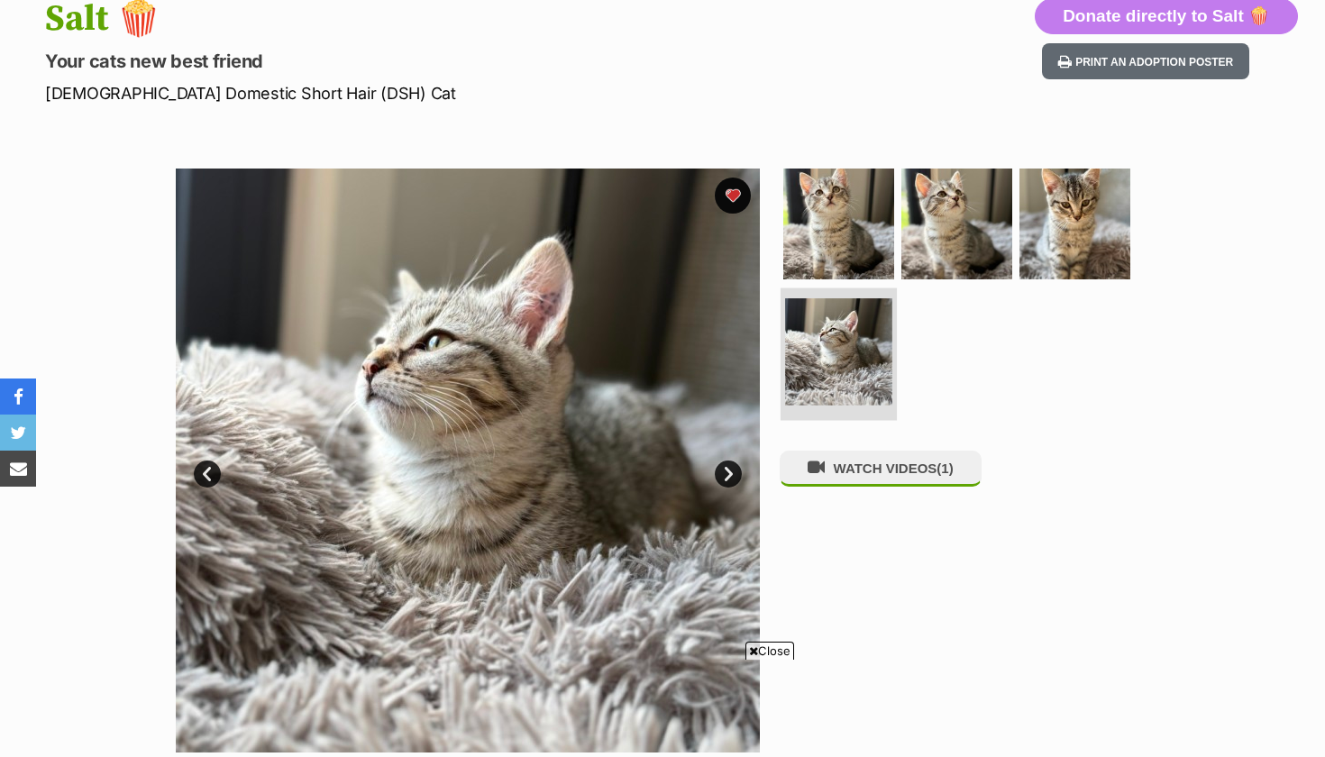
scroll to position [190, 0]
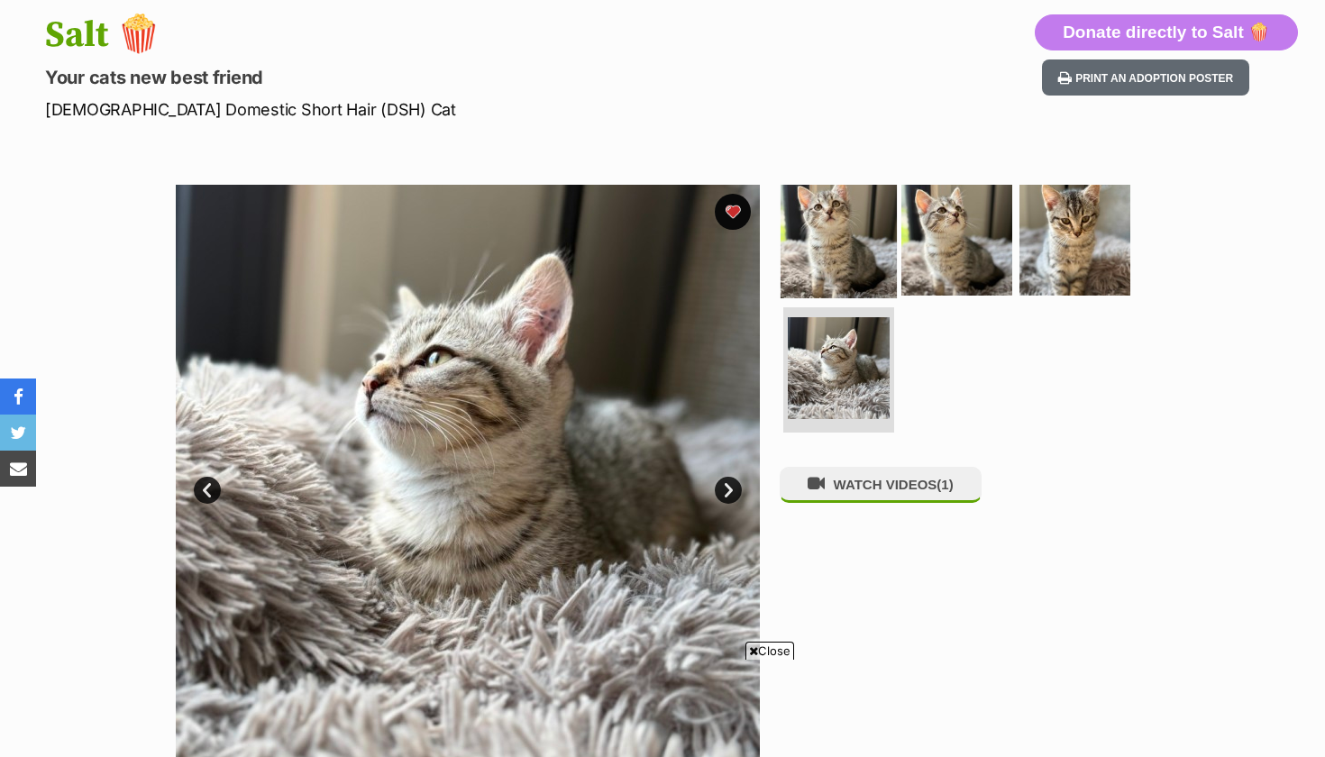
click at [870, 268] on img at bounding box center [838, 240] width 116 height 116
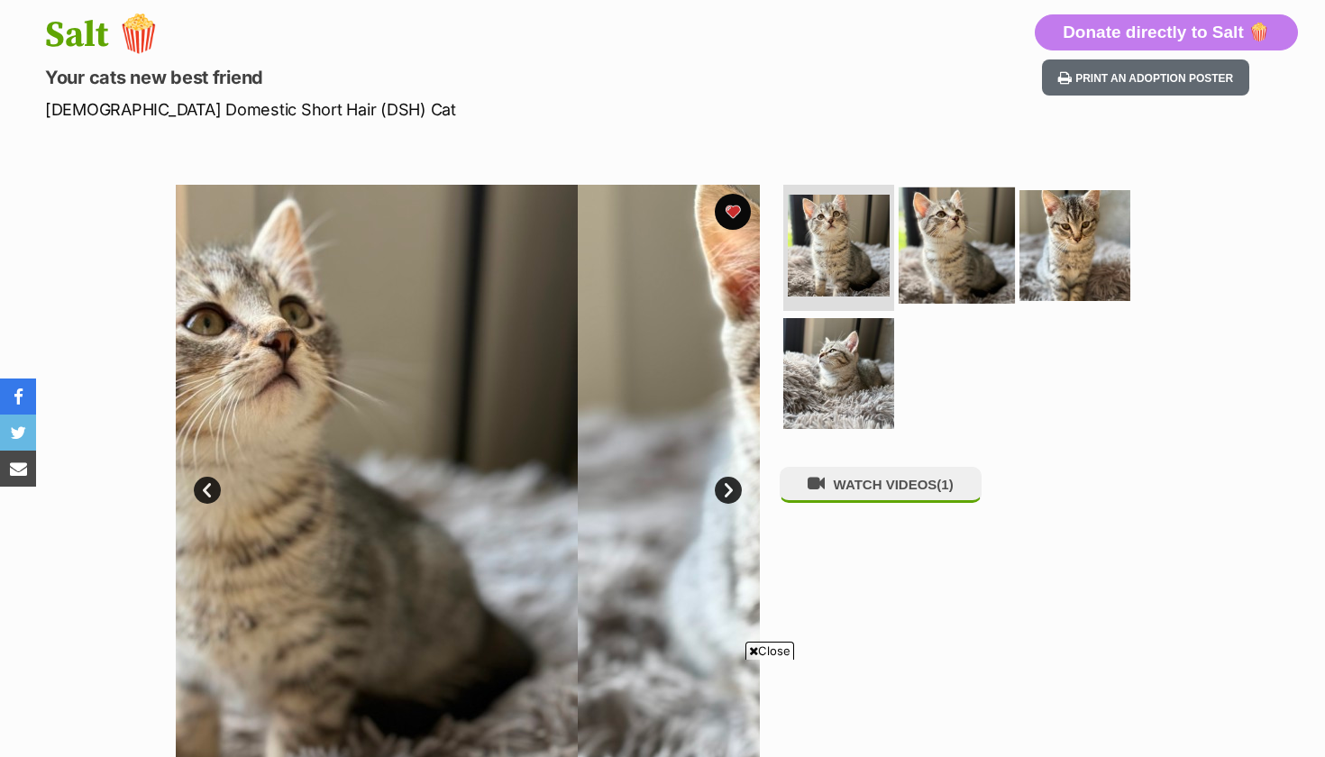
click at [936, 256] on img at bounding box center [956, 245] width 116 height 116
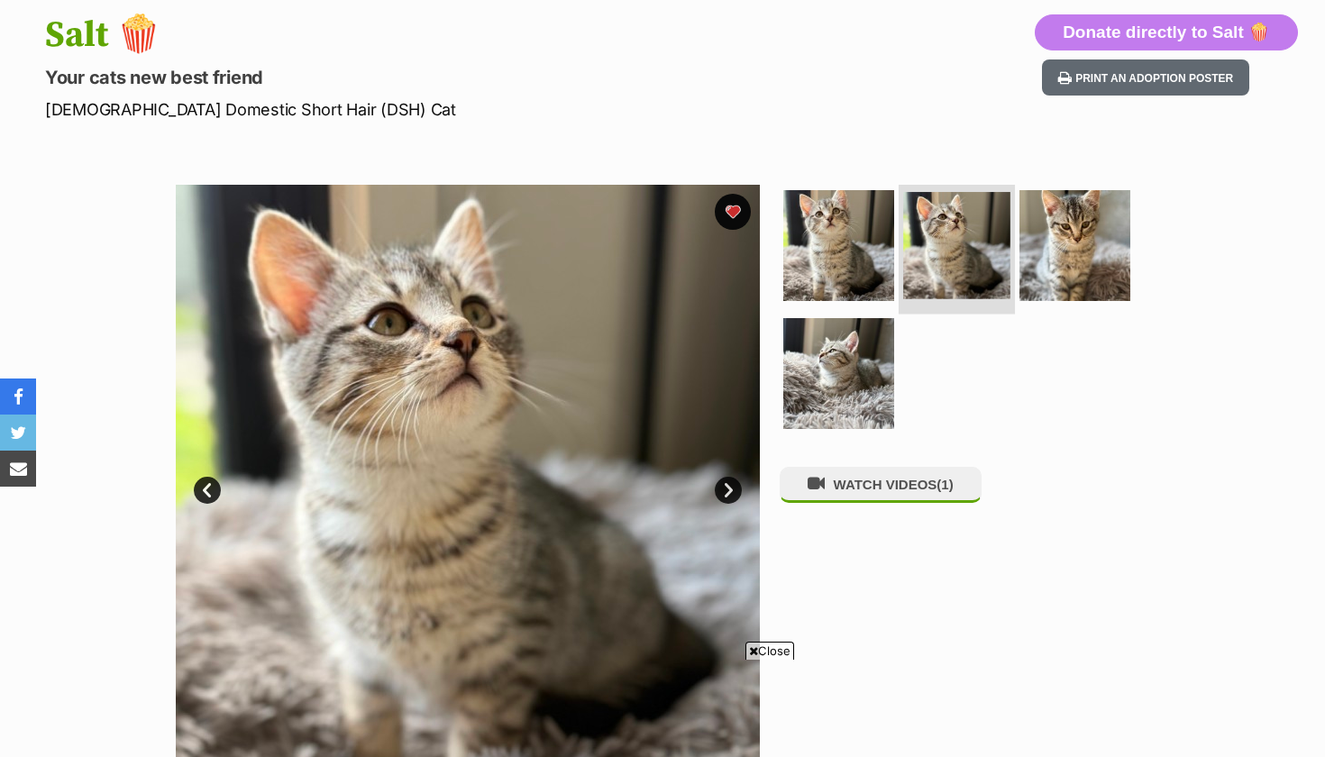
click at [1001, 257] on img at bounding box center [956, 245] width 107 height 107
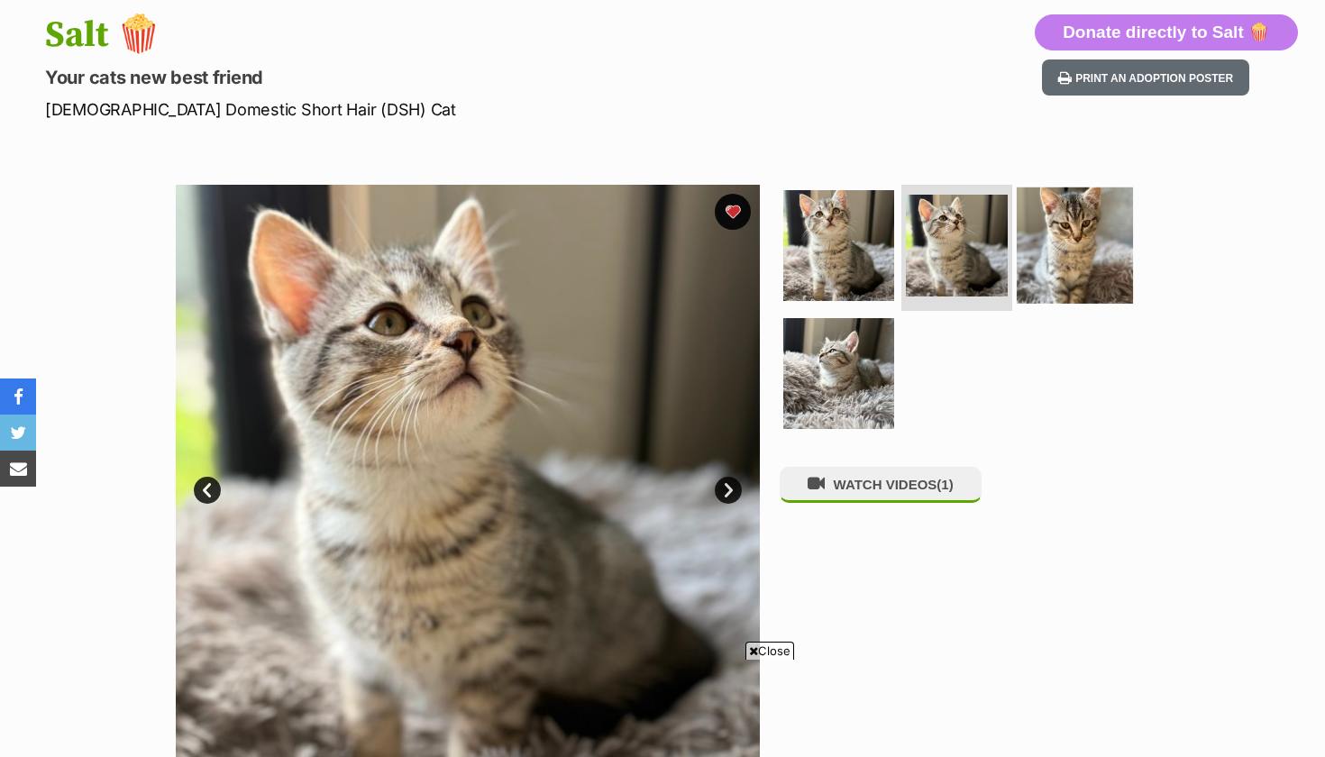
click at [1051, 245] on img at bounding box center [1074, 245] width 116 height 116
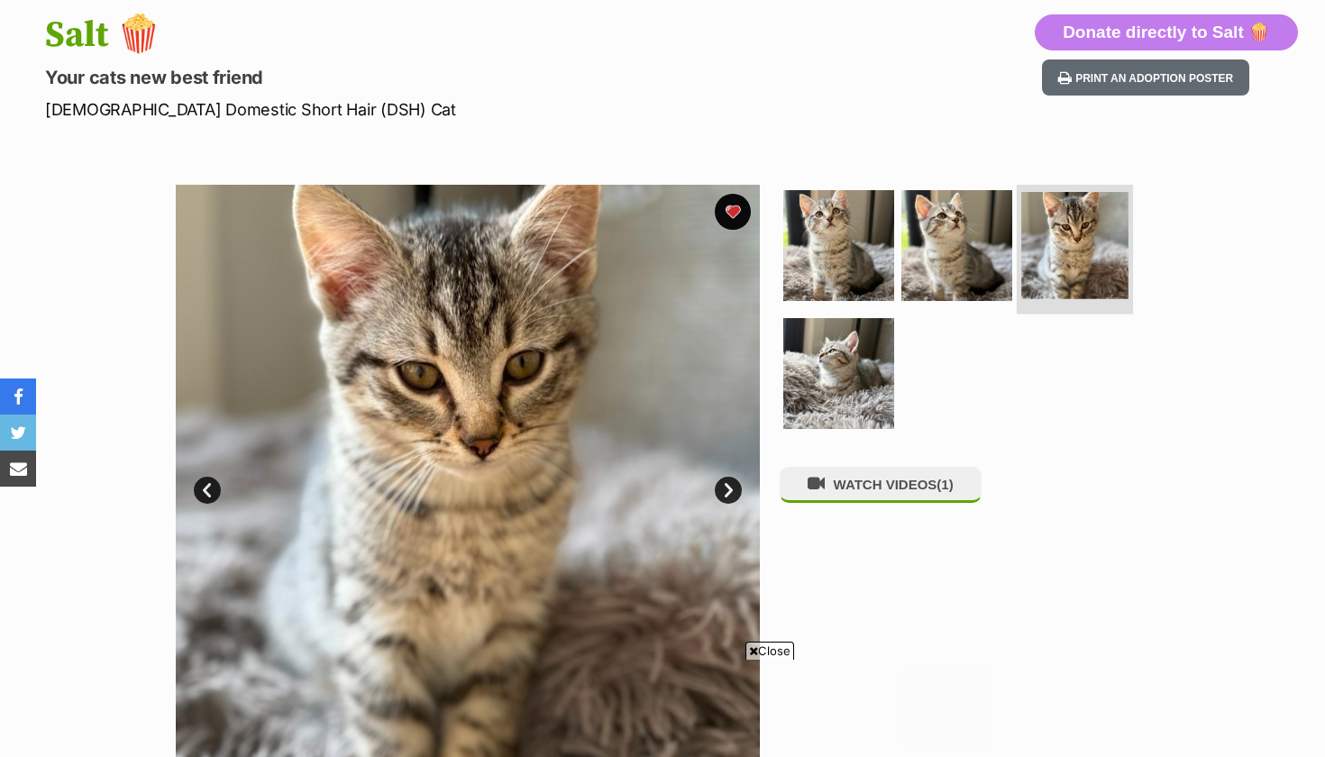
scroll to position [0, 0]
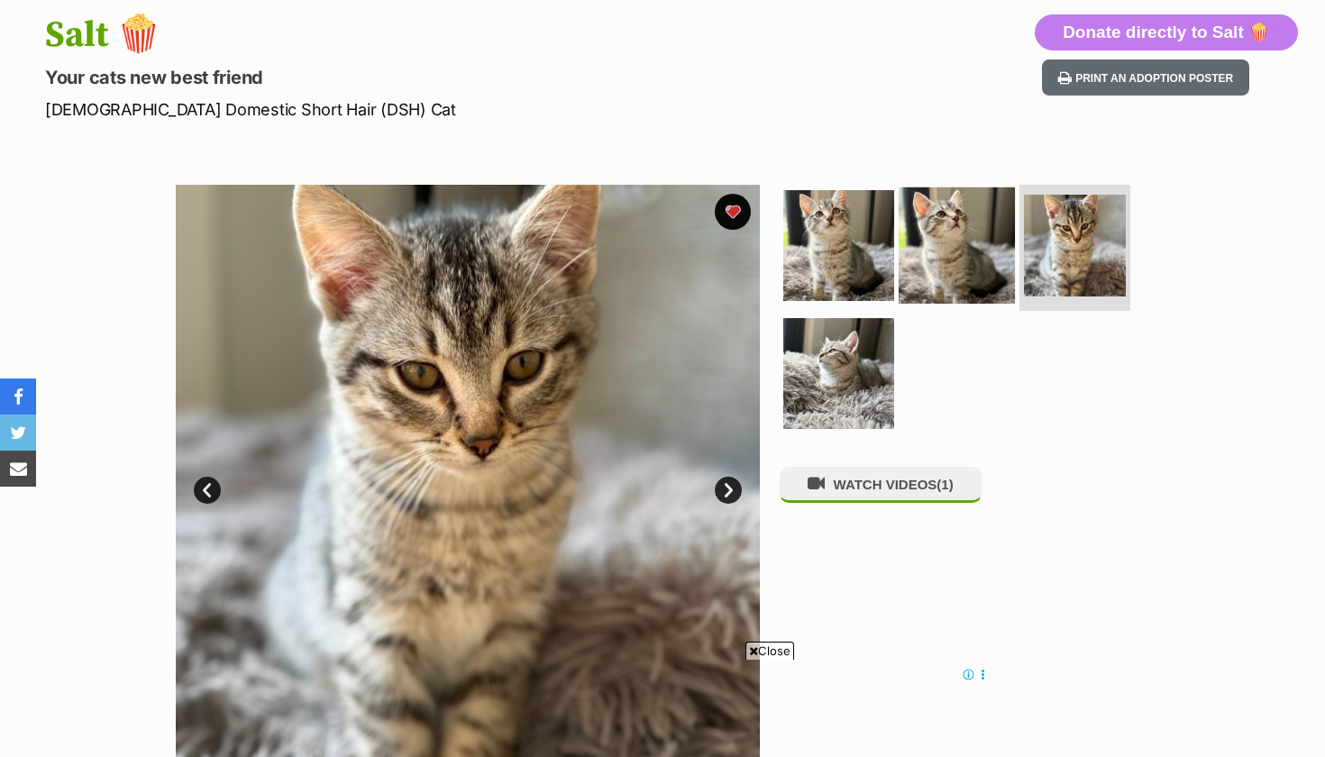
click at [910, 246] on img at bounding box center [956, 245] width 116 height 116
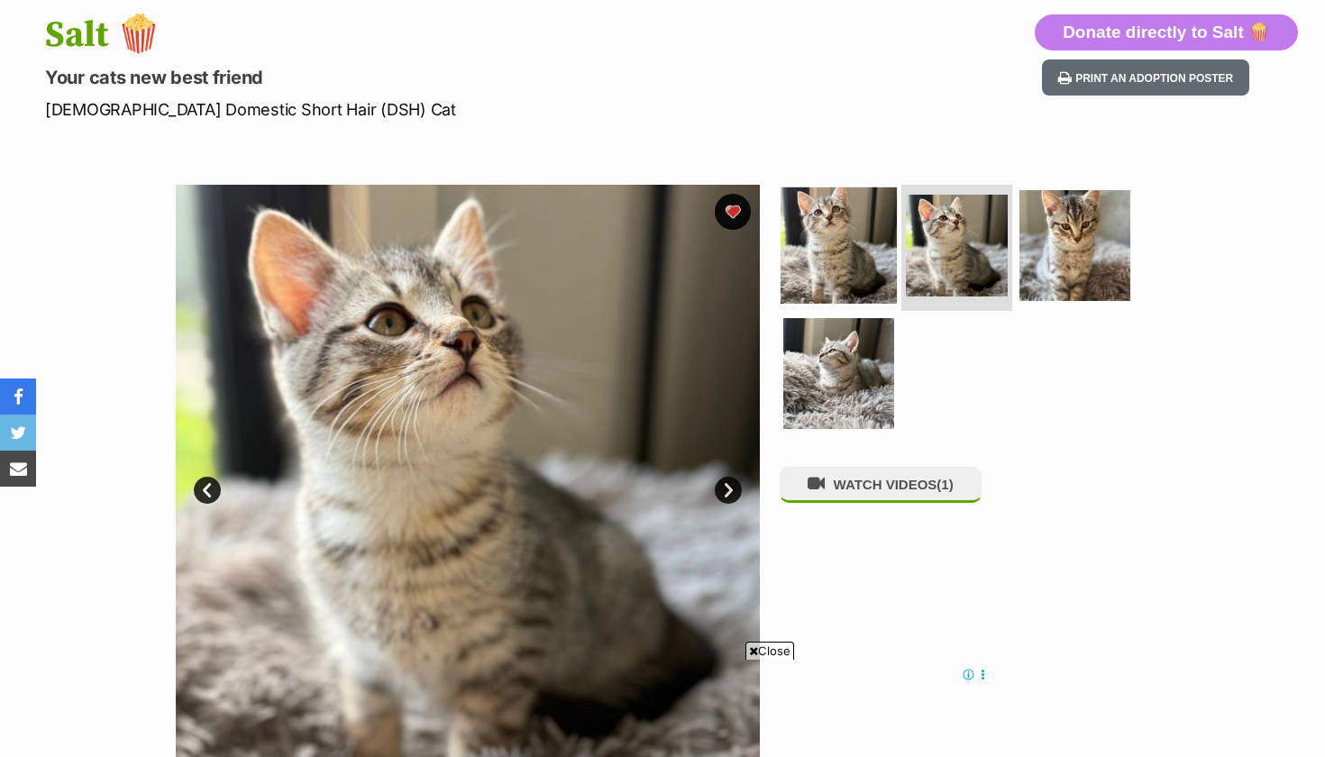
click at [870, 248] on img at bounding box center [838, 245] width 116 height 116
